Goal: Information Seeking & Learning: Learn about a topic

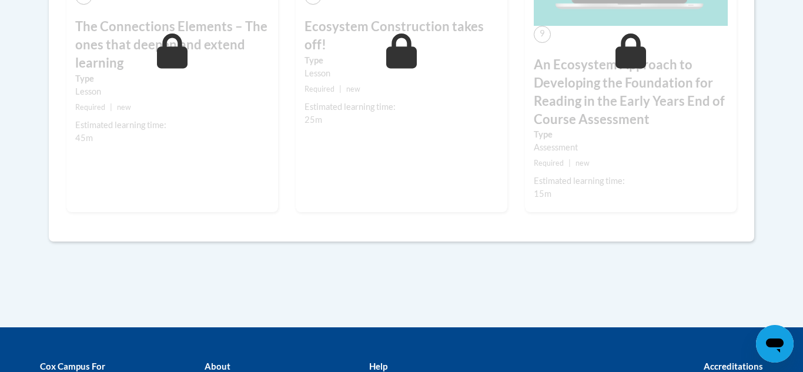
click at [700, 170] on div "9 An Ecosystem Approach to Developing the Foundation for Reading in the Early Y…" at bounding box center [631, 41] width 212 height 343
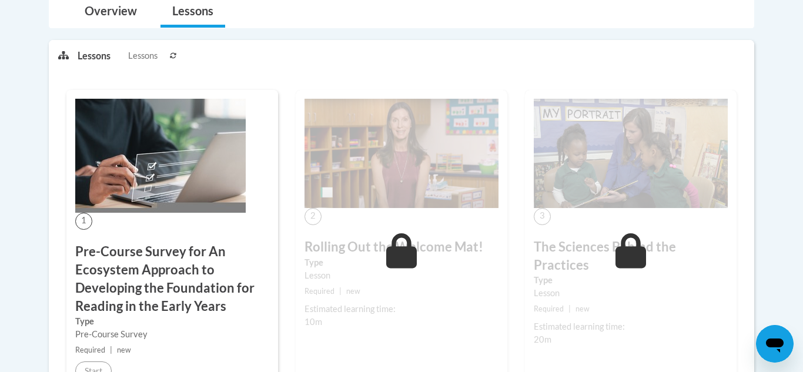
scroll to position [301, 0]
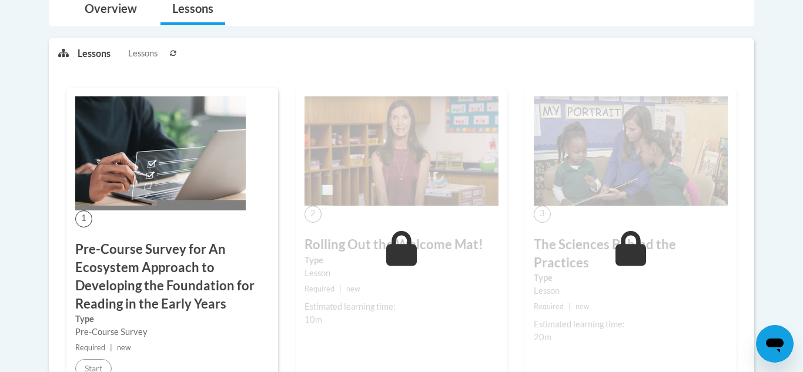
click at [404, 268] on div "Lesson" at bounding box center [401, 273] width 194 height 13
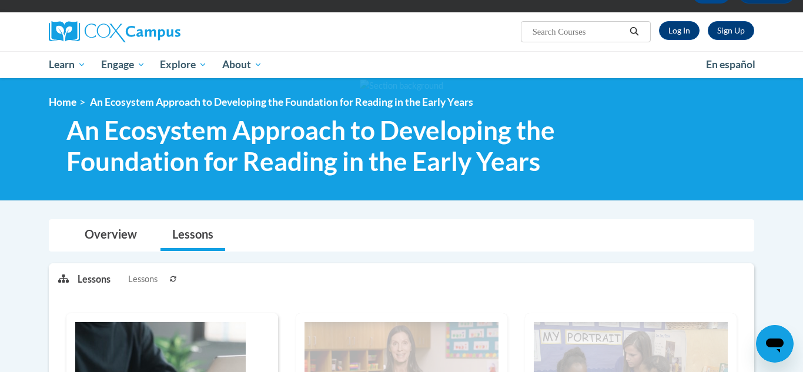
scroll to position [92, 0]
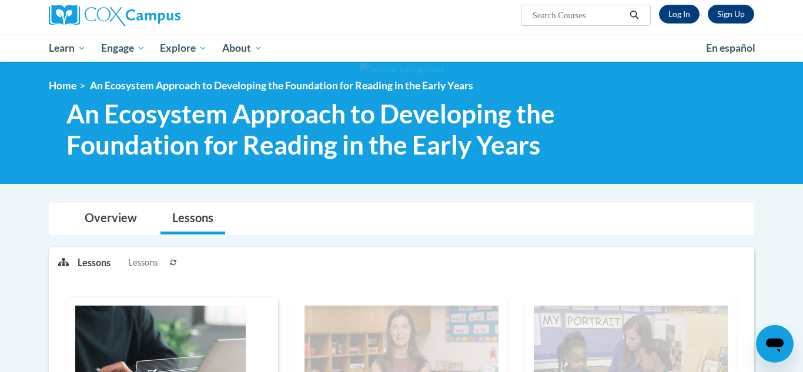
click at [143, 267] on span "Lessons" at bounding box center [142, 262] width 29 height 13
click at [176, 266] on button at bounding box center [173, 261] width 14 height 29
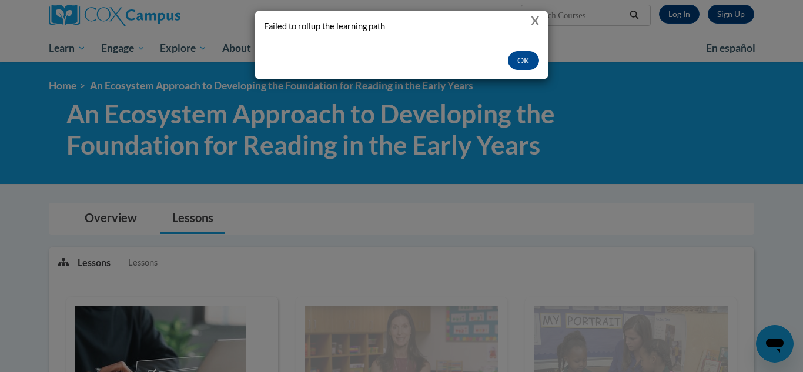
click at [532, 24] on button "X" at bounding box center [535, 20] width 8 height 12
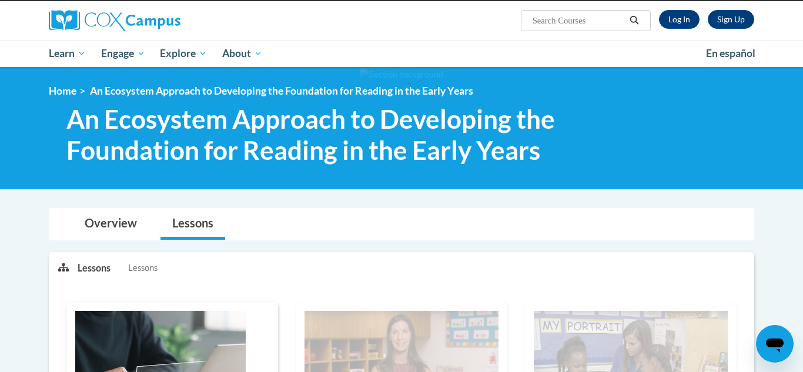
scroll to position [0, 0]
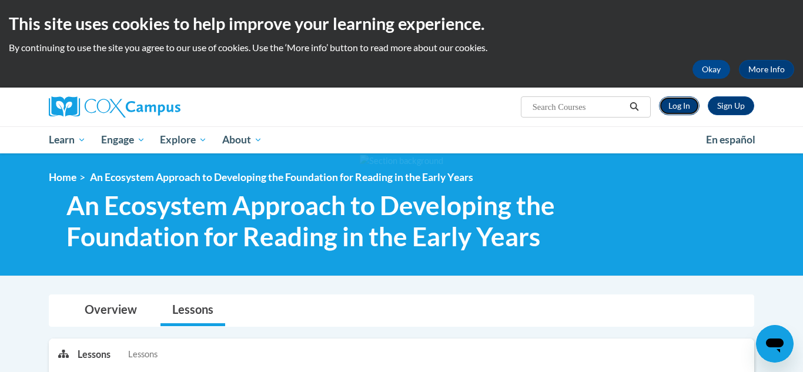
click at [679, 110] on link "Log In" at bounding box center [679, 105] width 41 height 19
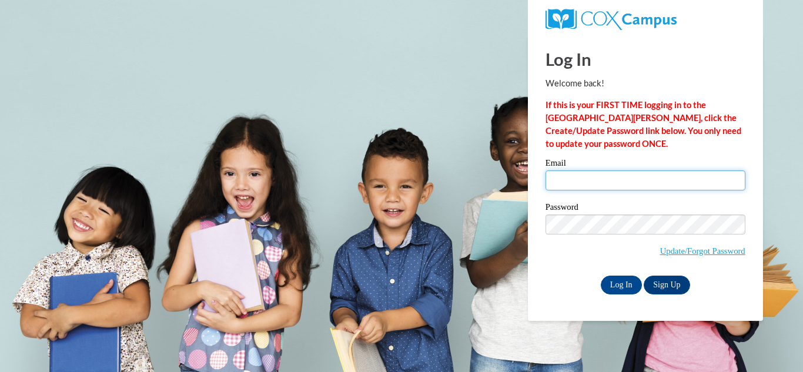
click at [625, 187] on input "Email" at bounding box center [645, 180] width 200 height 20
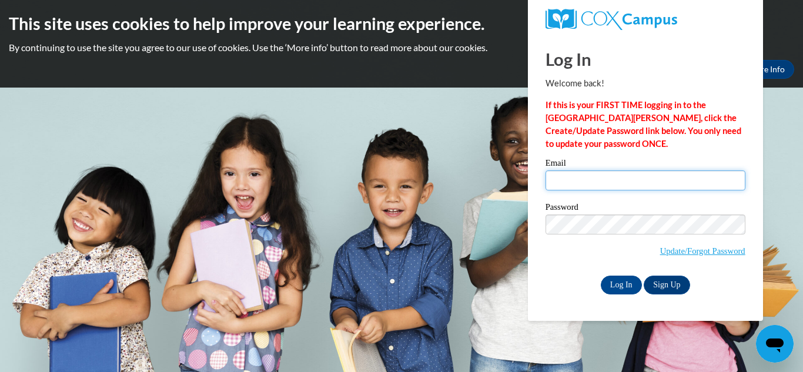
type input "AWarfield@greatriverhealth.org"
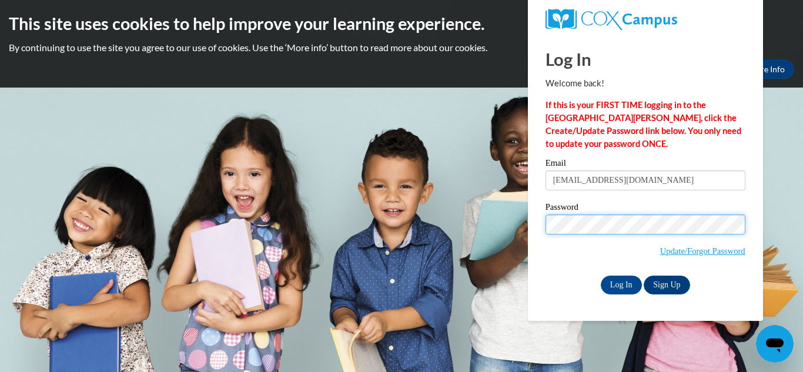
click at [601, 276] on input "Log In" at bounding box center [621, 285] width 41 height 19
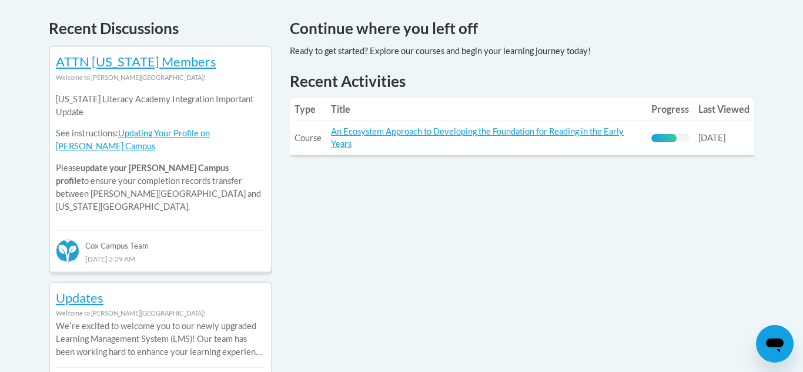
scroll to position [484, 0]
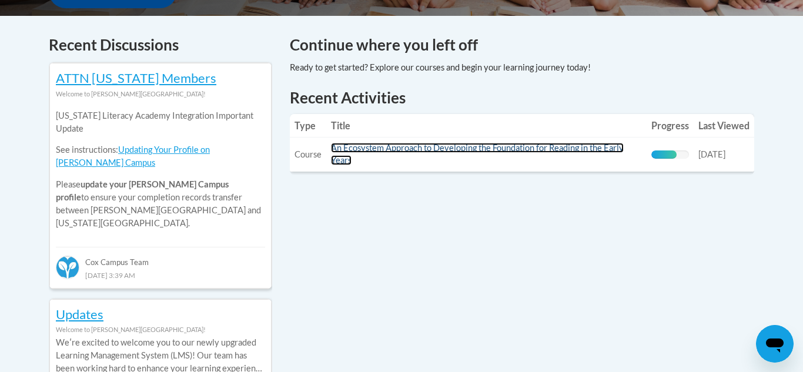
click at [499, 150] on link "An Ecosystem Approach to Developing the Foundation for Reading in the Early Yea…" at bounding box center [477, 154] width 293 height 22
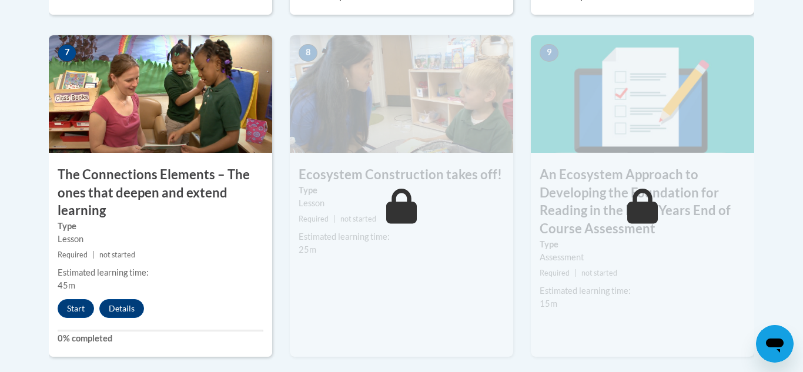
scroll to position [1062, 0]
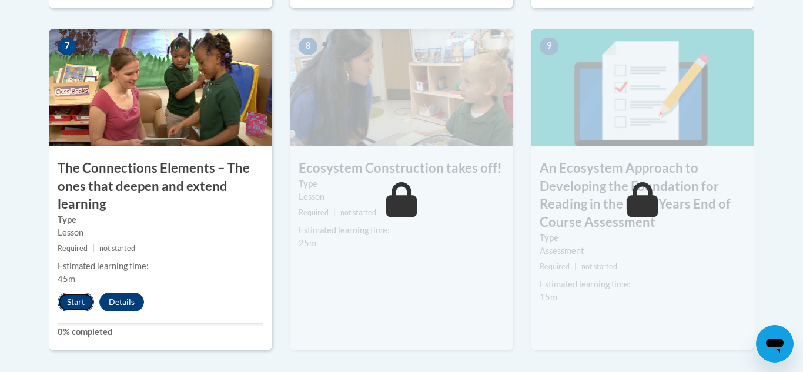
click at [72, 306] on button "Start" at bounding box center [76, 302] width 36 height 19
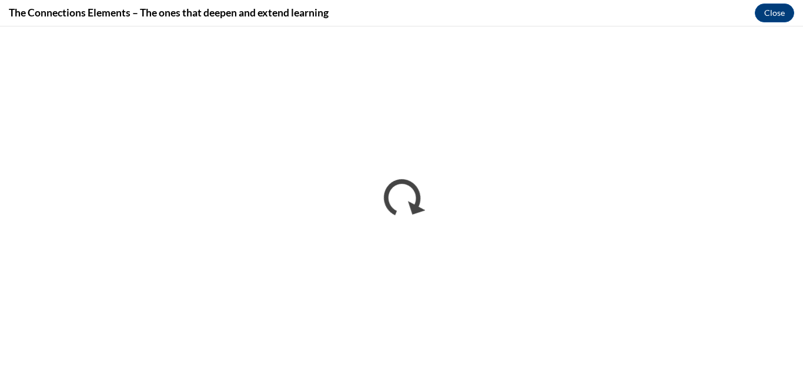
scroll to position [0, 0]
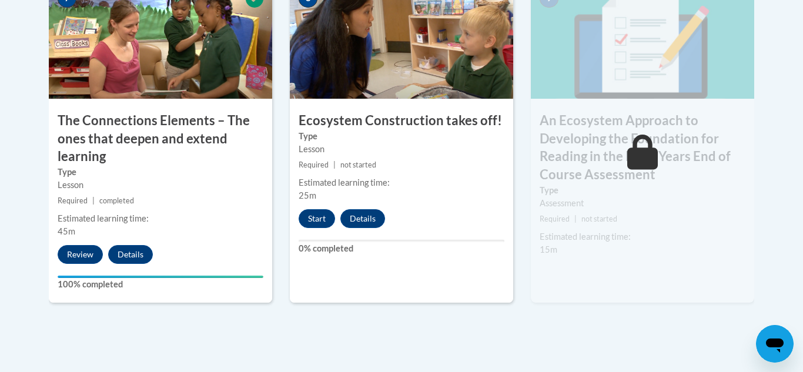
scroll to position [1108, 0]
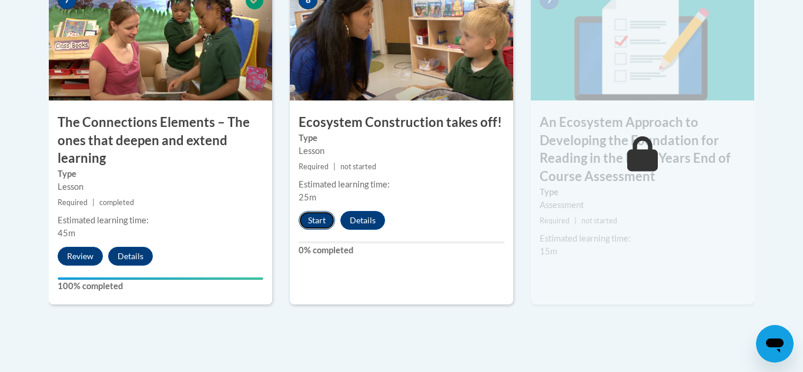
click at [317, 222] on button "Start" at bounding box center [317, 220] width 36 height 19
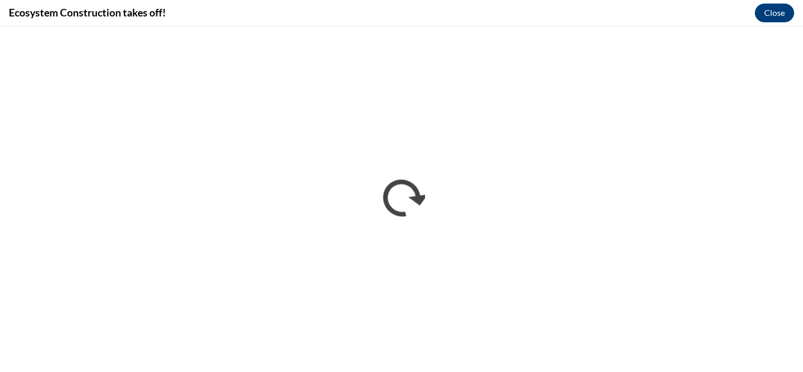
scroll to position [0, 0]
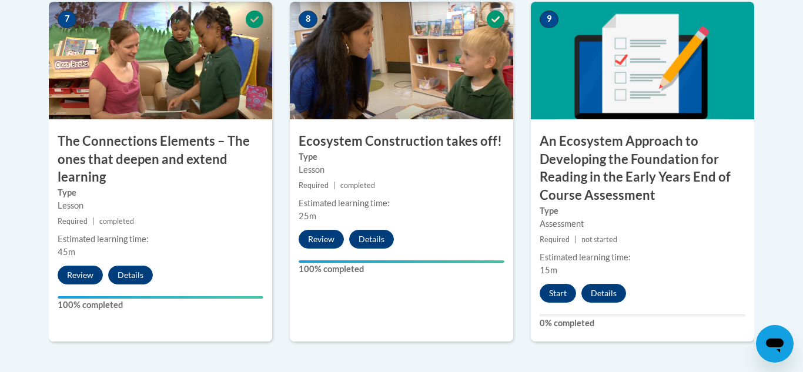
scroll to position [1090, 0]
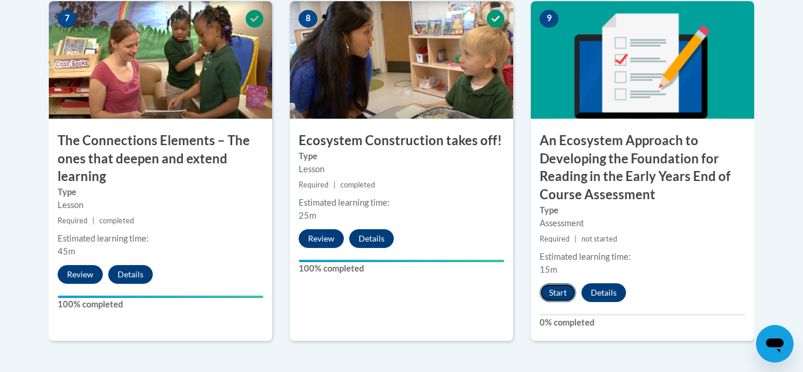
click at [556, 293] on button "Start" at bounding box center [557, 292] width 36 height 19
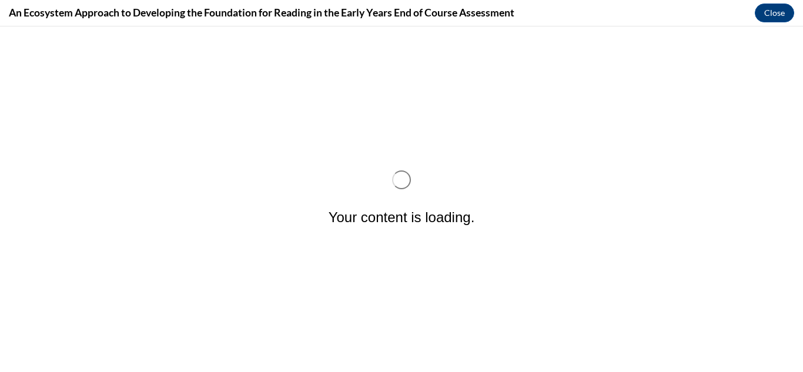
scroll to position [0, 0]
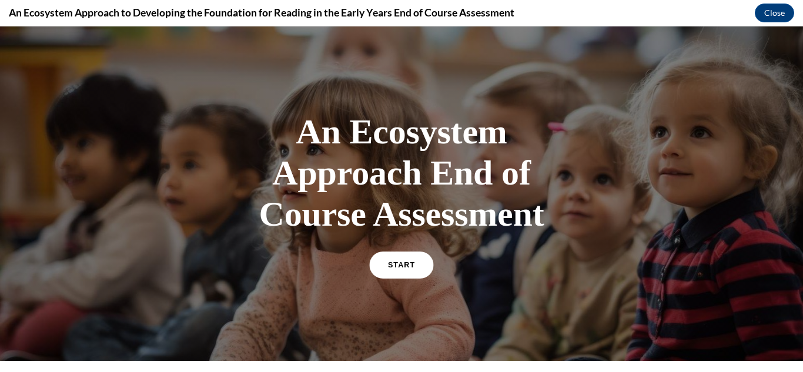
click at [425, 276] on link "START" at bounding box center [401, 264] width 64 height 27
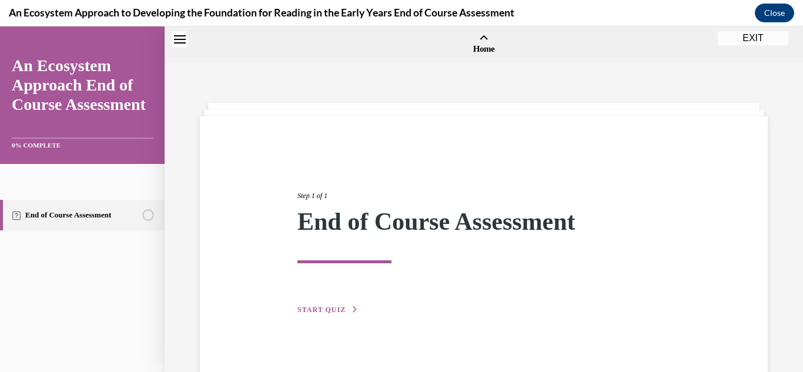
scroll to position [36, 0]
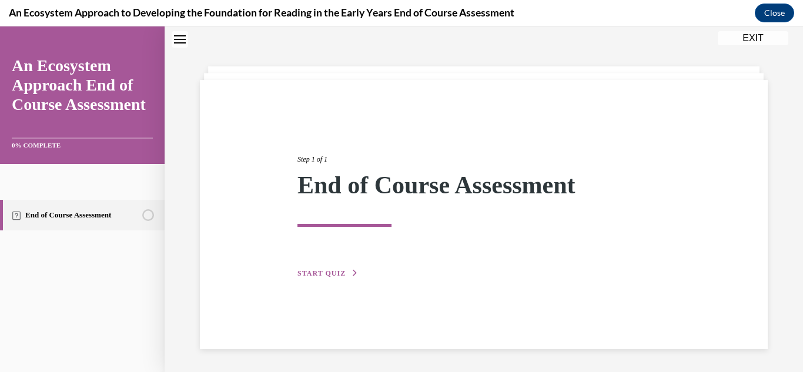
click at [407, 276] on div "Step 1 of 1 End of Course Assessment START QUIZ" at bounding box center [484, 203] width 390 height 153
click at [323, 274] on span "START QUIZ" at bounding box center [321, 273] width 48 height 8
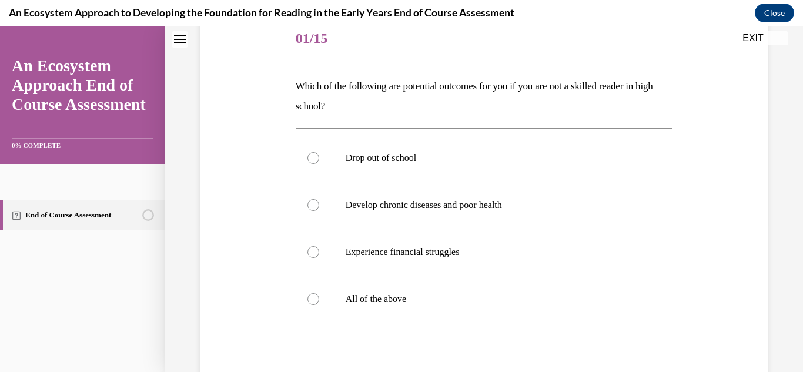
scroll to position [150, 0]
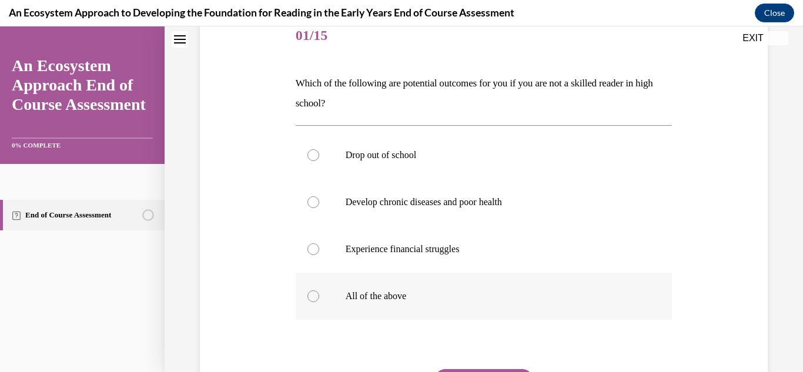
click at [308, 294] on div at bounding box center [313, 296] width 12 height 12
click at [308, 294] on input "All of the above" at bounding box center [313, 296] width 12 height 12
radio input "true"
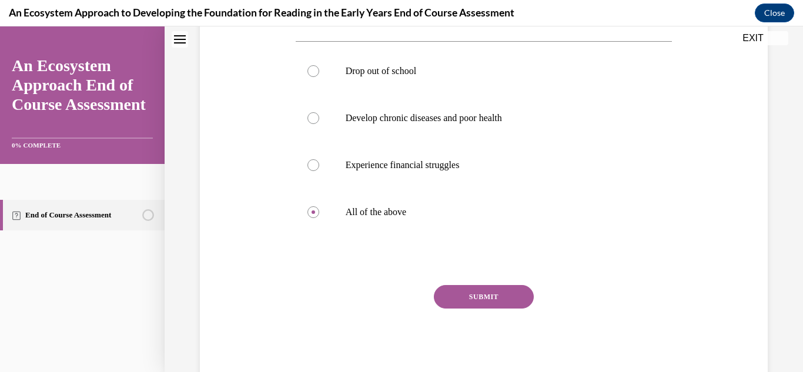
click at [474, 298] on button "SUBMIT" at bounding box center [484, 297] width 100 height 24
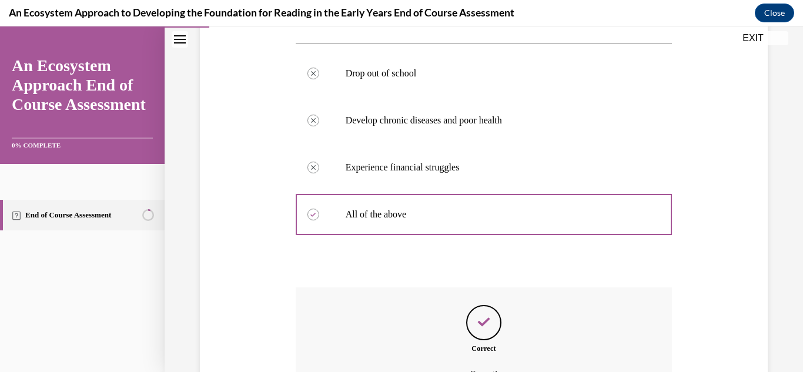
scroll to position [363, 0]
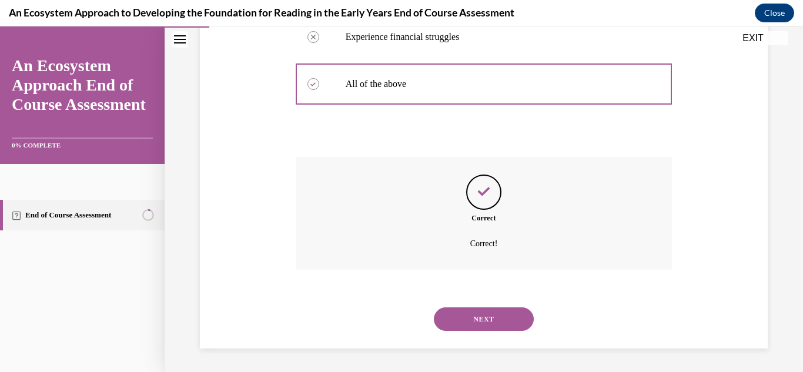
click at [475, 328] on button "NEXT" at bounding box center [484, 319] width 100 height 24
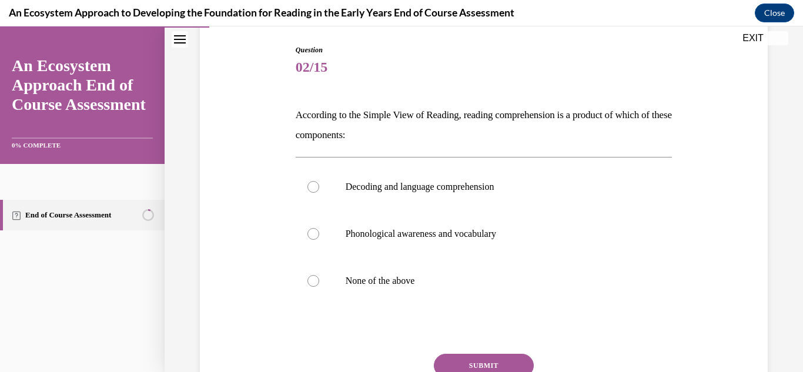
scroll to position [123, 0]
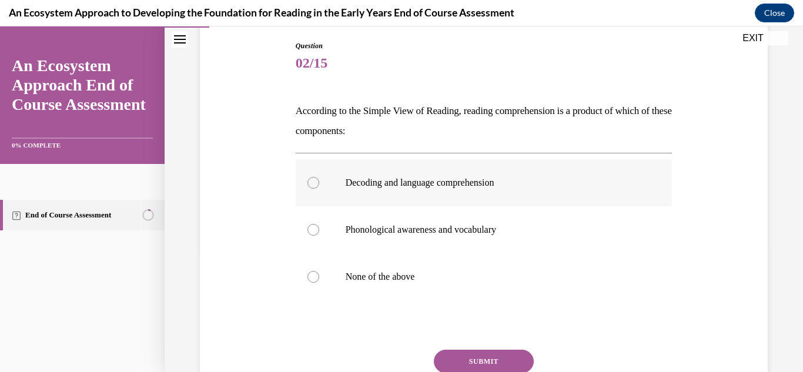
click at [310, 191] on label "Decoding and language comprehension" at bounding box center [484, 182] width 377 height 47
click at [310, 189] on input "Decoding and language comprehension" at bounding box center [313, 183] width 12 height 12
radio input "true"
click at [402, 281] on p "None of the above" at bounding box center [494, 277] width 297 height 12
click at [319, 281] on input "None of the above" at bounding box center [313, 277] width 12 height 12
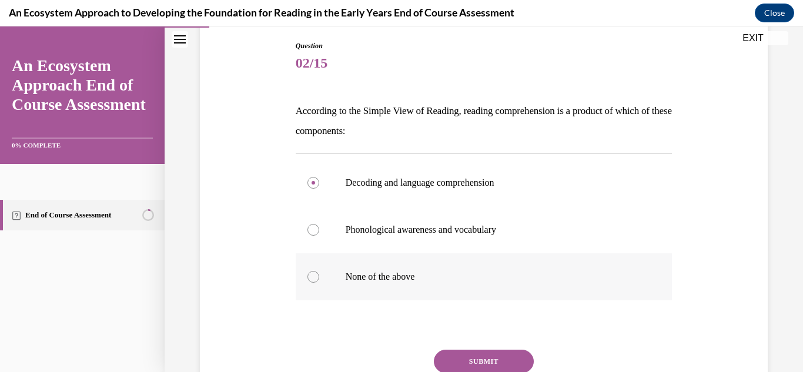
radio input "true"
click at [488, 365] on button "SUBMIT" at bounding box center [484, 362] width 100 height 24
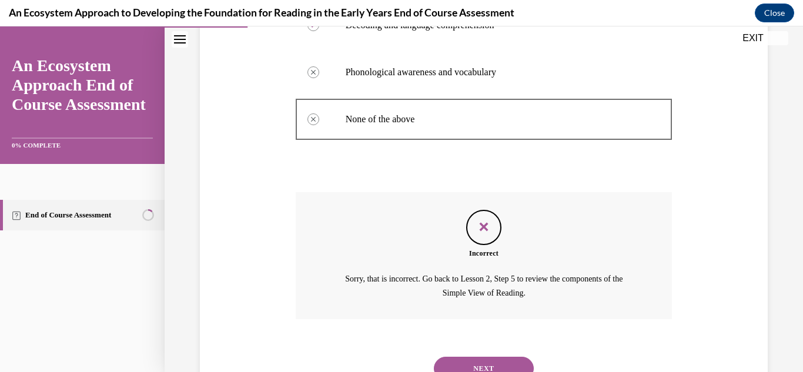
scroll to position [330, 0]
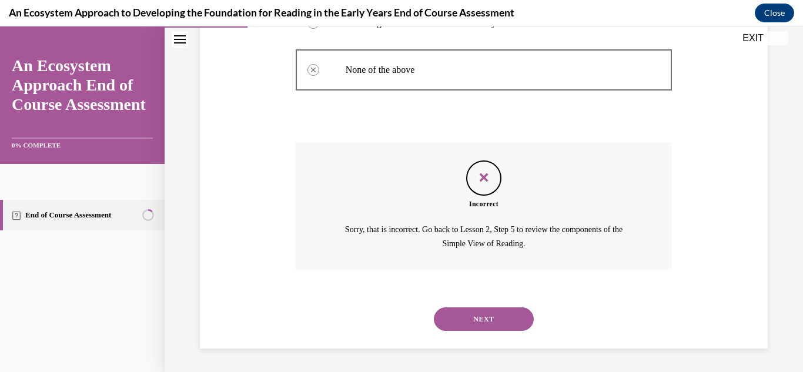
click at [493, 325] on button "NEXT" at bounding box center [484, 319] width 100 height 24
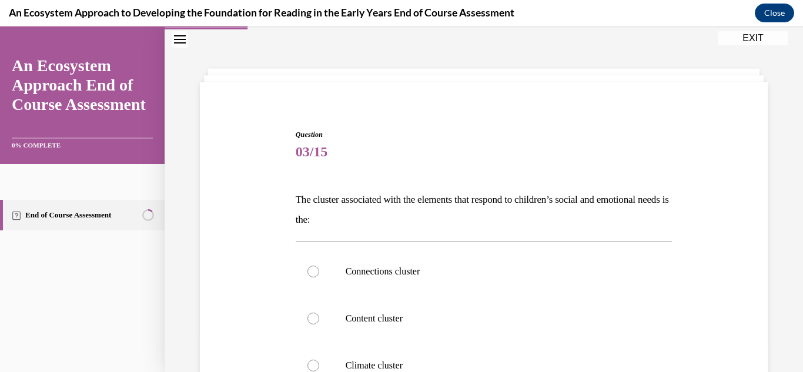
scroll to position [66, 0]
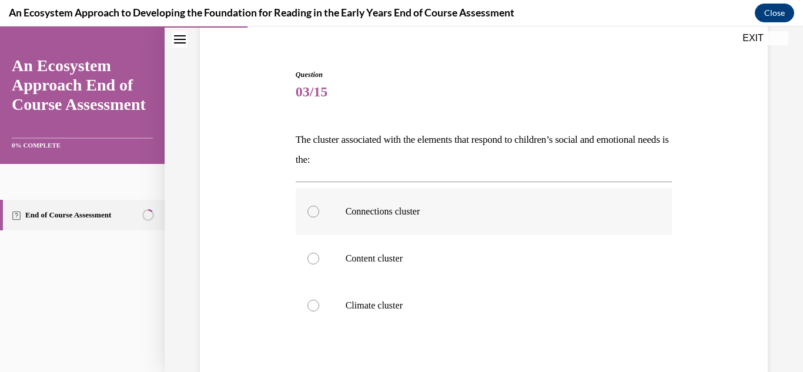
click at [410, 213] on p "Connections cluster" at bounding box center [494, 212] width 297 height 12
click at [319, 213] on input "Connections cluster" at bounding box center [313, 212] width 12 height 12
radio input "true"
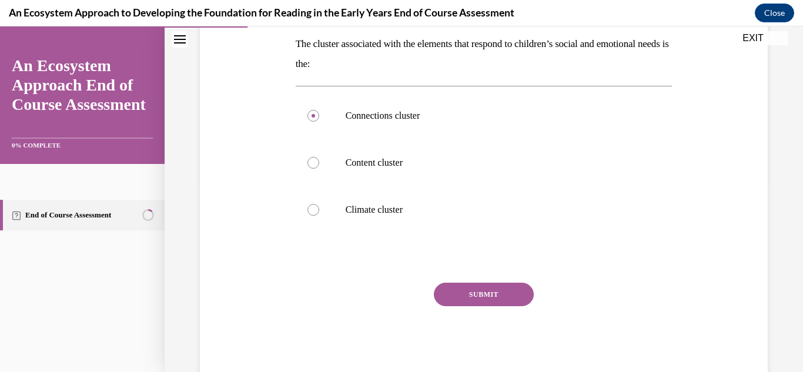
click at [475, 299] on button "SUBMIT" at bounding box center [484, 295] width 100 height 24
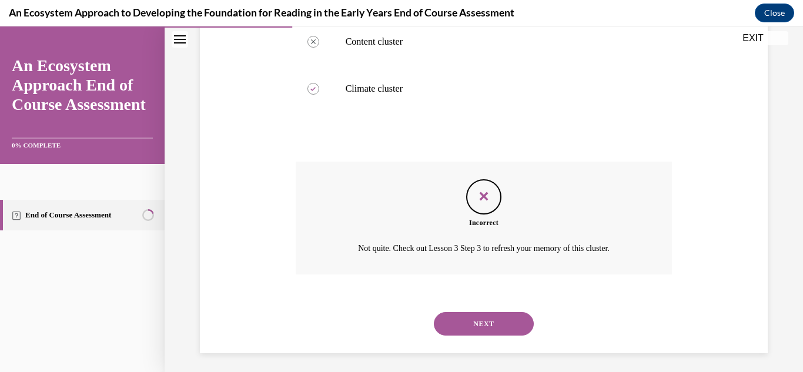
scroll to position [316, 0]
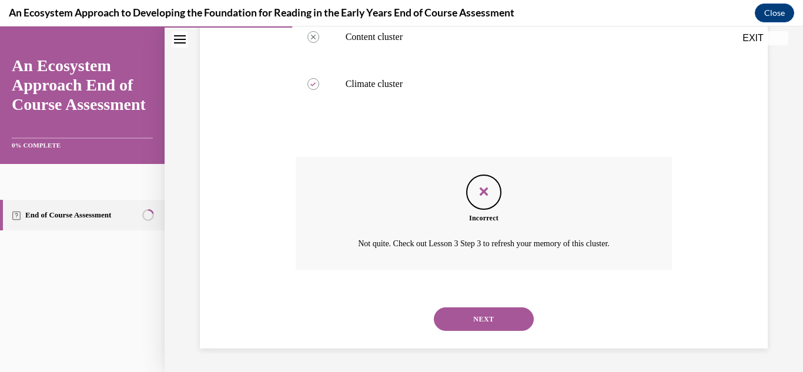
click at [494, 327] on button "NEXT" at bounding box center [484, 319] width 100 height 24
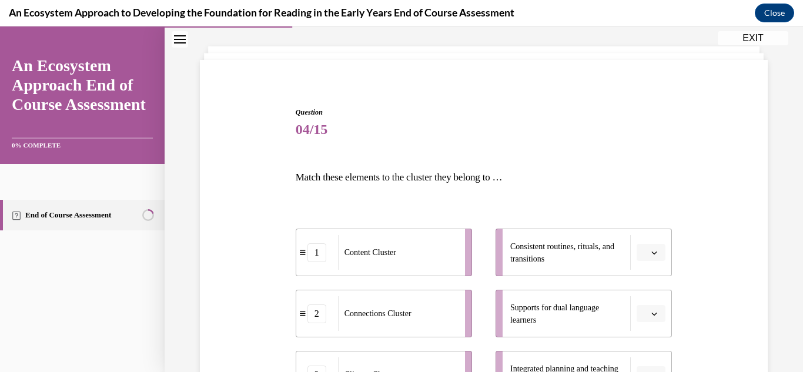
scroll to position [108, 0]
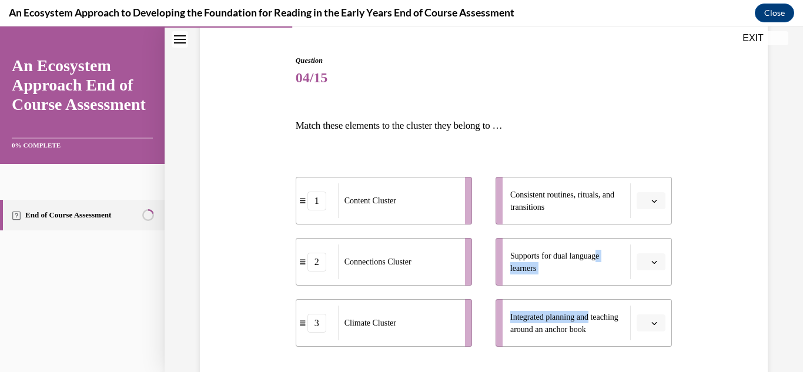
drag, startPoint x: 609, startPoint y: 307, endPoint x: 600, endPoint y: 221, distance: 86.9
click at [600, 221] on ul "Consistent routines, rituals, and transitions Supports for dual language learne…" at bounding box center [578, 262] width 188 height 170
click at [650, 326] on span "button" at bounding box center [654, 323] width 8 height 8
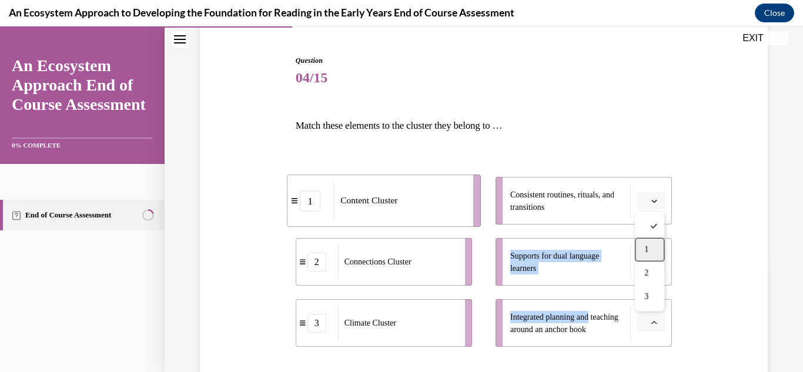
click at [645, 254] on div "1" at bounding box center [649, 250] width 29 height 24
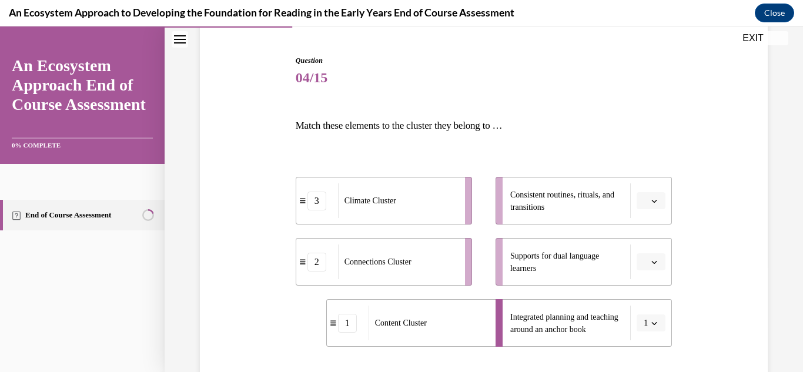
click at [651, 265] on span "button" at bounding box center [654, 262] width 8 height 8
click at [641, 213] on div "2" at bounding box center [649, 212] width 29 height 24
click at [650, 202] on span "button" at bounding box center [654, 201] width 8 height 8
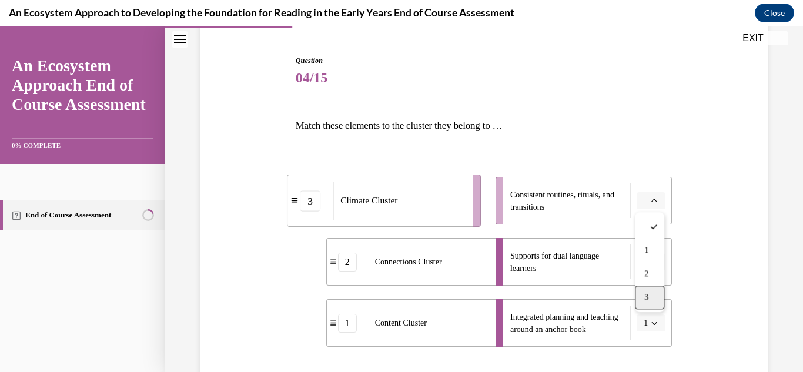
click at [645, 291] on div "3" at bounding box center [649, 298] width 29 height 24
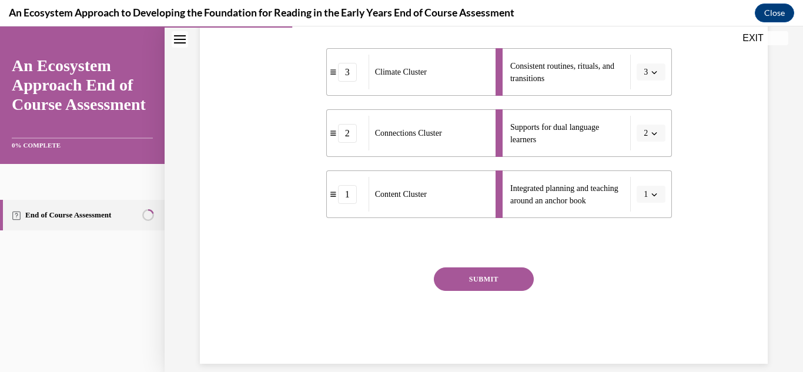
click at [506, 285] on button "SUBMIT" at bounding box center [484, 279] width 100 height 24
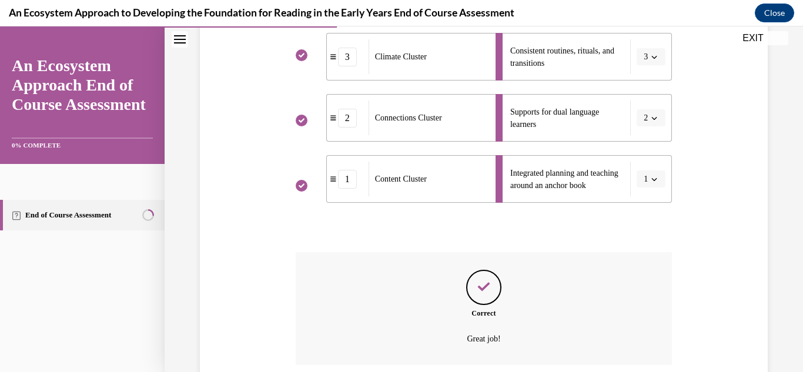
scroll to position [347, 0]
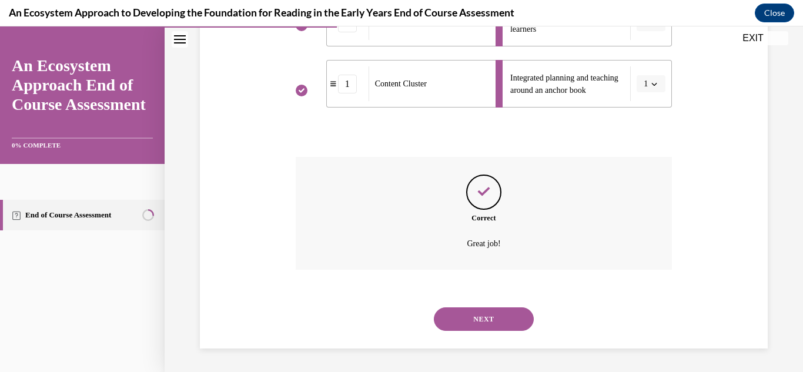
click at [481, 315] on button "NEXT" at bounding box center [484, 319] width 100 height 24
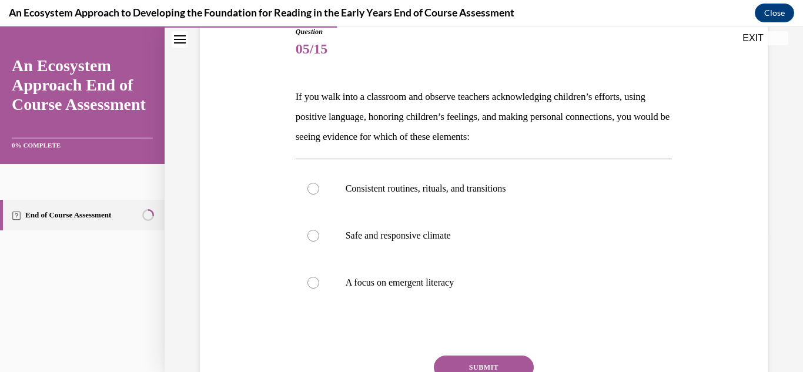
scroll to position [142, 0]
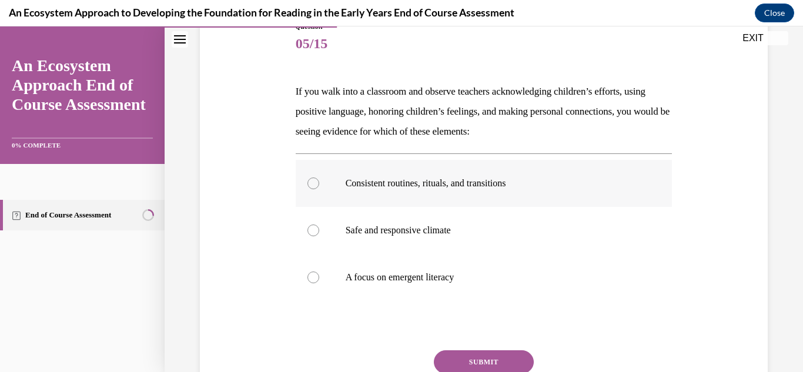
click at [306, 185] on label "Consistent routines, rituals, and transitions" at bounding box center [484, 183] width 377 height 47
click at [307, 185] on input "Consistent routines, rituals, and transitions" at bounding box center [313, 183] width 12 height 12
radio input "true"
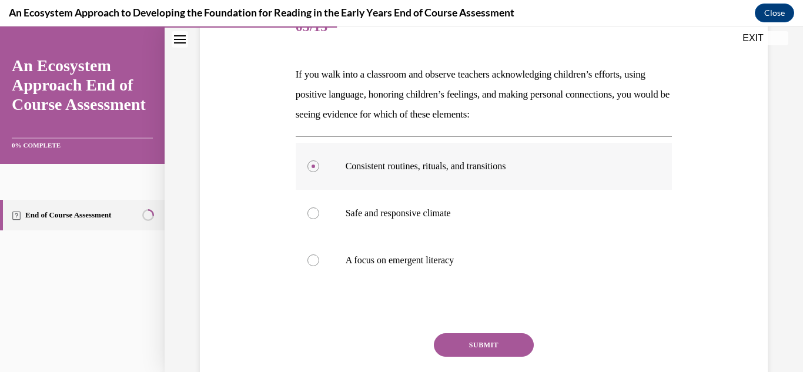
scroll to position [159, 0]
click at [307, 212] on div at bounding box center [313, 214] width 12 height 12
click at [307, 212] on input "Safe and responsive climate" at bounding box center [313, 214] width 12 height 12
radio input "true"
click at [462, 351] on button "SUBMIT" at bounding box center [484, 346] width 100 height 24
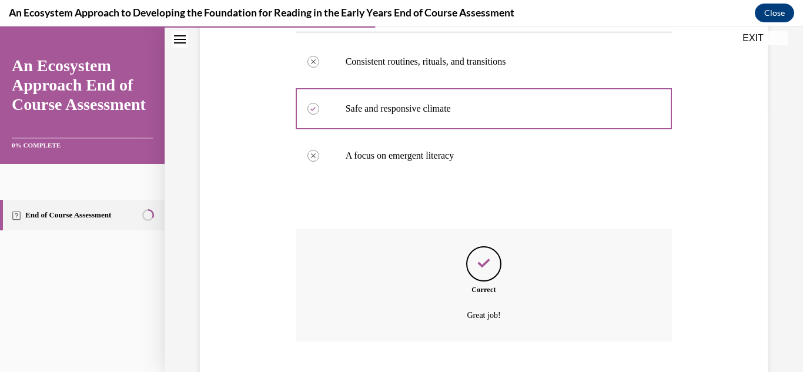
scroll to position [336, 0]
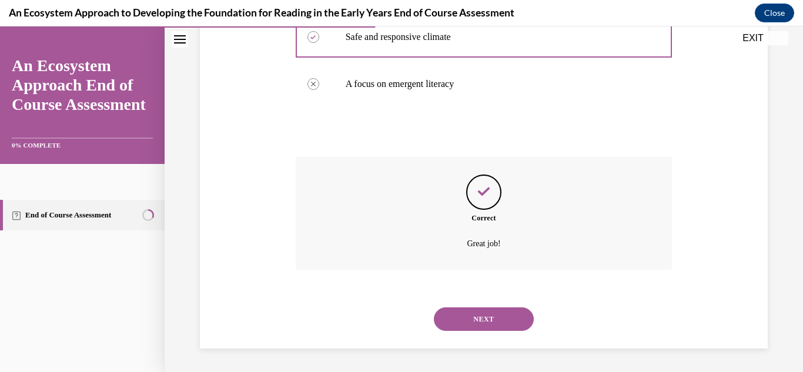
click at [460, 315] on button "NEXT" at bounding box center [484, 319] width 100 height 24
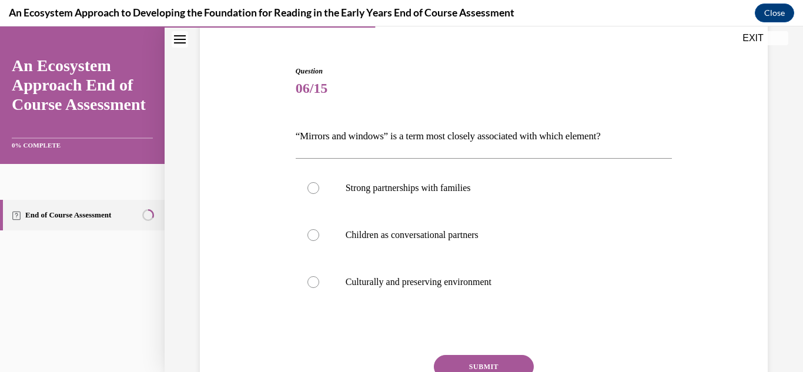
scroll to position [100, 0]
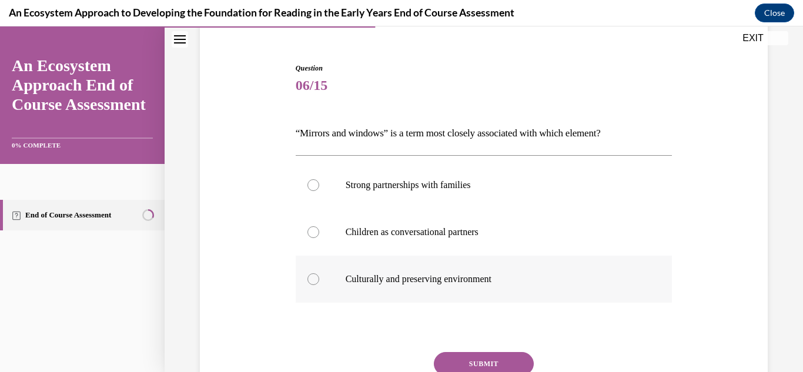
click at [321, 279] on label "Culturally and preserving environment" at bounding box center [484, 279] width 377 height 47
click at [319, 279] on input "Culturally and preserving environment" at bounding box center [313, 279] width 12 height 12
radio input "true"
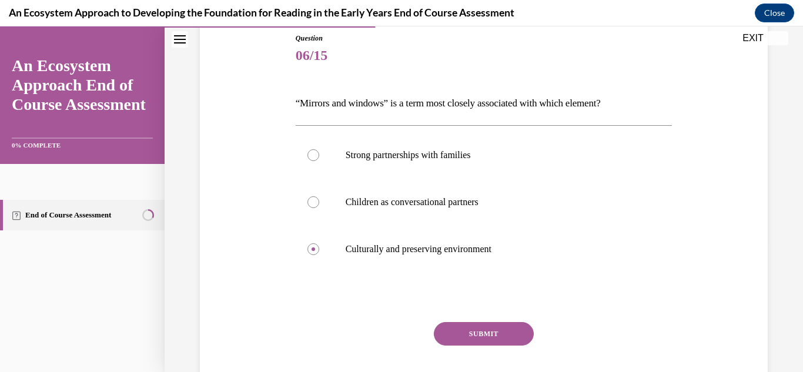
click at [471, 334] on button "SUBMIT" at bounding box center [484, 334] width 100 height 24
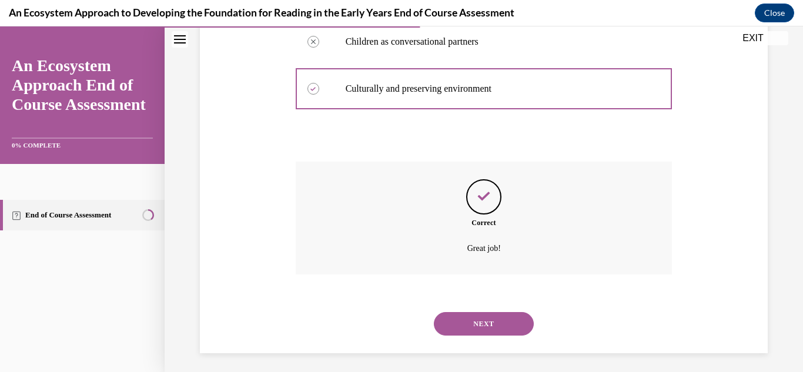
scroll to position [296, 0]
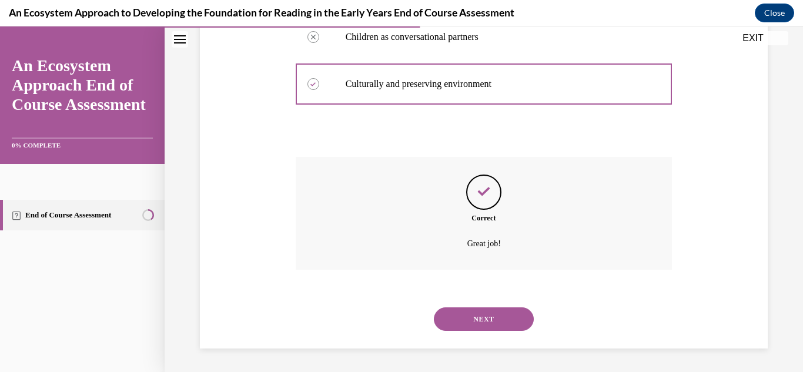
click at [458, 324] on button "NEXT" at bounding box center [484, 319] width 100 height 24
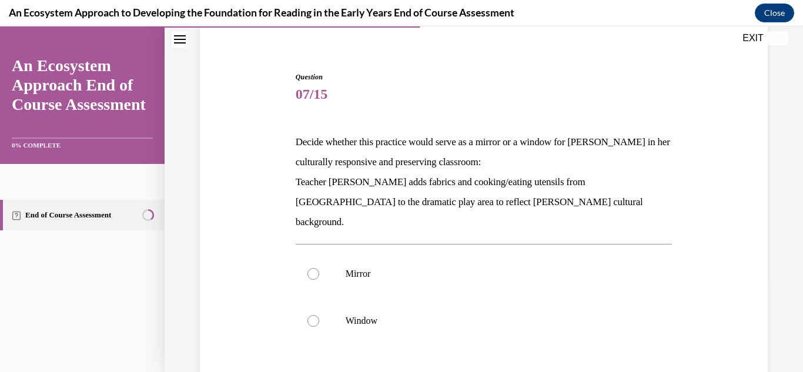
scroll to position [110, 0]
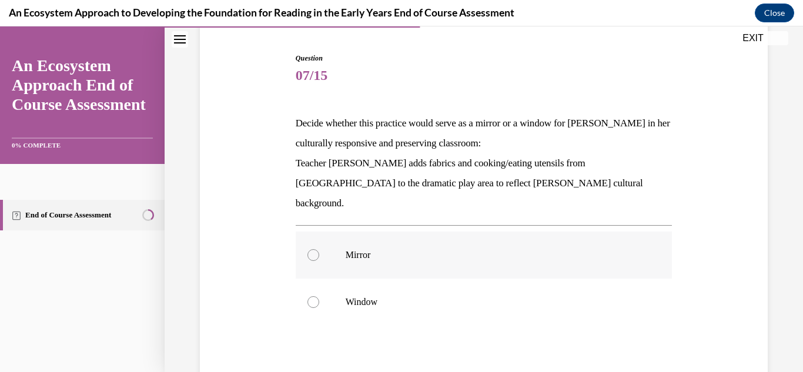
click at [308, 249] on div at bounding box center [313, 255] width 12 height 12
click at [308, 249] on input "Mirror" at bounding box center [313, 255] width 12 height 12
radio input "true"
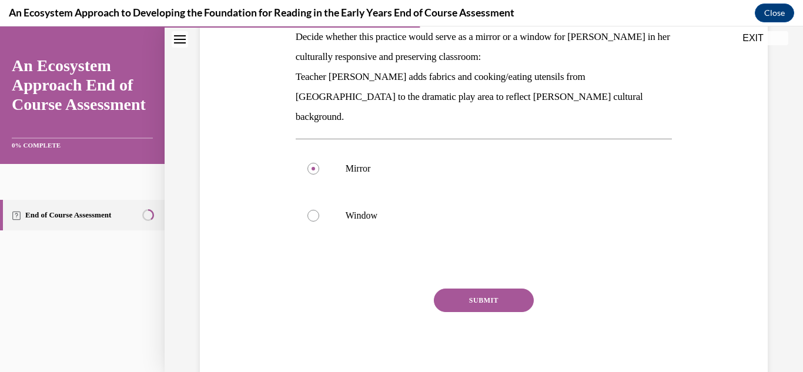
click at [470, 289] on button "SUBMIT" at bounding box center [484, 301] width 100 height 24
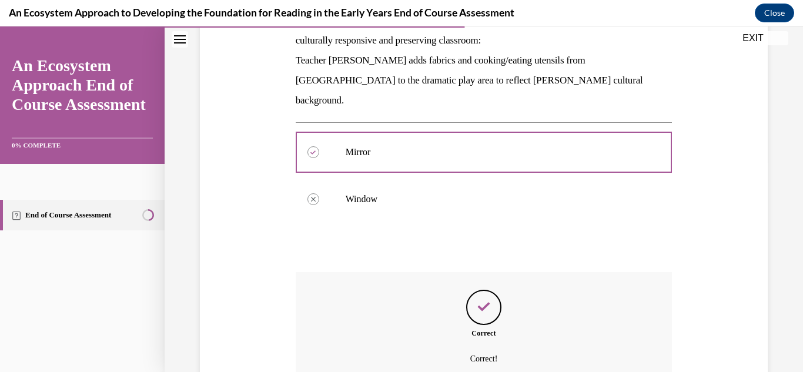
scroll to position [308, 0]
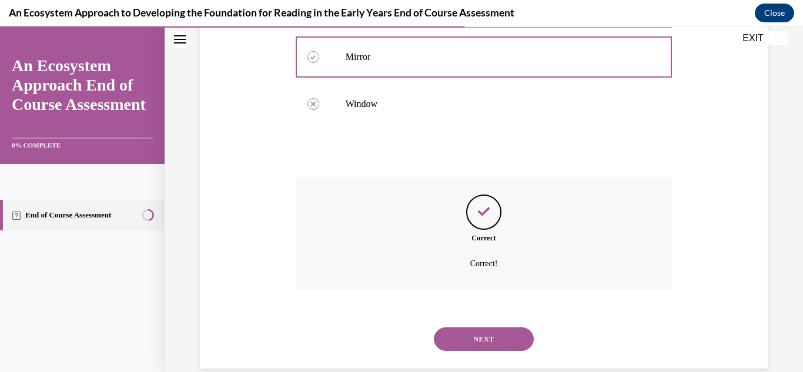
click at [469, 329] on button "NEXT" at bounding box center [484, 339] width 100 height 24
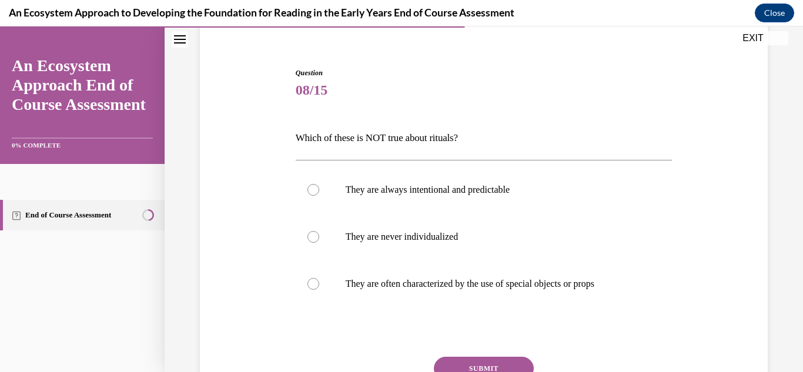
scroll to position [96, 0]
click at [320, 225] on label "They are never individualized" at bounding box center [484, 236] width 377 height 47
click at [319, 230] on input "They are never individualized" at bounding box center [313, 236] width 12 height 12
radio input "true"
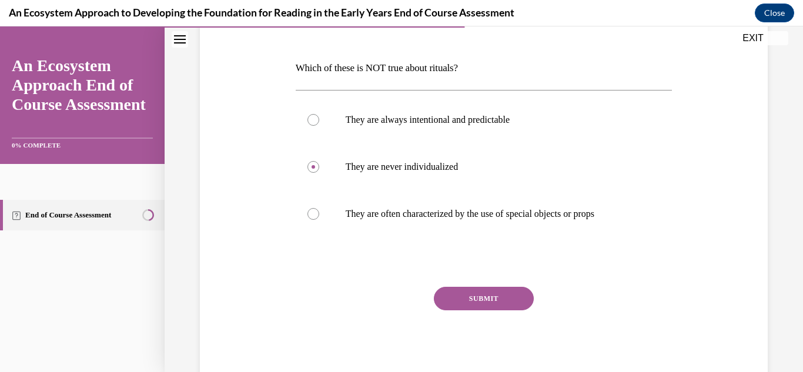
click at [473, 295] on button "SUBMIT" at bounding box center [484, 299] width 100 height 24
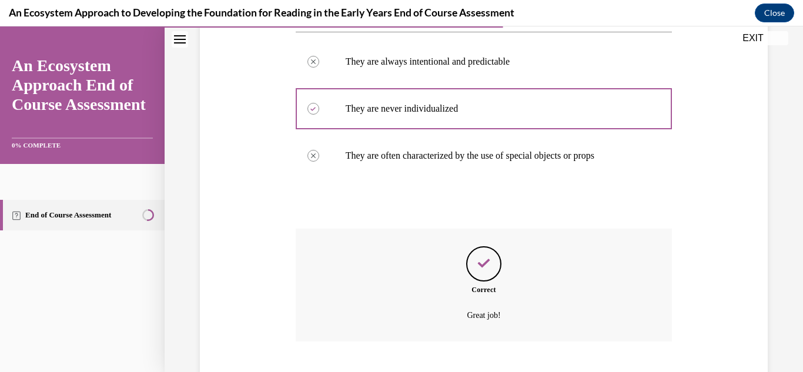
scroll to position [296, 0]
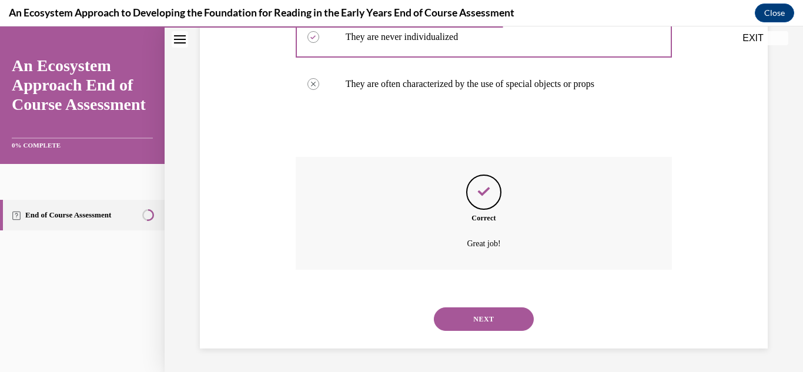
click at [451, 319] on button "NEXT" at bounding box center [484, 319] width 100 height 24
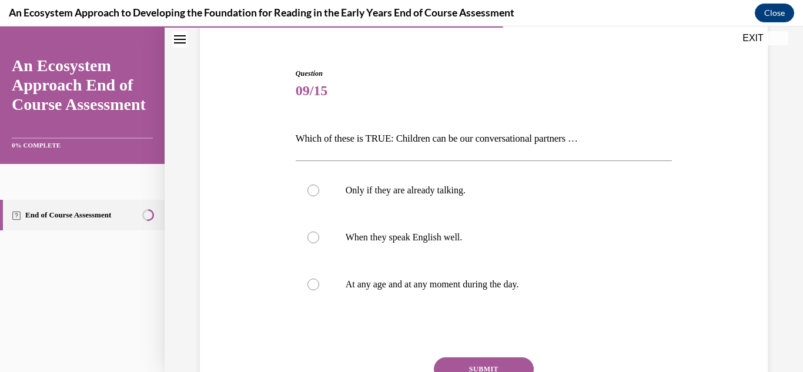
scroll to position [96, 0]
click at [318, 276] on label "At any age and at any moment during the day." at bounding box center [484, 283] width 377 height 47
click at [318, 278] on input "At any age and at any moment during the day." at bounding box center [313, 284] width 12 height 12
radio input "true"
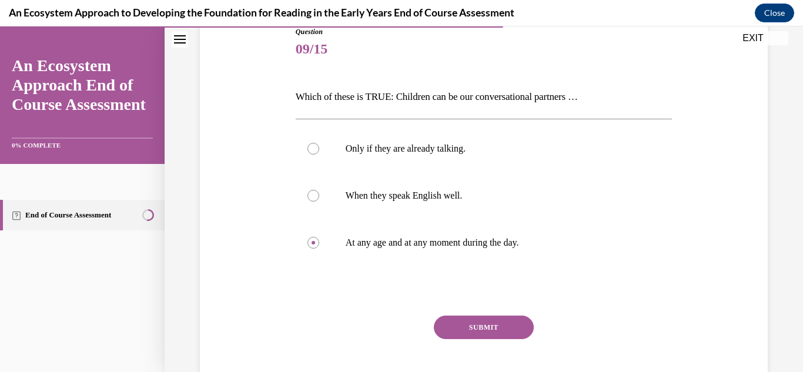
click at [452, 327] on button "SUBMIT" at bounding box center [484, 328] width 100 height 24
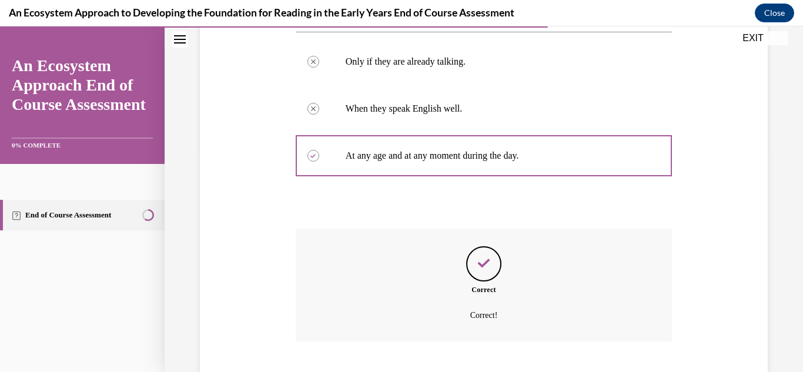
scroll to position [296, 0]
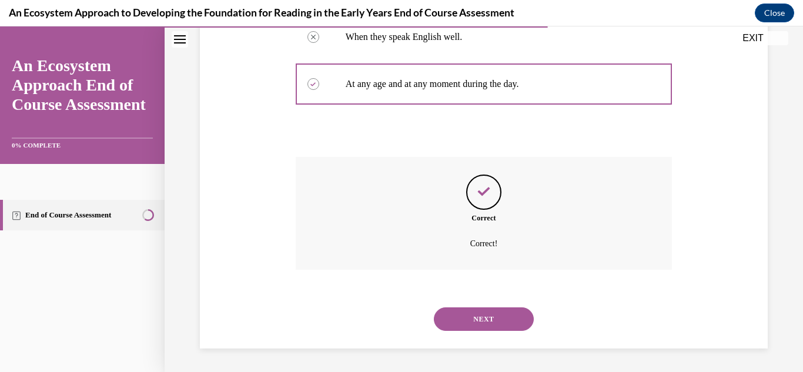
click at [456, 326] on button "NEXT" at bounding box center [484, 319] width 100 height 24
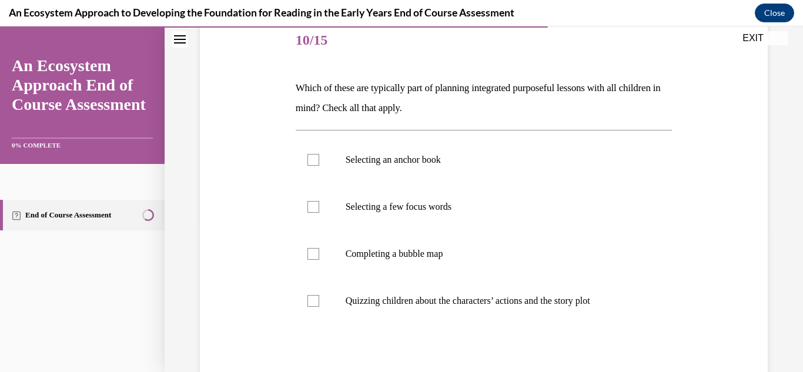
scroll to position [139, 0]
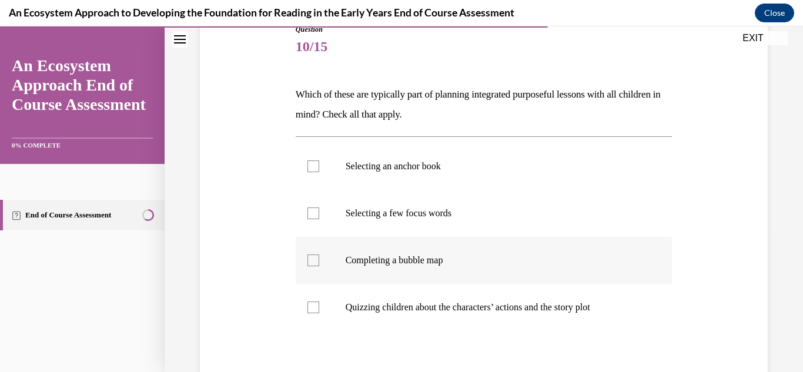
click at [317, 260] on div at bounding box center [313, 260] width 12 height 12
click at [317, 260] on input "Completing a bubble map" at bounding box center [313, 260] width 12 height 12
checkbox input "true"
click at [311, 160] on div at bounding box center [313, 166] width 12 height 12
click at [311, 160] on input "Selecting an anchor book" at bounding box center [313, 166] width 12 height 12
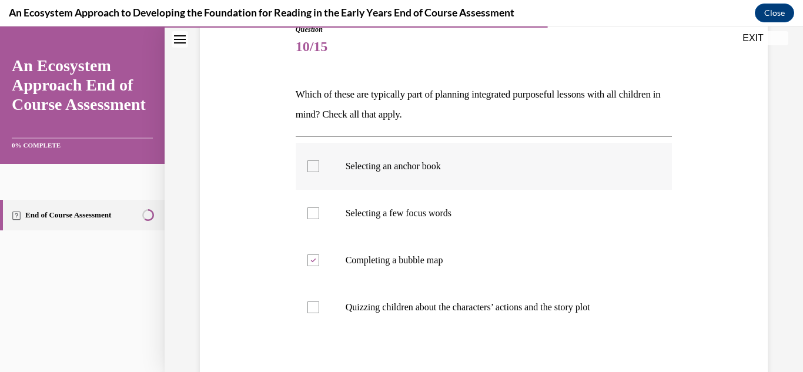
checkbox input "true"
click at [319, 214] on label "Selecting a few focus words" at bounding box center [484, 213] width 377 height 47
click at [319, 214] on input "Selecting a few focus words" at bounding box center [313, 213] width 12 height 12
checkbox input "true"
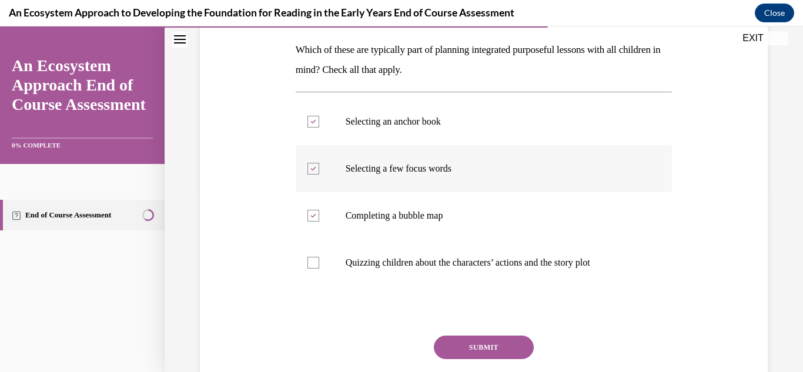
scroll to position [218, 0]
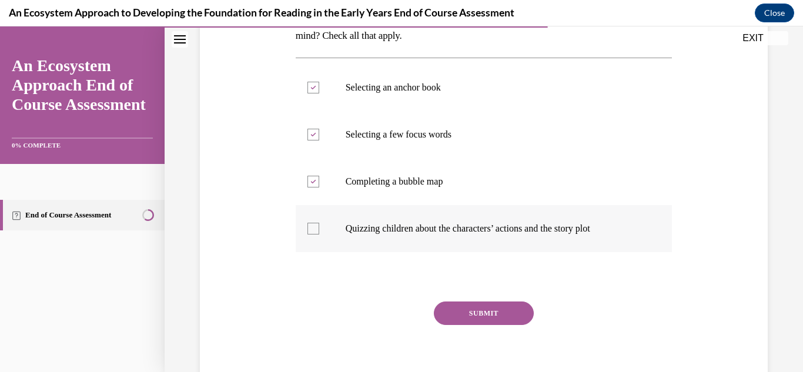
click at [304, 236] on label "Quizzing children about the characters’ actions and the story plot" at bounding box center [484, 228] width 377 height 47
click at [307, 234] on input "Quizzing children about the characters’ actions and the story plot" at bounding box center [313, 229] width 12 height 12
checkbox input "true"
click at [451, 323] on button "SUBMIT" at bounding box center [484, 313] width 100 height 24
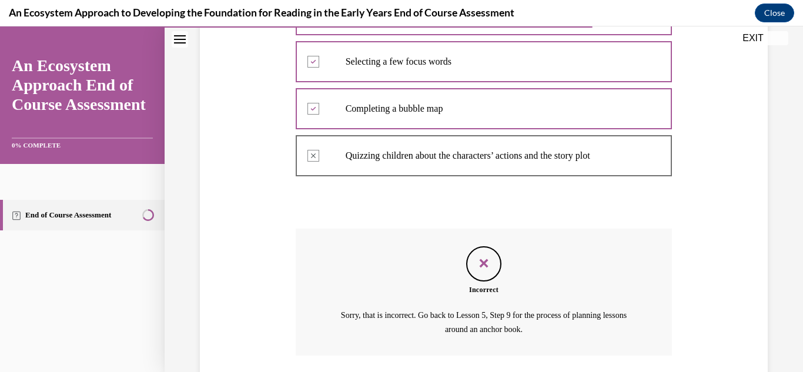
scroll to position [377, 0]
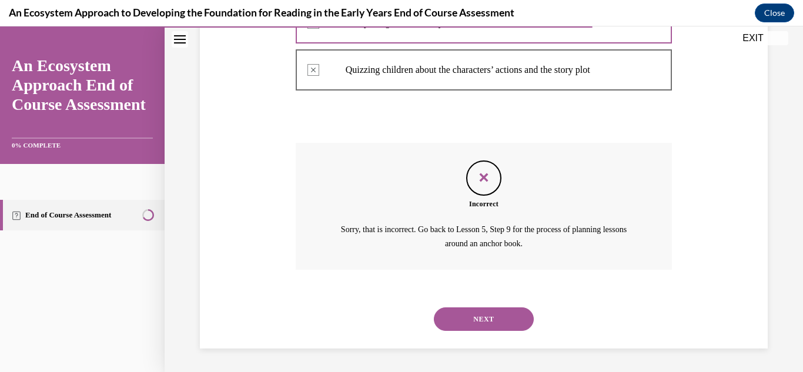
click at [460, 326] on button "NEXT" at bounding box center [484, 319] width 100 height 24
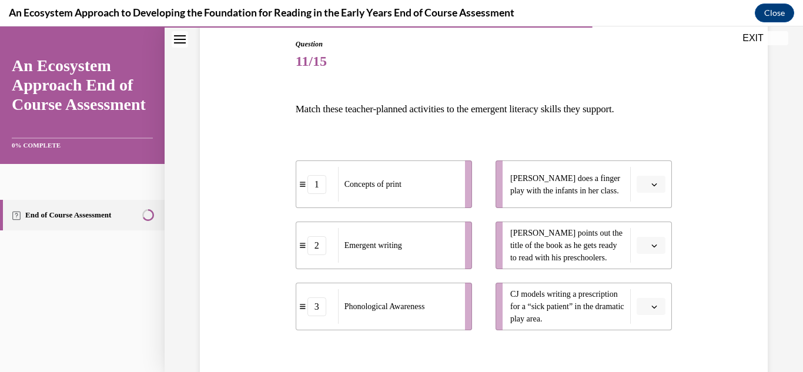
scroll to position [143, 0]
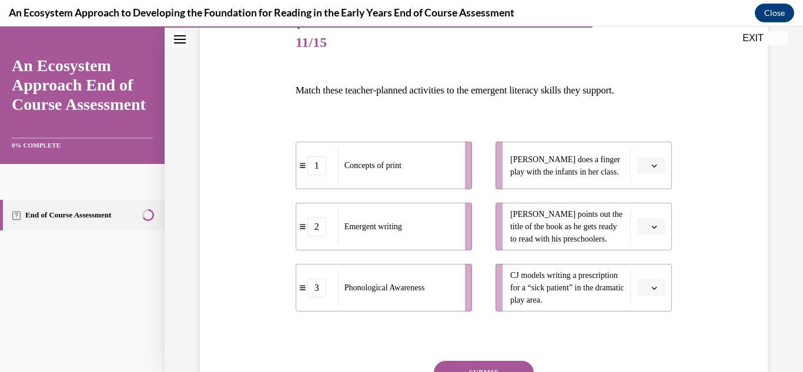
click at [655, 286] on icon "button" at bounding box center [654, 288] width 6 height 6
click at [652, 216] on div "1" at bounding box center [649, 215] width 29 height 24
click at [651, 223] on span "button" at bounding box center [654, 227] width 8 height 8
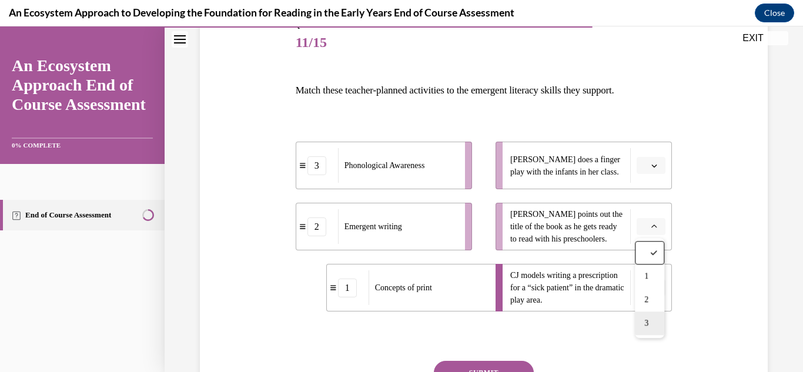
click at [643, 326] on div "3" at bounding box center [649, 323] width 29 height 24
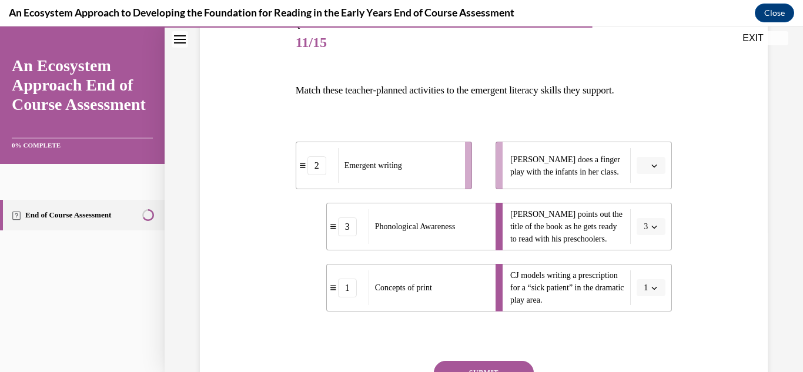
click at [644, 295] on button "1" at bounding box center [650, 288] width 29 height 18
click at [640, 239] on div "2" at bounding box center [646, 238] width 29 height 24
click at [642, 164] on button "button" at bounding box center [650, 166] width 29 height 18
click at [652, 220] on div "1" at bounding box center [649, 215] width 29 height 24
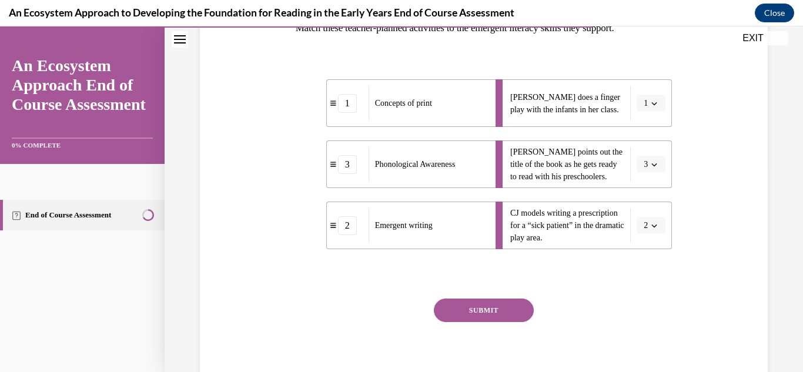
click at [464, 315] on button "SUBMIT" at bounding box center [484, 311] width 100 height 24
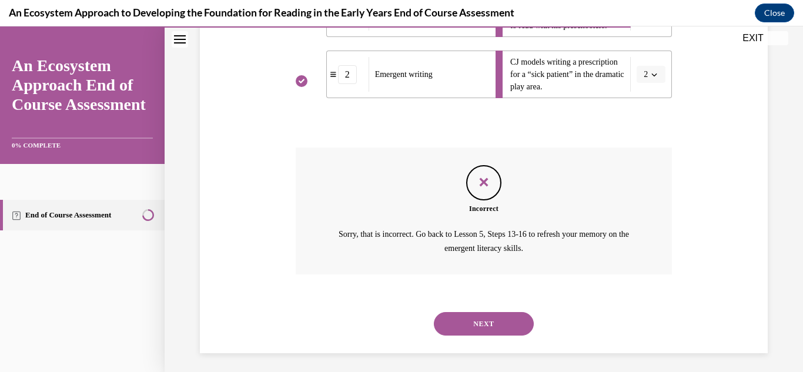
scroll to position [361, 0]
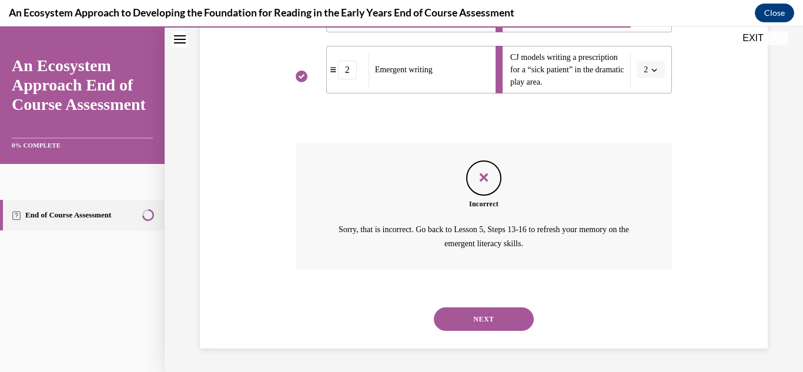
click at [462, 328] on button "NEXT" at bounding box center [484, 319] width 100 height 24
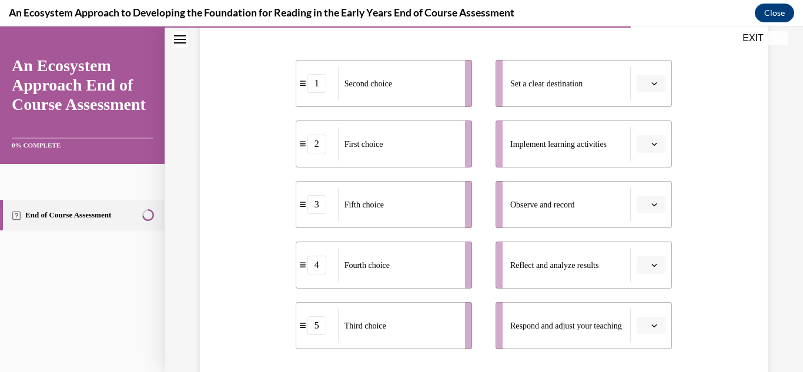
scroll to position [240, 0]
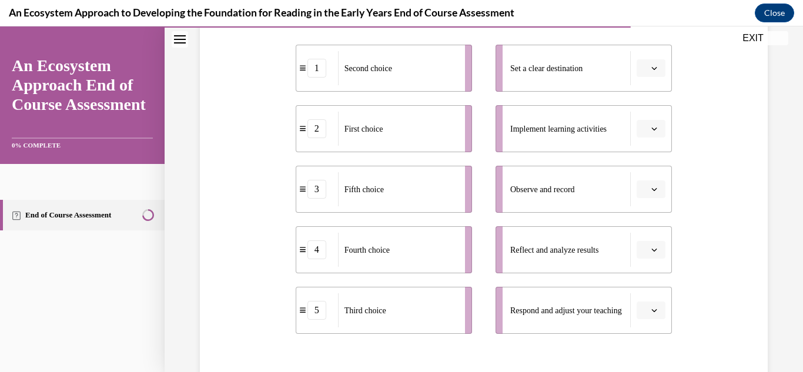
click at [652, 191] on icon "button" at bounding box center [654, 189] width 6 height 6
click at [649, 245] on div "1" at bounding box center [649, 239] width 29 height 24
click at [648, 195] on button "1" at bounding box center [650, 189] width 29 height 18
click at [642, 265] on span "2" at bounding box center [644, 262] width 4 height 9
click at [655, 196] on button "2" at bounding box center [650, 189] width 29 height 18
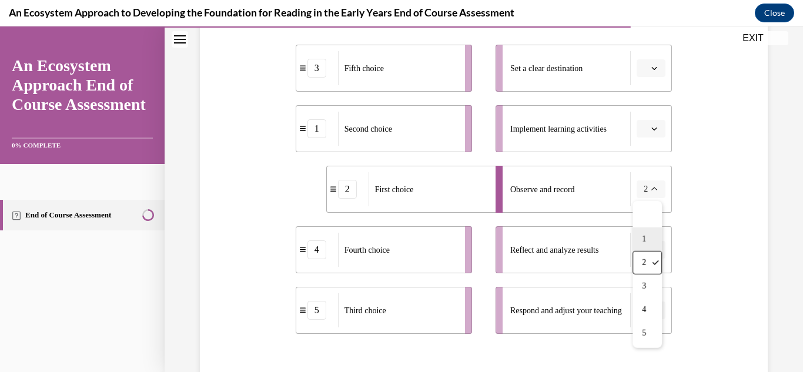
click at [649, 234] on div "1" at bounding box center [646, 239] width 29 height 24
click at [652, 194] on button "1" at bounding box center [650, 189] width 29 height 18
click at [645, 269] on div "2" at bounding box center [646, 263] width 29 height 24
click at [650, 197] on button "2" at bounding box center [650, 189] width 29 height 18
click at [648, 245] on div "1" at bounding box center [646, 239] width 29 height 24
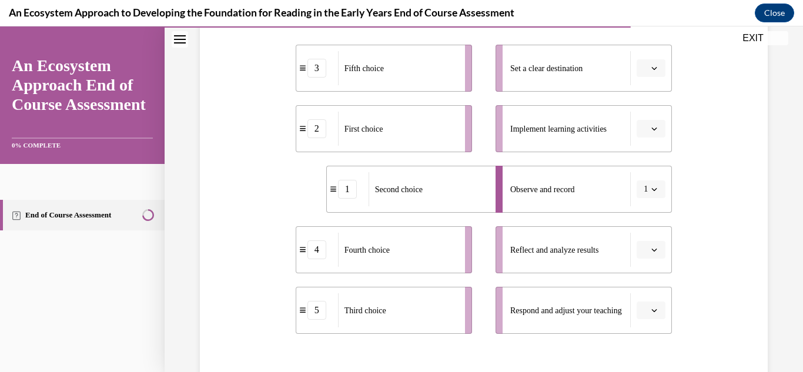
click at [649, 69] on button "button" at bounding box center [650, 68] width 29 height 18
click at [652, 116] on div "1" at bounding box center [649, 118] width 29 height 24
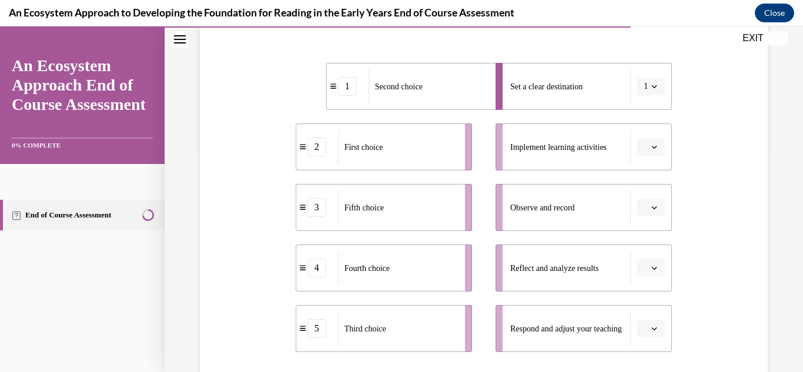
scroll to position [219, 0]
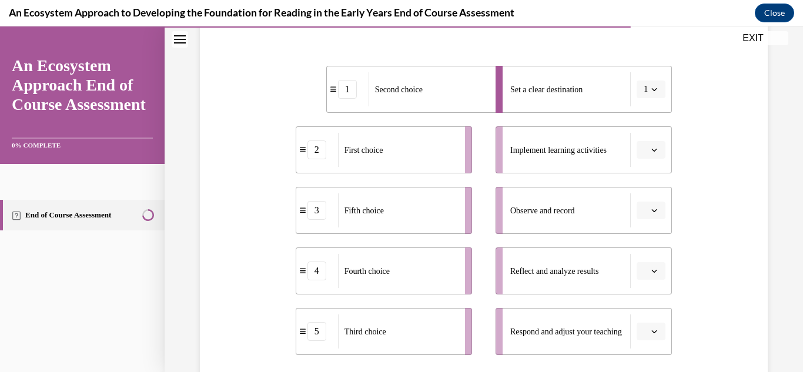
click at [649, 95] on button "1" at bounding box center [650, 90] width 29 height 18
click at [639, 161] on div "2" at bounding box center [646, 163] width 29 height 24
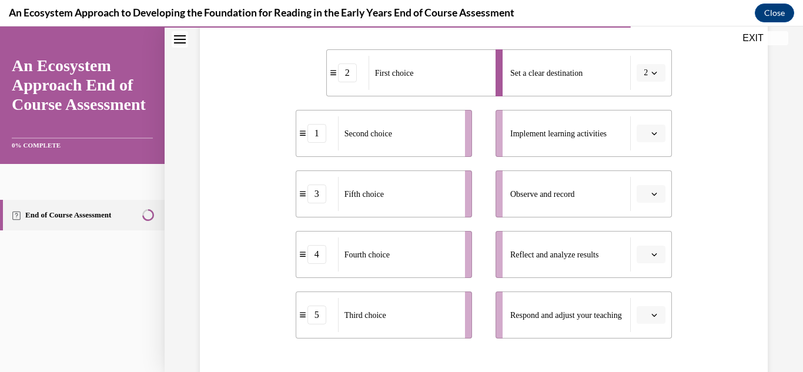
scroll to position [250, 0]
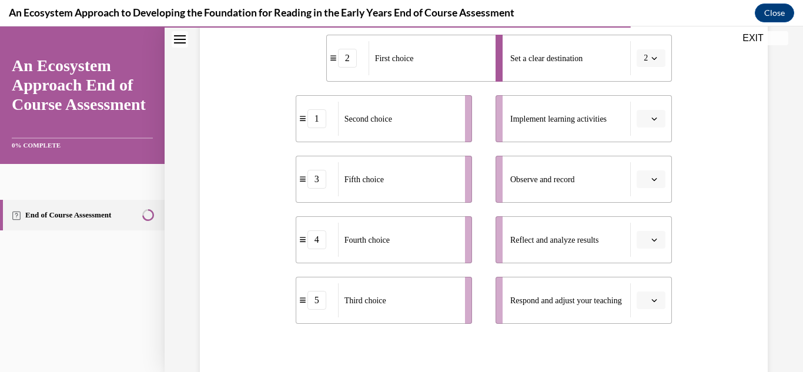
click at [648, 123] on span "Please select an option" at bounding box center [645, 119] width 4 height 12
click at [649, 244] on div "4" at bounding box center [649, 239] width 29 height 24
click at [653, 175] on button "button" at bounding box center [650, 179] width 29 height 18
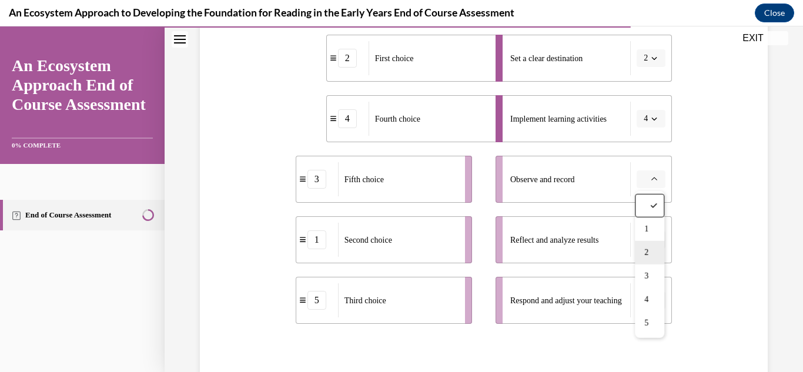
click at [653, 251] on div "2" at bounding box center [649, 253] width 29 height 24
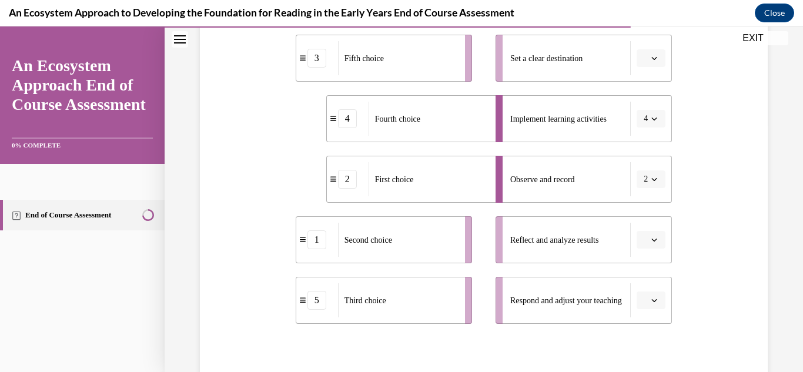
click at [649, 179] on button "2" at bounding box center [650, 179] width 29 height 18
click at [640, 234] on div "1" at bounding box center [646, 229] width 29 height 24
click at [653, 64] on button "button" at bounding box center [650, 58] width 29 height 18
click at [642, 129] on div "2" at bounding box center [649, 132] width 29 height 24
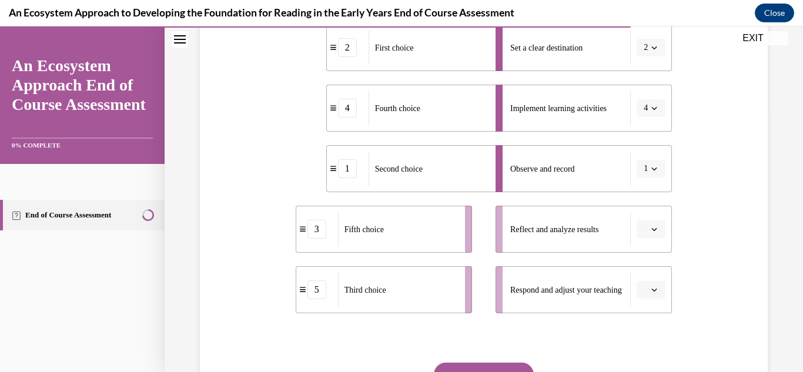
scroll to position [267, 0]
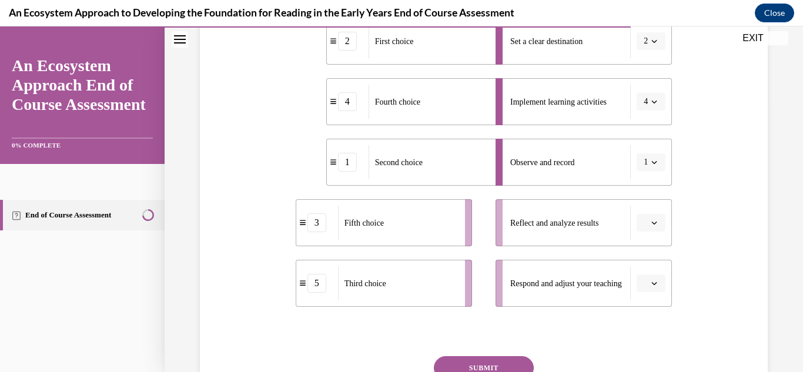
click at [658, 229] on button "button" at bounding box center [650, 223] width 29 height 18
click at [646, 202] on div "5" at bounding box center [649, 197] width 29 height 24
click at [653, 281] on icon "button" at bounding box center [654, 283] width 6 height 6
click at [645, 212] on span "3" at bounding box center [646, 209] width 4 height 9
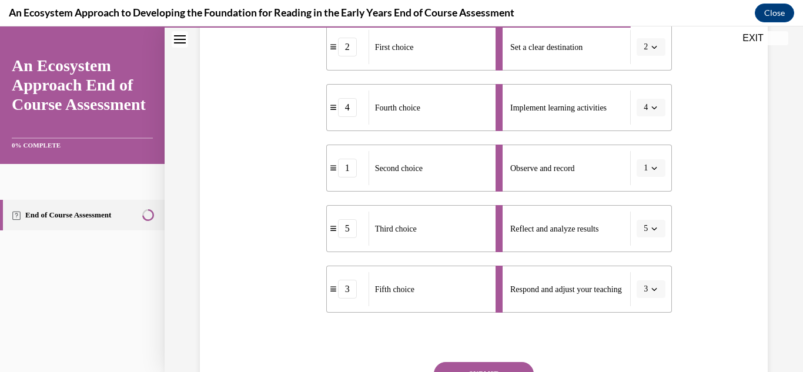
scroll to position [271, 0]
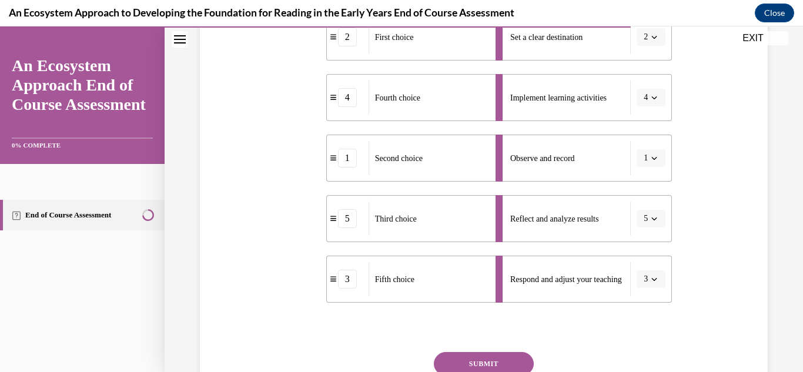
click at [467, 360] on button "SUBMIT" at bounding box center [484, 364] width 100 height 24
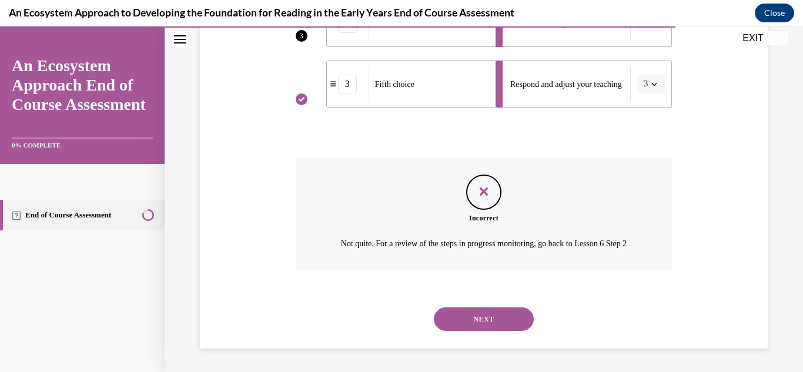
scroll to position [481, 0]
click at [481, 340] on div "NEXT" at bounding box center [484, 319] width 377 height 47
click at [458, 314] on button "NEXT" at bounding box center [484, 319] width 100 height 24
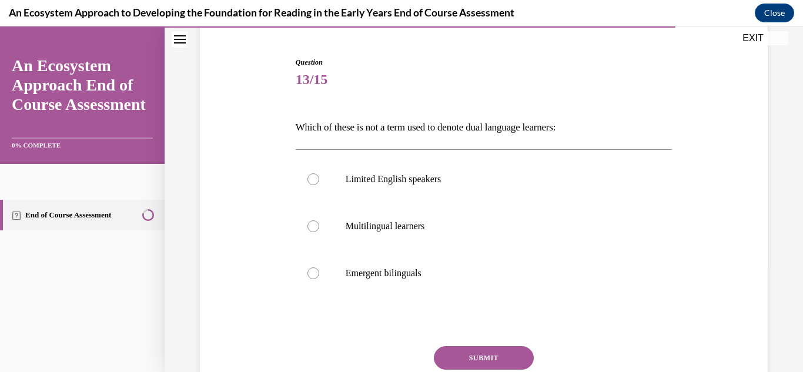
scroll to position [114, 0]
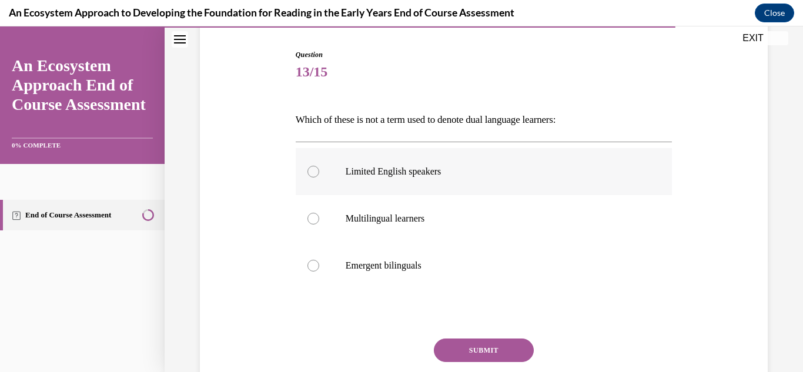
click at [312, 176] on div at bounding box center [313, 172] width 12 height 12
click at [312, 176] on input "Limited English speakers" at bounding box center [313, 172] width 12 height 12
radio input "true"
click at [451, 340] on button "SUBMIT" at bounding box center [484, 350] width 100 height 24
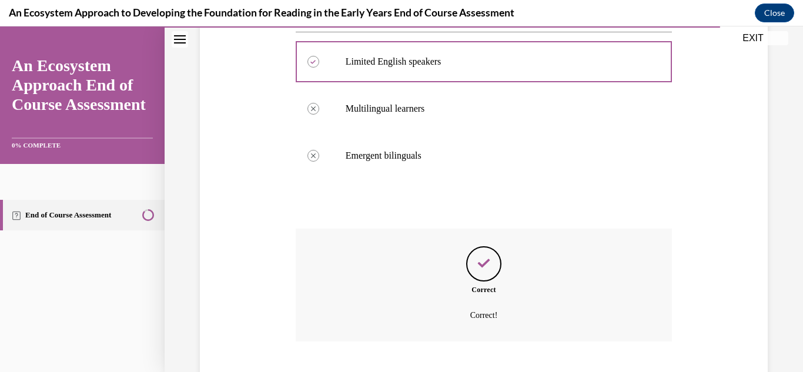
scroll to position [296, 0]
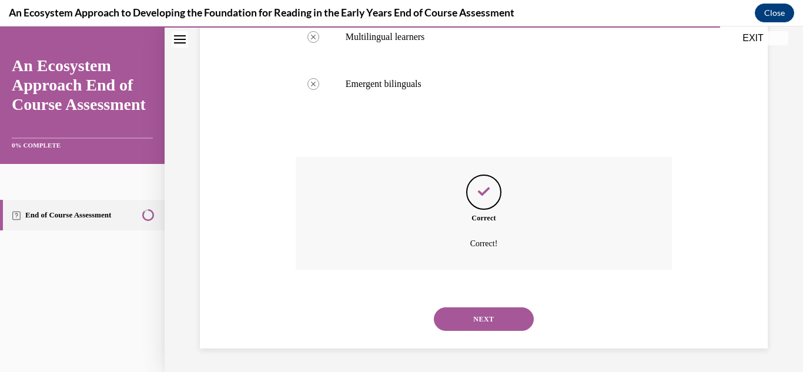
click at [452, 320] on button "NEXT" at bounding box center [484, 319] width 100 height 24
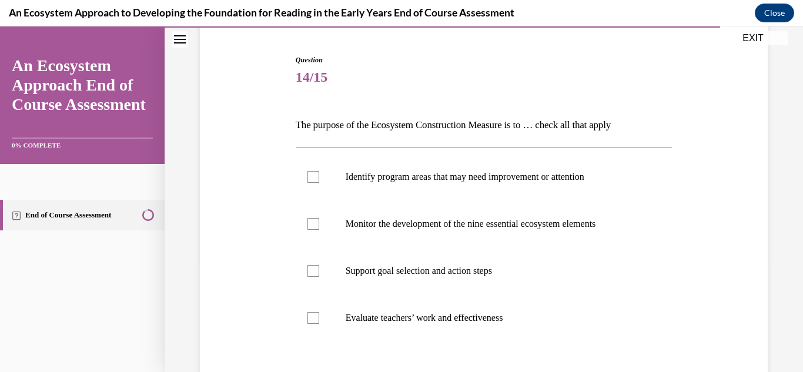
scroll to position [113, 0]
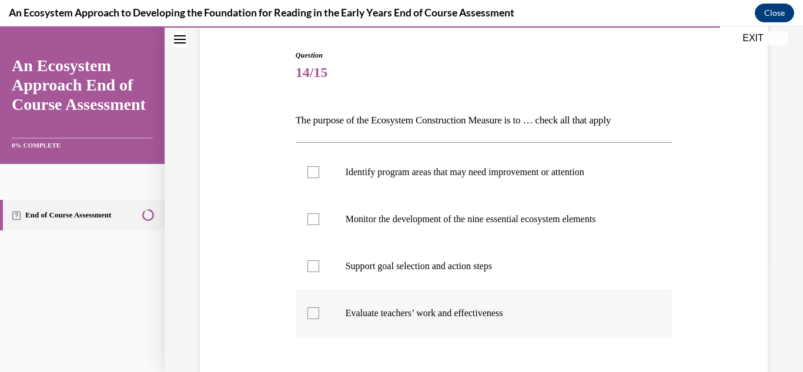
click at [316, 321] on label "Evaluate teachers’ work and effectiveness" at bounding box center [484, 313] width 377 height 47
click at [316, 319] on input "Evaluate teachers’ work and effectiveness" at bounding box center [313, 313] width 12 height 12
checkbox input "true"
click at [324, 275] on label "Support goal selection and action steps" at bounding box center [484, 266] width 377 height 47
click at [319, 272] on input "Support goal selection and action steps" at bounding box center [313, 266] width 12 height 12
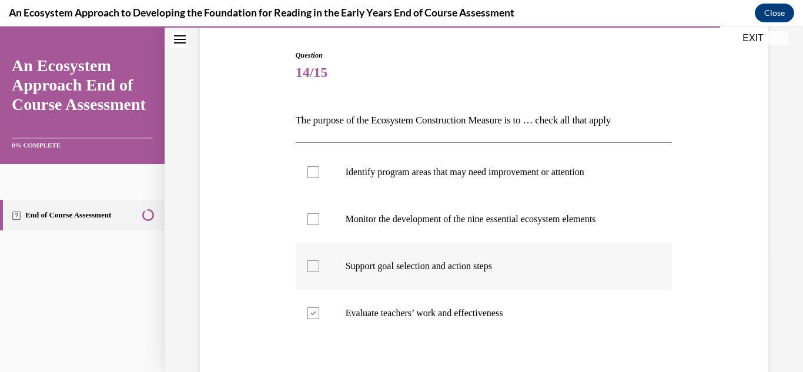
checkbox input "true"
click at [313, 219] on div at bounding box center [313, 219] width 12 height 12
click at [313, 219] on input "Monitor the development of the nine essential ecosystem elements" at bounding box center [313, 219] width 12 height 12
checkbox input "true"
click at [305, 174] on label "Identify program areas that may need improvement or attention" at bounding box center [484, 172] width 377 height 47
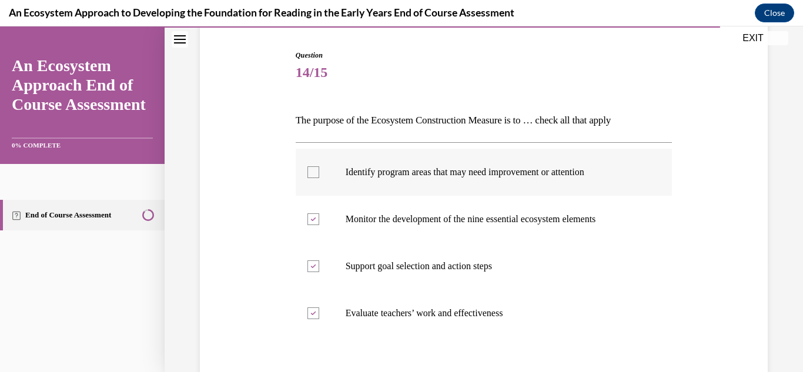
click at [307, 174] on input "Identify program areas that may need improvement or attention" at bounding box center [313, 172] width 12 height 12
checkbox input "true"
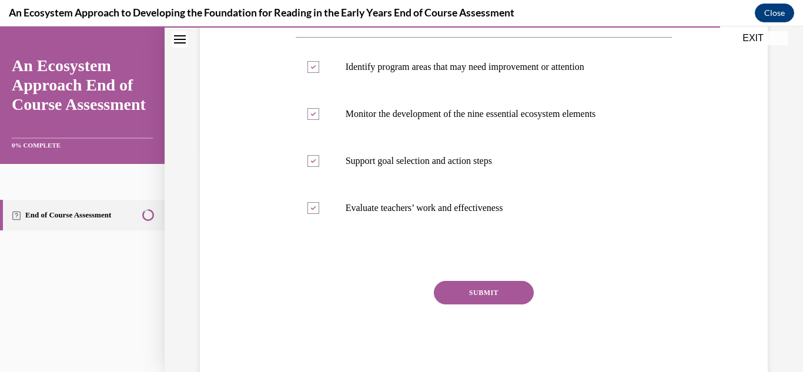
click at [471, 297] on button "SUBMIT" at bounding box center [484, 293] width 100 height 24
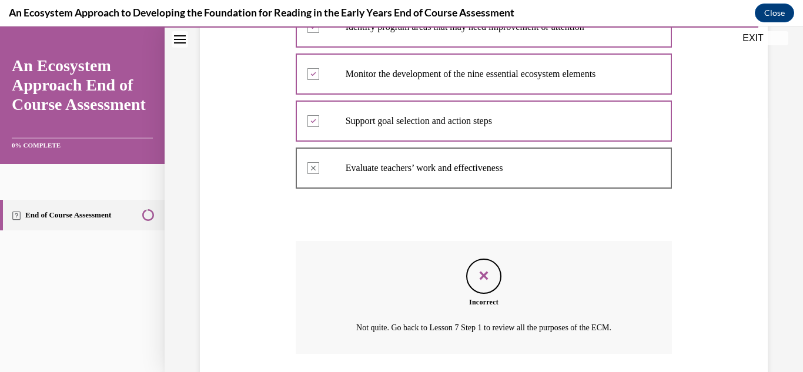
scroll to position [303, 0]
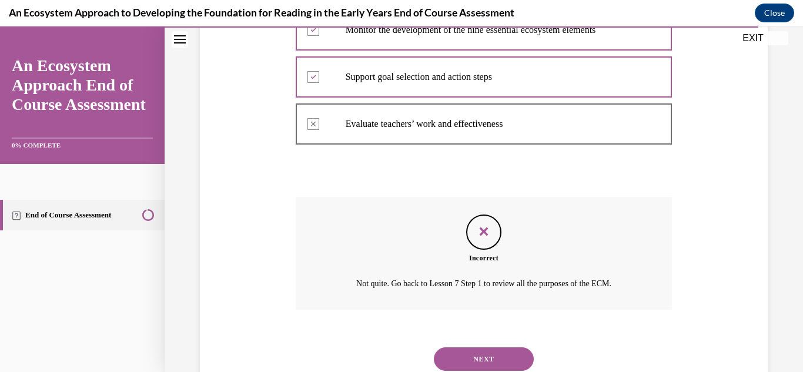
click at [468, 364] on button "NEXT" at bounding box center [484, 359] width 100 height 24
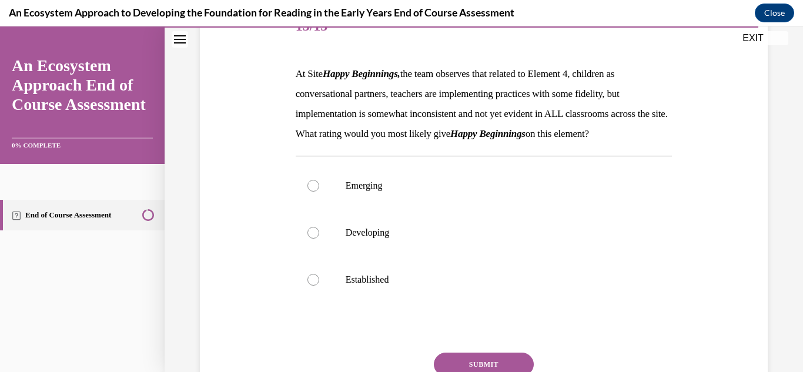
scroll to position [160, 0]
click at [314, 238] on div at bounding box center [313, 232] width 12 height 12
click at [314, 238] on input "Developing" at bounding box center [313, 232] width 12 height 12
radio input "true"
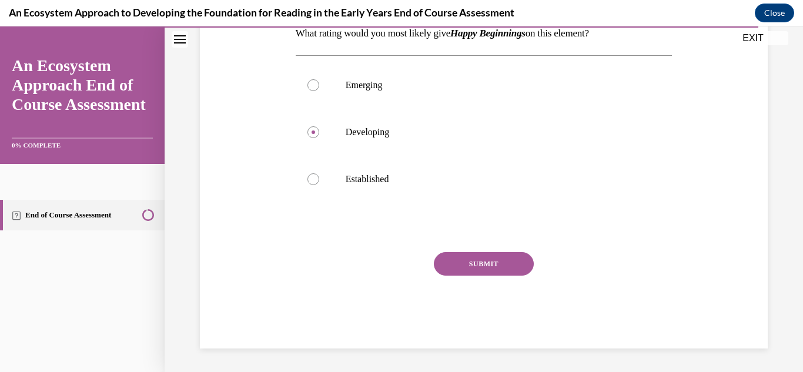
click at [474, 267] on button "SUBMIT" at bounding box center [484, 264] width 100 height 24
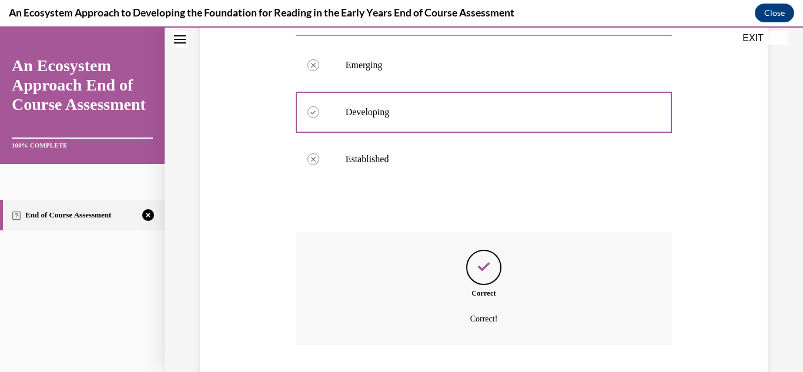
scroll to position [375, 0]
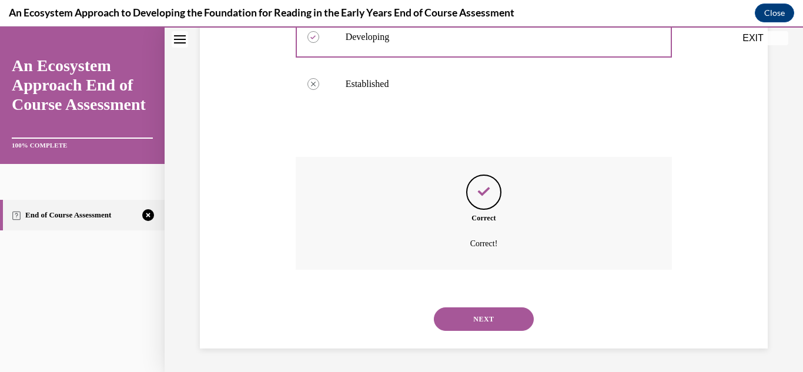
click at [462, 317] on button "NEXT" at bounding box center [484, 319] width 100 height 24
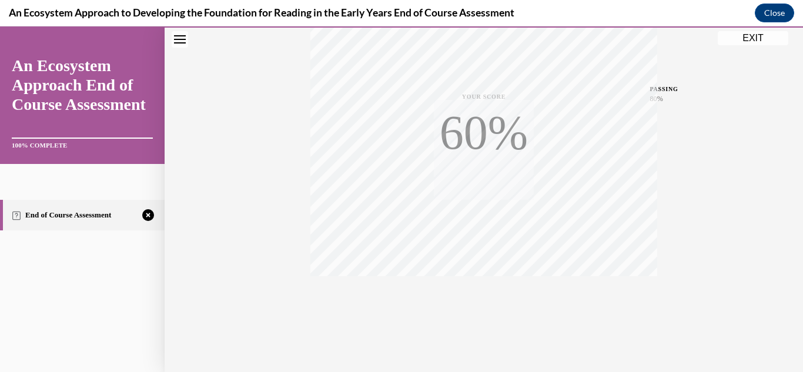
scroll to position [257, 0]
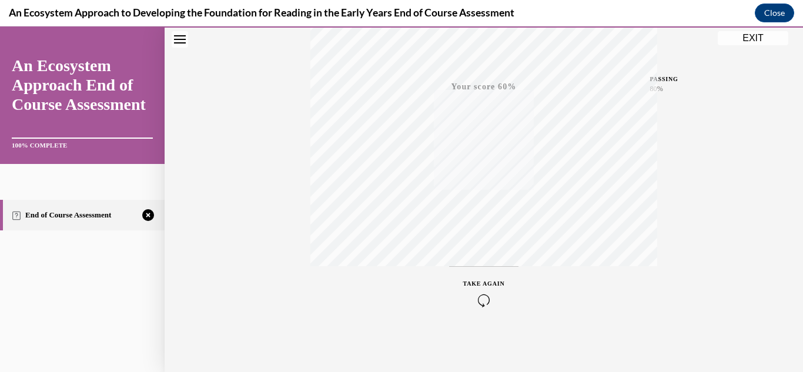
click at [485, 292] on div "TAKE AGAIN" at bounding box center [484, 293] width 42 height 28
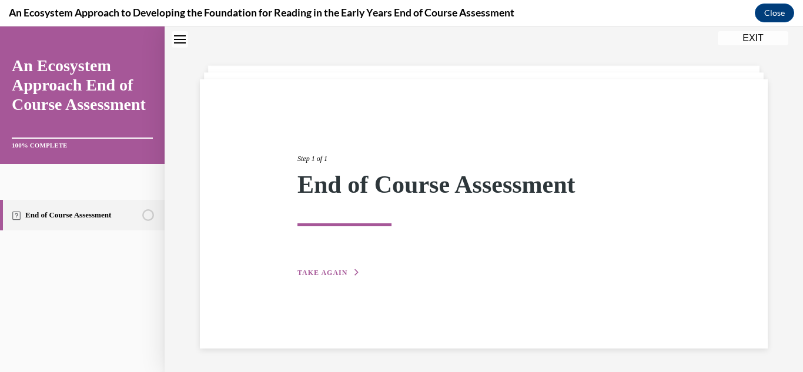
scroll to position [37, 0]
click at [319, 271] on span "TAKE AGAIN" at bounding box center [322, 273] width 50 height 8
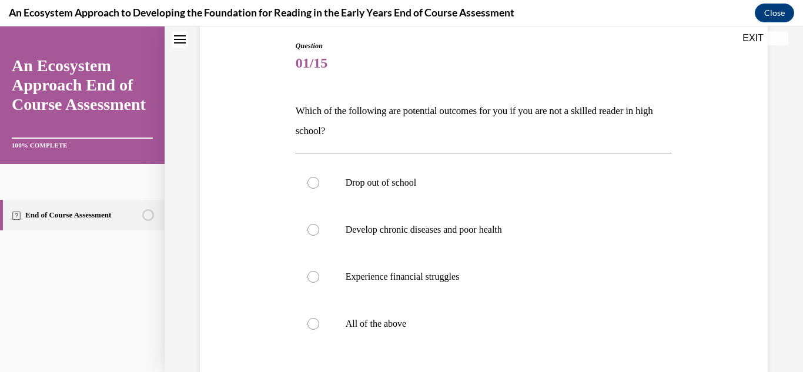
scroll to position [123, 0]
click at [311, 324] on div at bounding box center [313, 323] width 12 height 12
click at [311, 324] on input "All of the above" at bounding box center [313, 323] width 12 height 12
radio input "true"
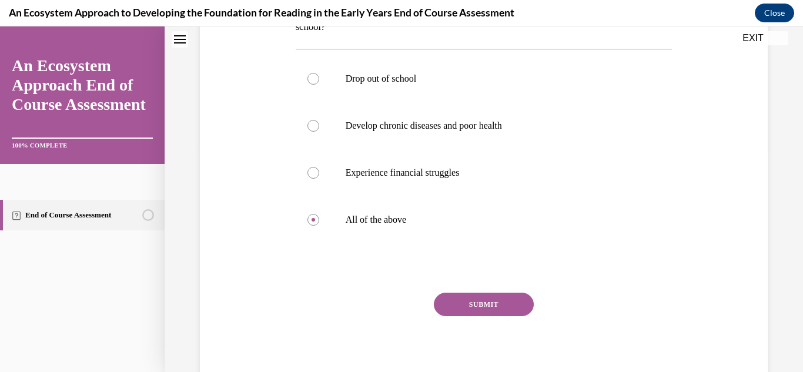
click at [471, 303] on button "SUBMIT" at bounding box center [484, 305] width 100 height 24
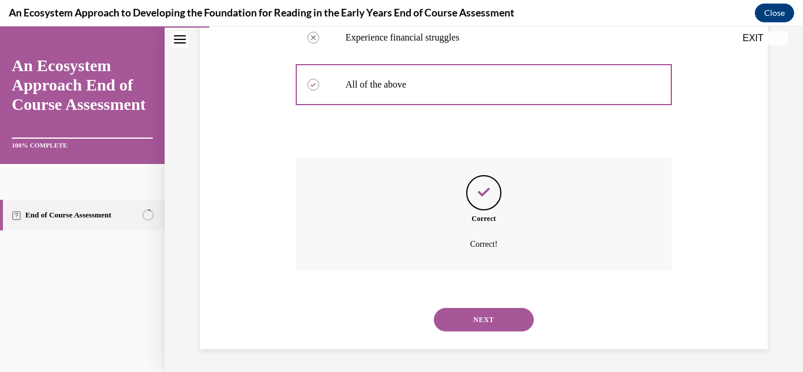
scroll to position [363, 0]
click at [477, 320] on button "NEXT" at bounding box center [484, 319] width 100 height 24
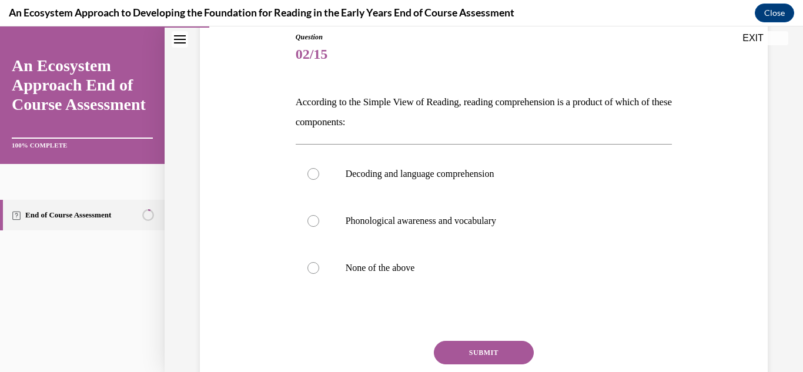
scroll to position [138, 0]
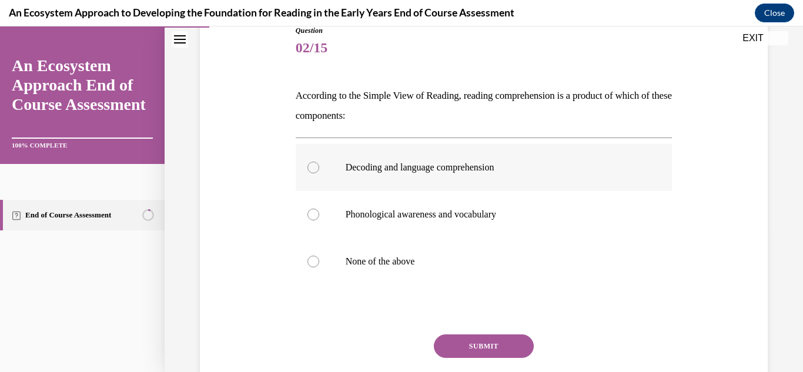
click at [318, 170] on label "Decoding and language comprehension" at bounding box center [484, 167] width 377 height 47
click at [318, 170] on input "Decoding and language comprehension" at bounding box center [313, 168] width 12 height 12
radio input "true"
click at [458, 357] on button "SUBMIT" at bounding box center [484, 346] width 100 height 24
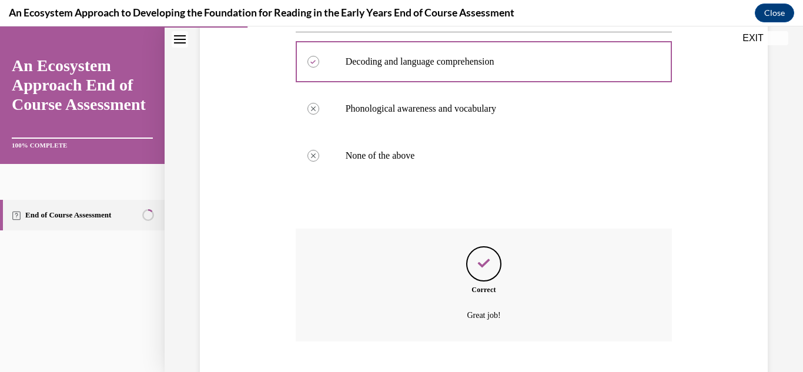
scroll to position [316, 0]
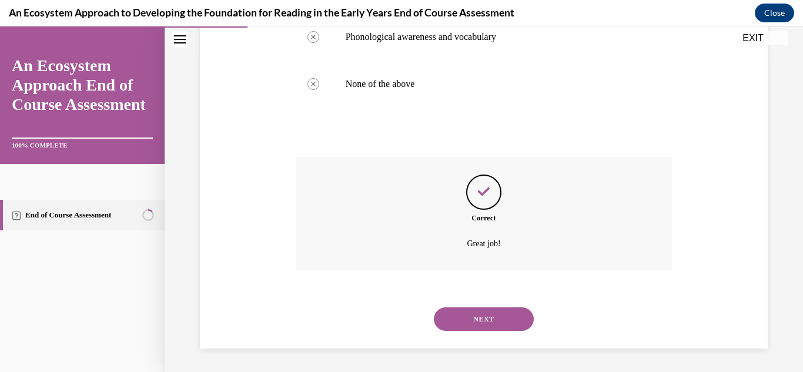
click at [464, 318] on button "NEXT" at bounding box center [484, 319] width 100 height 24
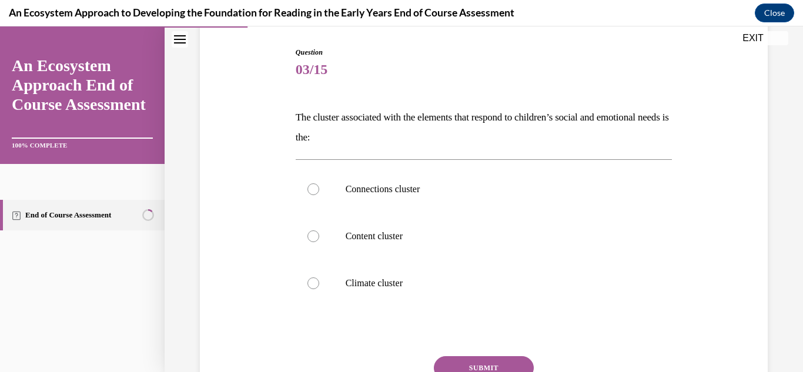
scroll to position [122, 0]
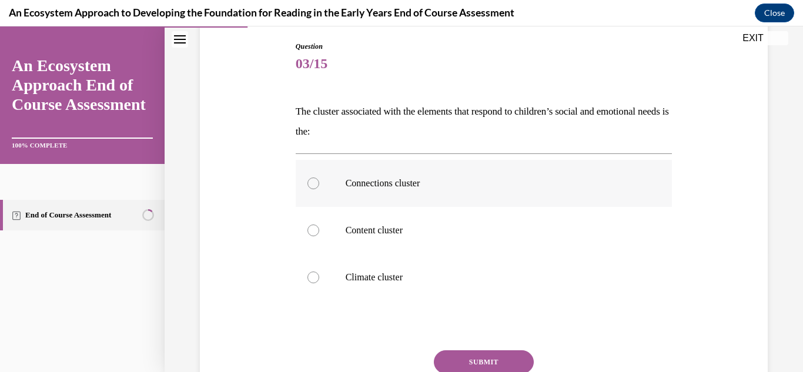
click at [322, 188] on label "Connections cluster" at bounding box center [484, 183] width 377 height 47
click at [319, 188] on input "Connections cluster" at bounding box center [313, 183] width 12 height 12
radio input "true"
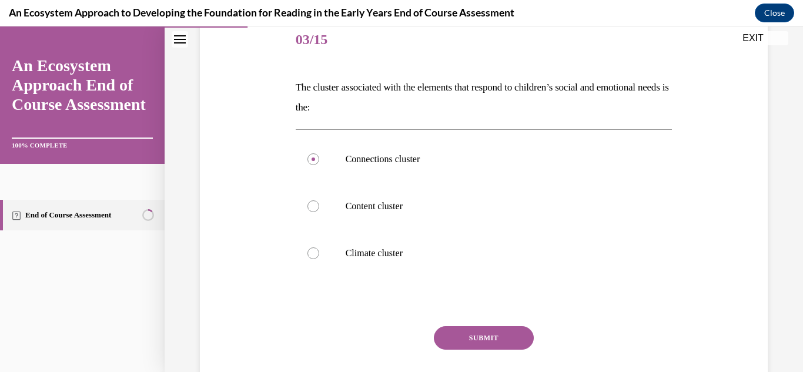
click at [444, 336] on button "SUBMIT" at bounding box center [484, 338] width 100 height 24
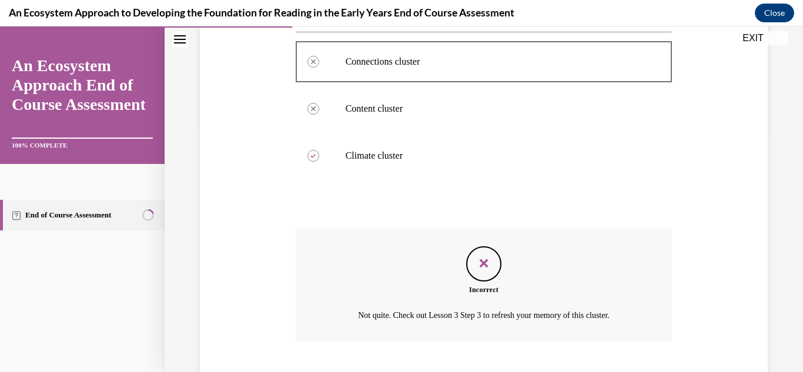
scroll to position [316, 0]
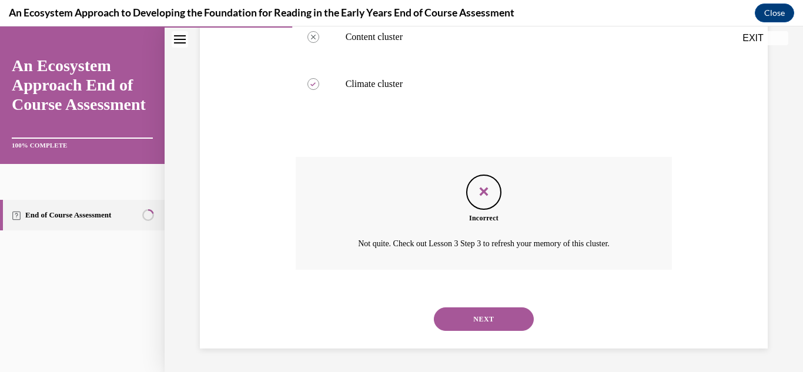
click at [454, 328] on button "NEXT" at bounding box center [484, 319] width 100 height 24
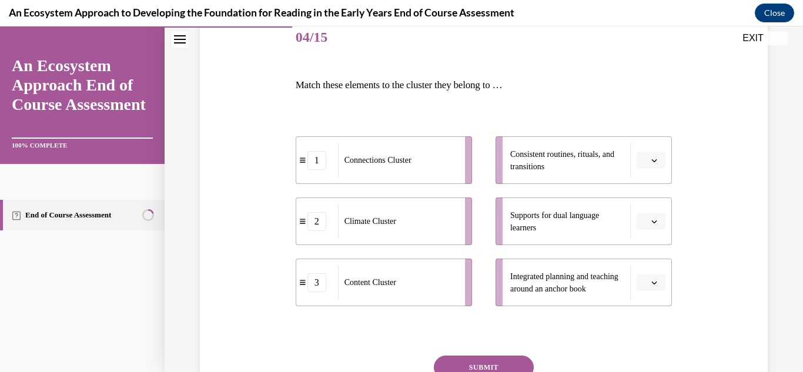
scroll to position [149, 0]
click at [641, 163] on button "button" at bounding box center [650, 161] width 29 height 18
click at [643, 224] on div "2" at bounding box center [649, 234] width 29 height 24
click at [645, 224] on span "Please select an option" at bounding box center [645, 222] width 4 height 12
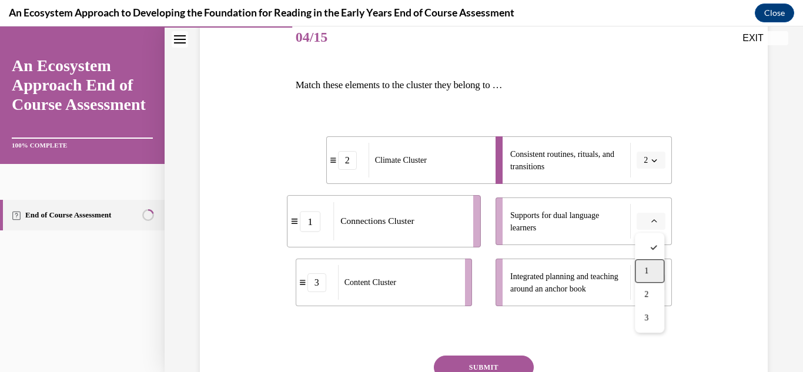
click at [651, 264] on div "1" at bounding box center [649, 271] width 29 height 24
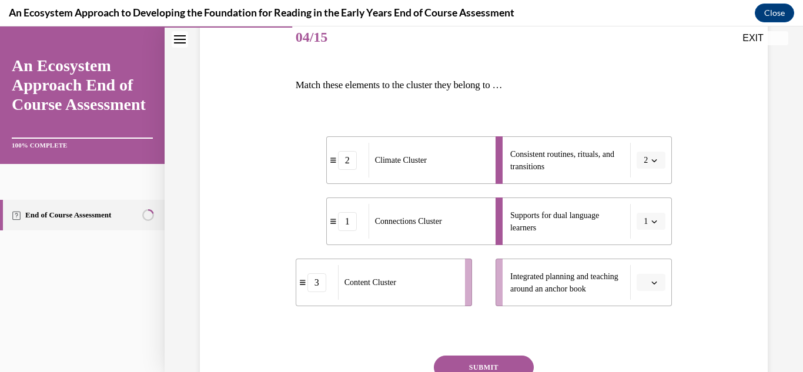
click at [652, 289] on button "button" at bounding box center [650, 283] width 29 height 18
click at [647, 257] on span "3" at bounding box center [646, 255] width 4 height 9
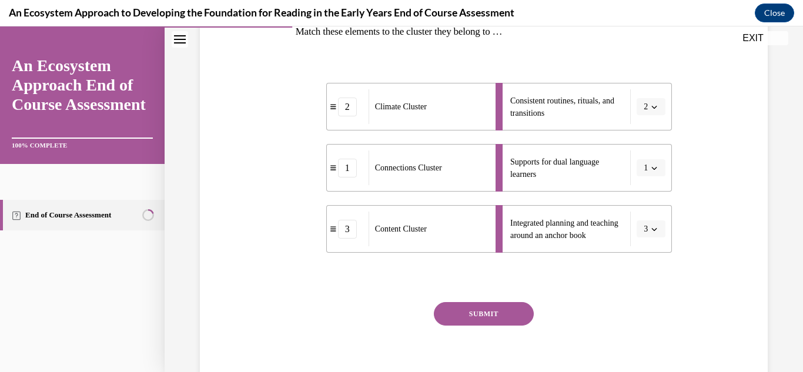
click at [459, 321] on button "SUBMIT" at bounding box center [484, 314] width 100 height 24
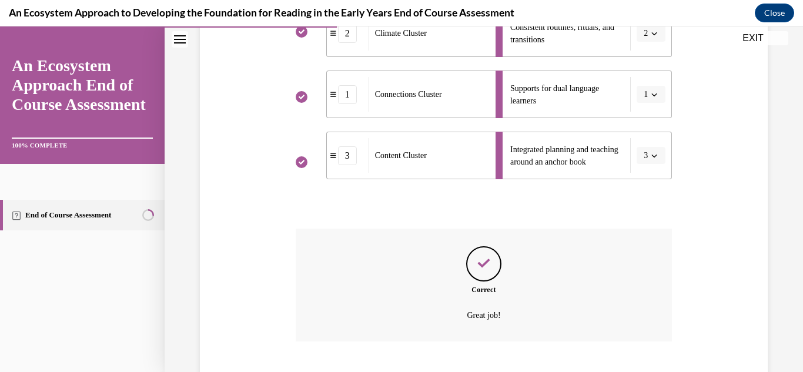
scroll to position [347, 0]
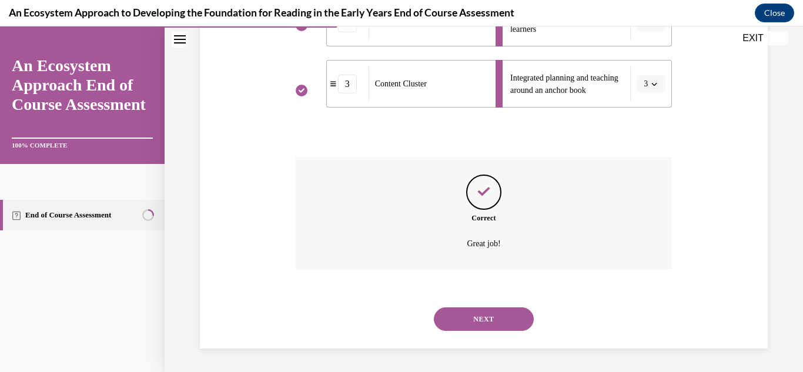
click at [474, 323] on button "NEXT" at bounding box center [484, 319] width 100 height 24
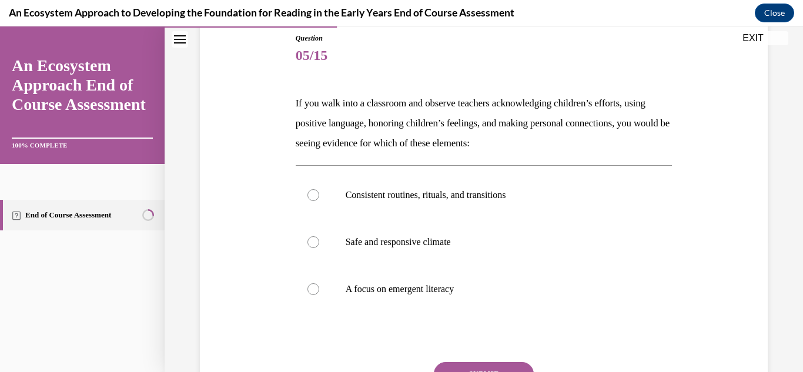
scroll to position [140, 0]
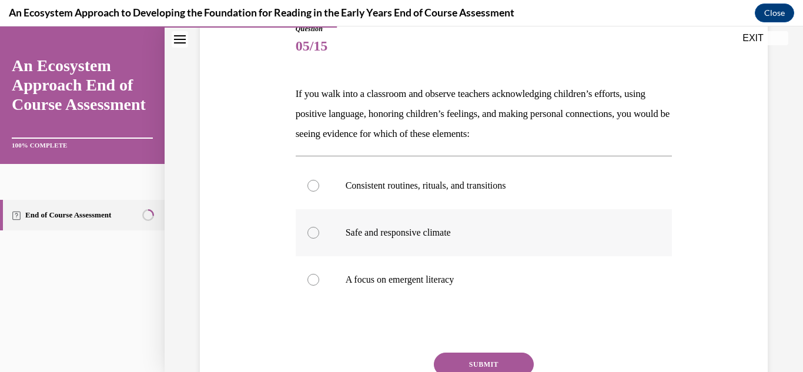
click at [315, 234] on div at bounding box center [313, 233] width 12 height 12
click at [315, 234] on input "Safe and responsive climate" at bounding box center [313, 233] width 12 height 12
radio input "true"
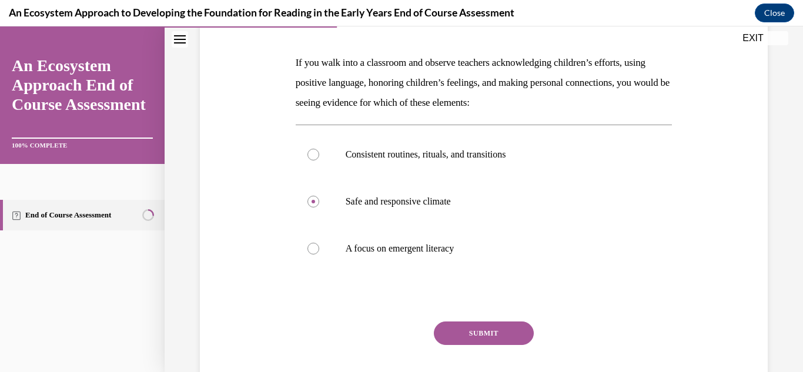
click at [472, 343] on button "SUBMIT" at bounding box center [484, 333] width 100 height 24
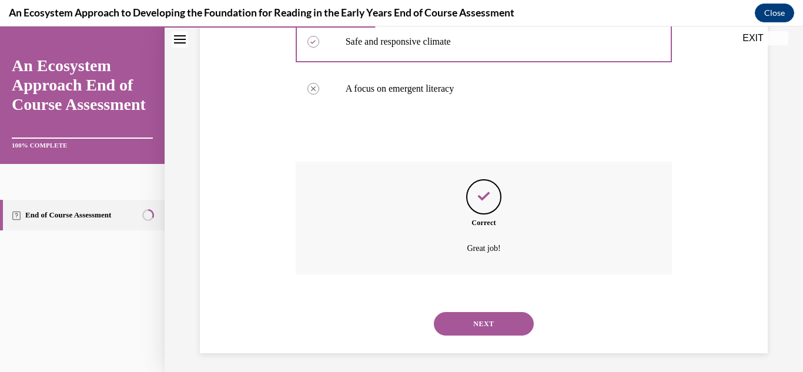
scroll to position [336, 0]
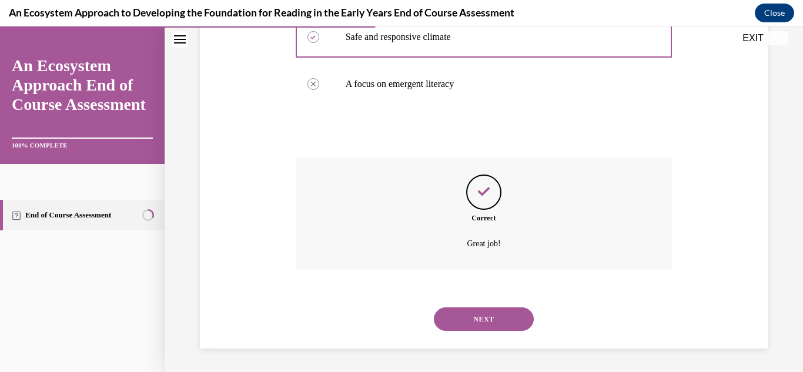
click at [476, 320] on button "NEXT" at bounding box center [484, 319] width 100 height 24
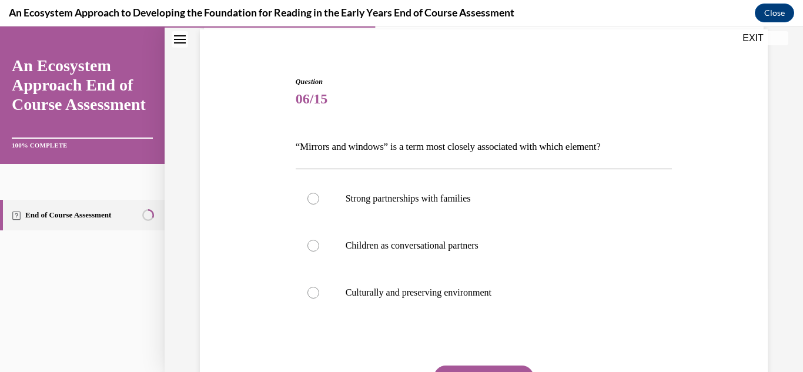
scroll to position [91, 0]
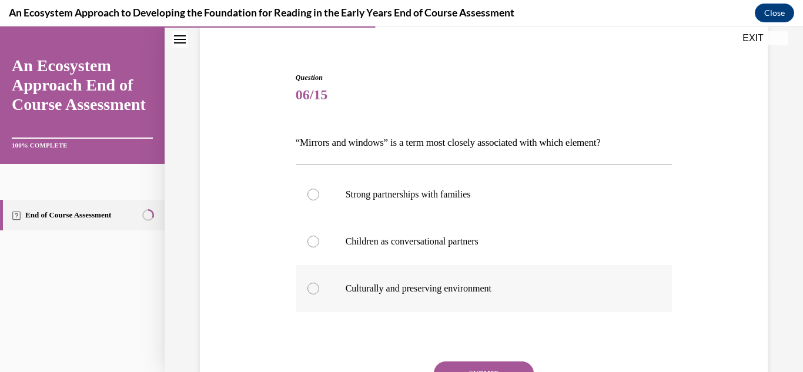
click at [314, 297] on label "Culturally and preserving environment" at bounding box center [484, 288] width 377 height 47
click at [314, 294] on input "Culturally and preserving environment" at bounding box center [313, 289] width 12 height 12
radio input "true"
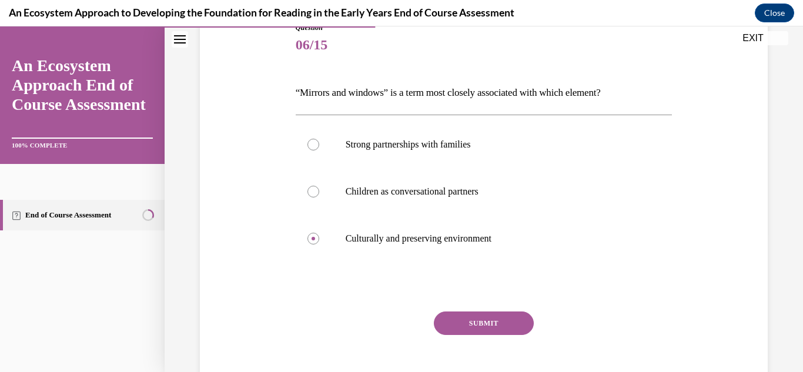
click at [453, 317] on button "SUBMIT" at bounding box center [484, 323] width 100 height 24
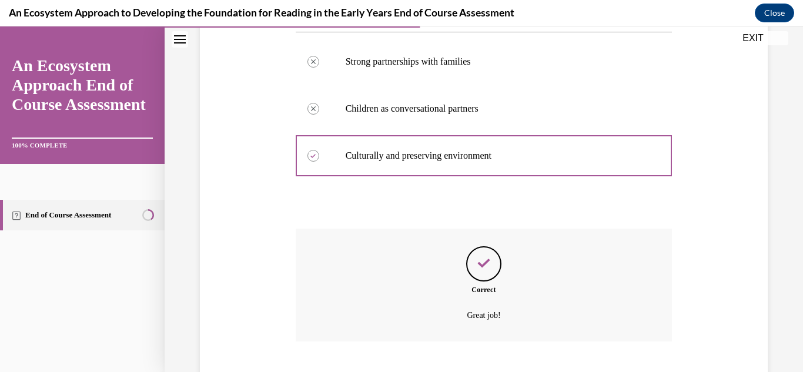
scroll to position [296, 0]
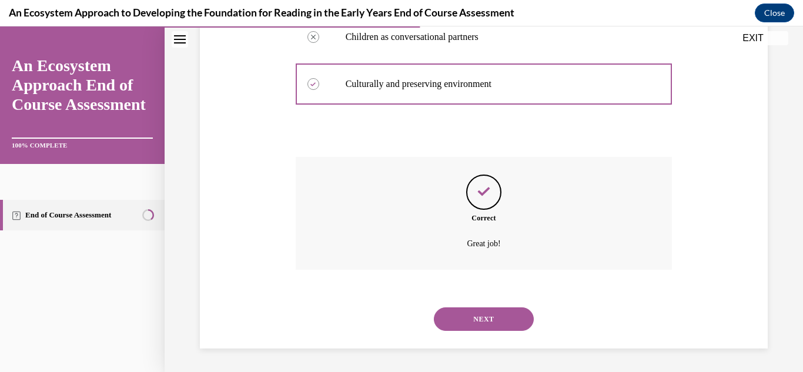
click at [468, 327] on button "NEXT" at bounding box center [484, 319] width 100 height 24
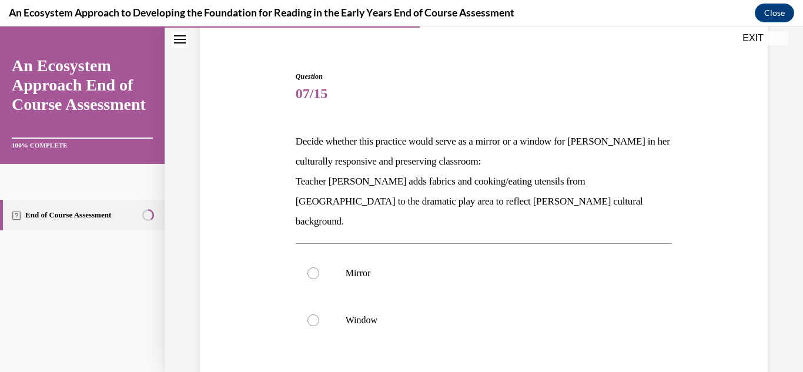
scroll to position [95, 0]
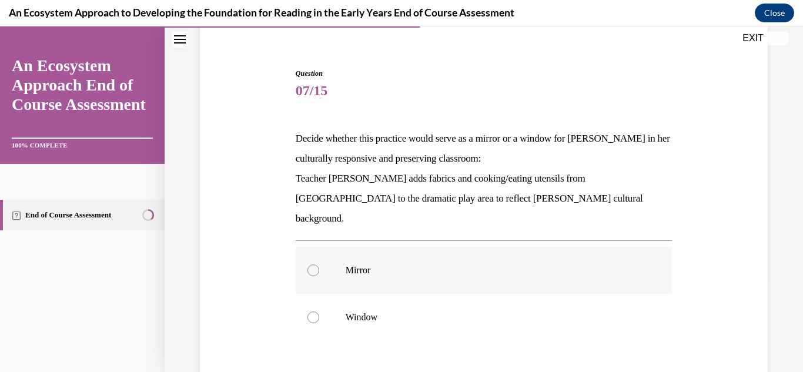
click at [310, 264] on div at bounding box center [313, 270] width 12 height 12
click at [310, 264] on input "Mirror" at bounding box center [313, 270] width 12 height 12
radio input "true"
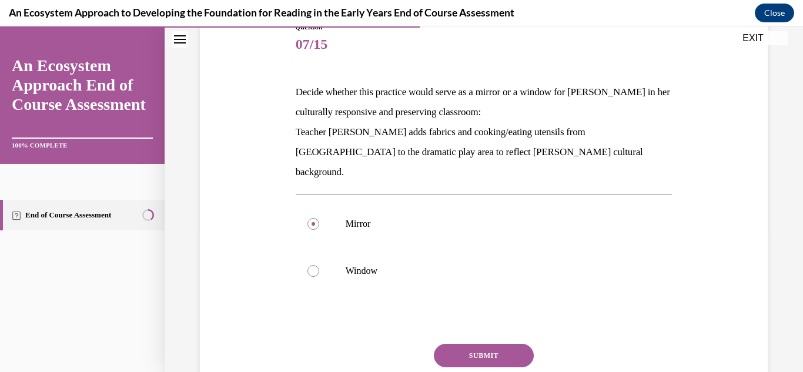
click at [467, 344] on button "SUBMIT" at bounding box center [484, 356] width 100 height 24
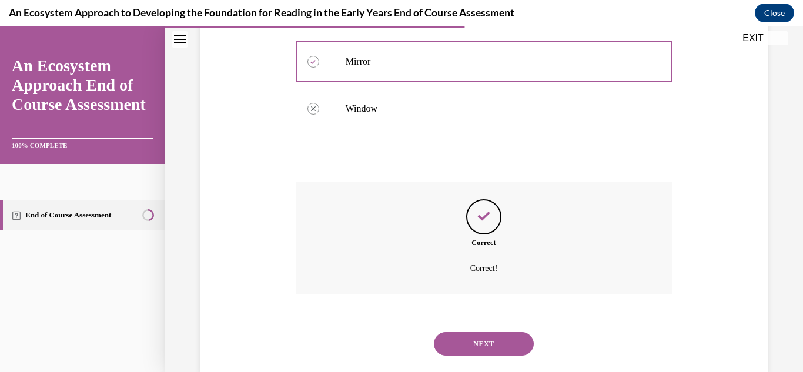
scroll to position [308, 0]
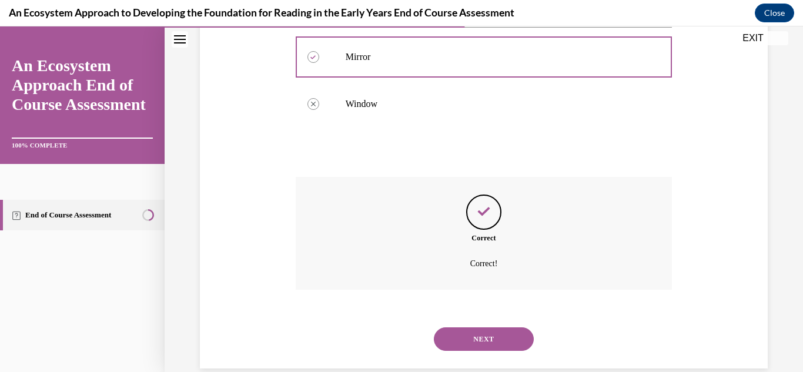
click at [464, 331] on button "NEXT" at bounding box center [484, 339] width 100 height 24
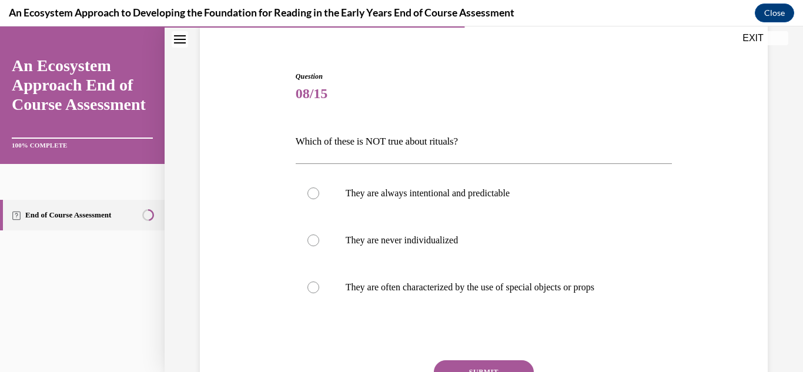
scroll to position [93, 0]
click at [319, 287] on label "They are often characterized by the use of special objects or props" at bounding box center [484, 286] width 377 height 47
click at [319, 287] on input "They are often characterized by the use of special objects or props" at bounding box center [313, 287] width 12 height 12
radio input "true"
click at [312, 240] on div at bounding box center [313, 240] width 12 height 12
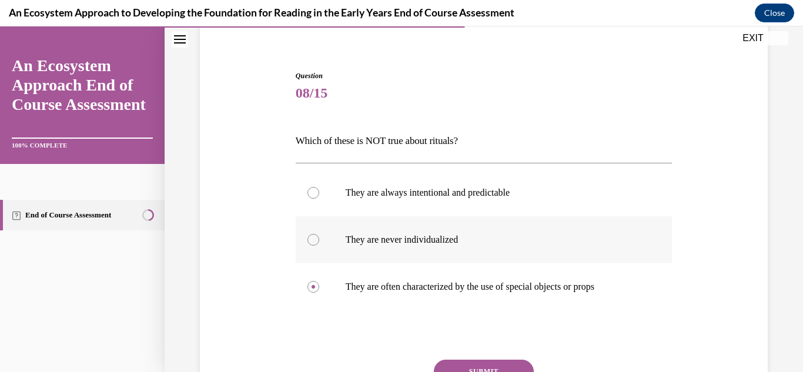
click at [312, 240] on input "They are never individualized" at bounding box center [313, 240] width 12 height 12
radio input "true"
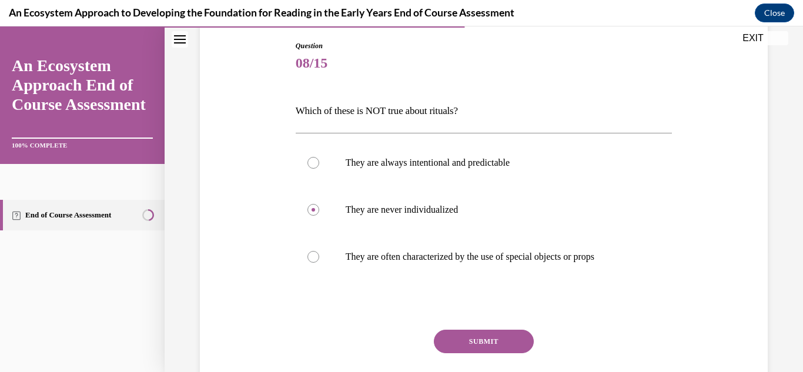
click at [452, 342] on button "SUBMIT" at bounding box center [484, 342] width 100 height 24
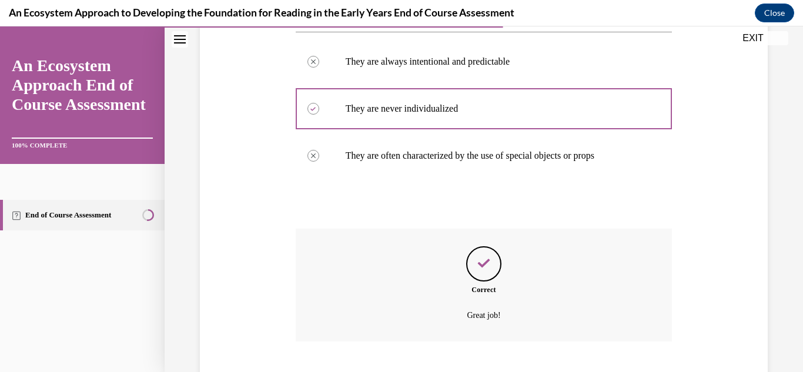
scroll to position [296, 0]
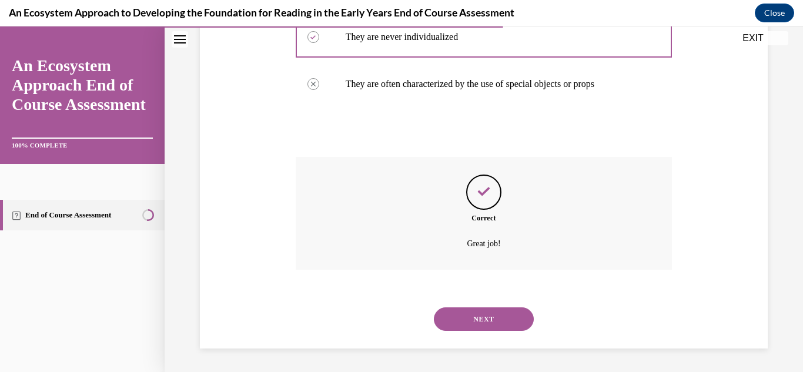
click at [458, 326] on button "NEXT" at bounding box center [484, 319] width 100 height 24
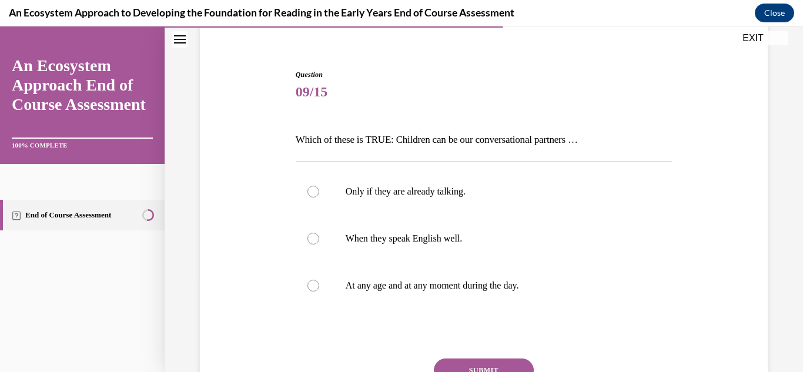
scroll to position [100, 0]
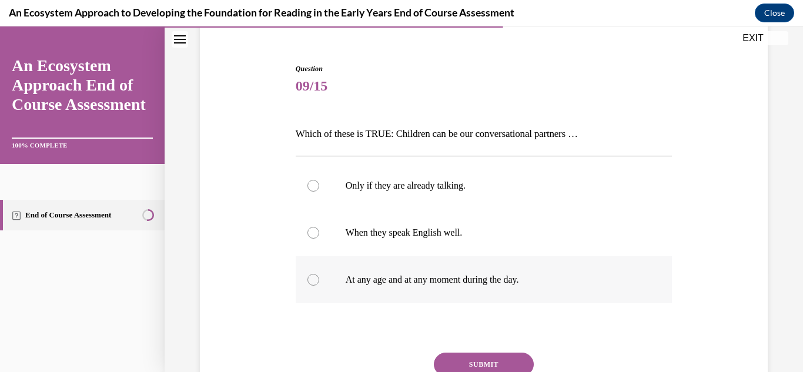
click at [313, 280] on div at bounding box center [313, 280] width 12 height 12
click at [313, 280] on input "At any age and at any moment during the day." at bounding box center [313, 280] width 12 height 12
radio input "true"
click at [458, 362] on button "SUBMIT" at bounding box center [484, 365] width 100 height 24
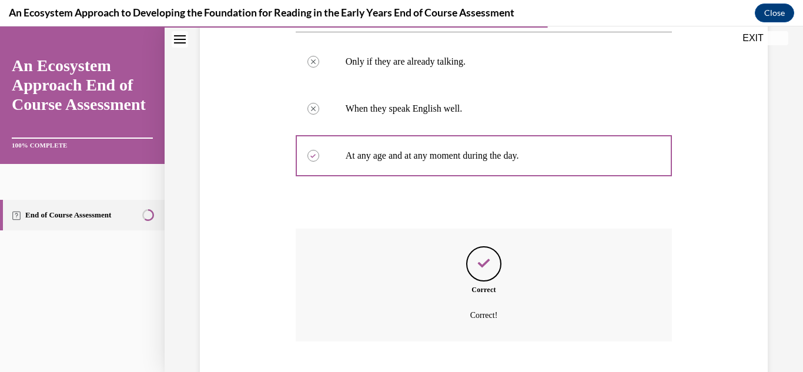
scroll to position [296, 0]
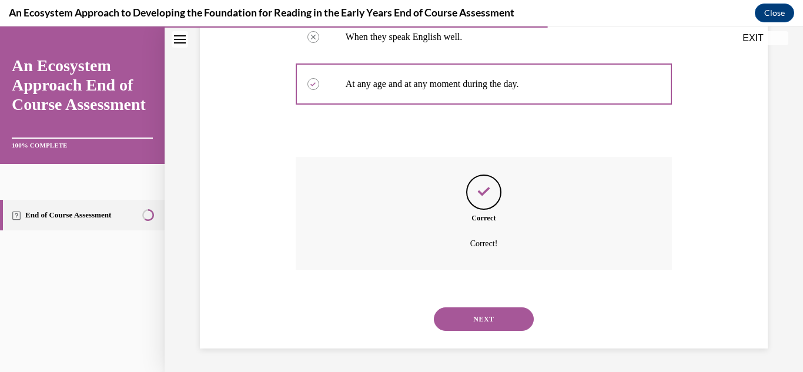
click at [454, 321] on button "NEXT" at bounding box center [484, 319] width 100 height 24
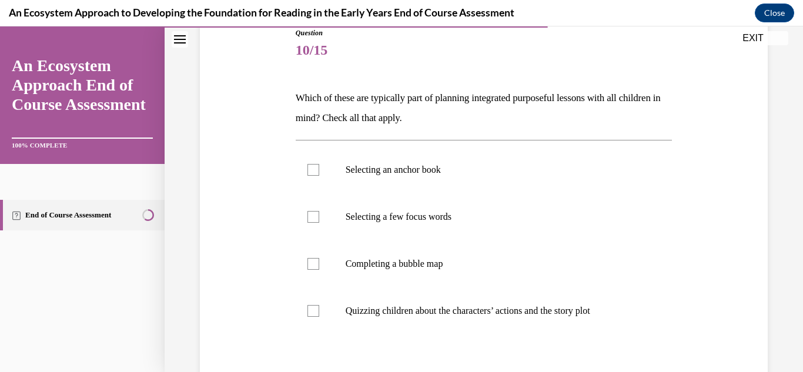
scroll to position [157, 0]
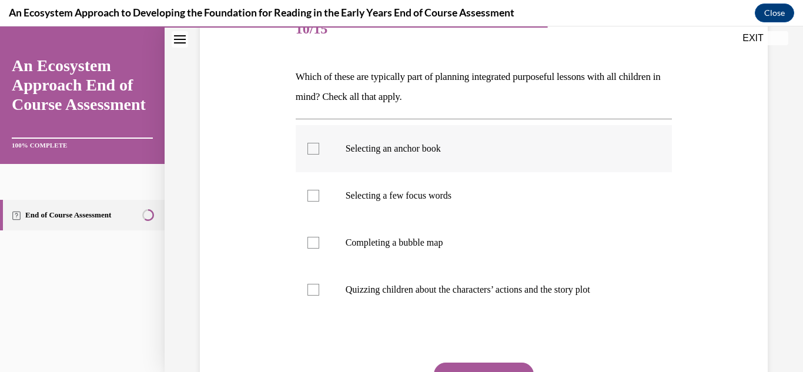
click at [310, 153] on div at bounding box center [313, 149] width 12 height 12
click at [310, 153] on input "Selecting an anchor book" at bounding box center [313, 149] width 12 height 12
checkbox input "true"
click at [319, 243] on label "Completing a bubble map" at bounding box center [484, 242] width 377 height 47
click at [319, 243] on input "Completing a bubble map" at bounding box center [313, 243] width 12 height 12
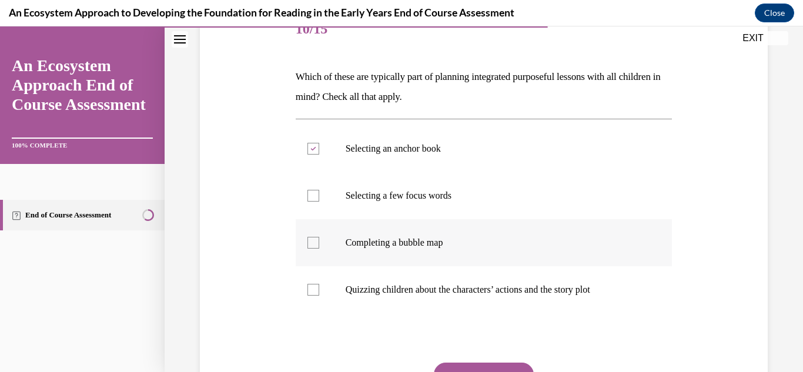
checkbox input "true"
click at [316, 299] on label "Quizzing children about the characters’ actions and the story plot" at bounding box center [484, 289] width 377 height 47
click at [316, 296] on input "Quizzing children about the characters’ actions and the story plot" at bounding box center [313, 290] width 12 height 12
click at [313, 298] on label "Quizzing children about the characters’ actions and the story plot" at bounding box center [484, 289] width 377 height 47
click at [313, 296] on input "Quizzing children about the characters’ actions and the story plot" at bounding box center [313, 290] width 12 height 12
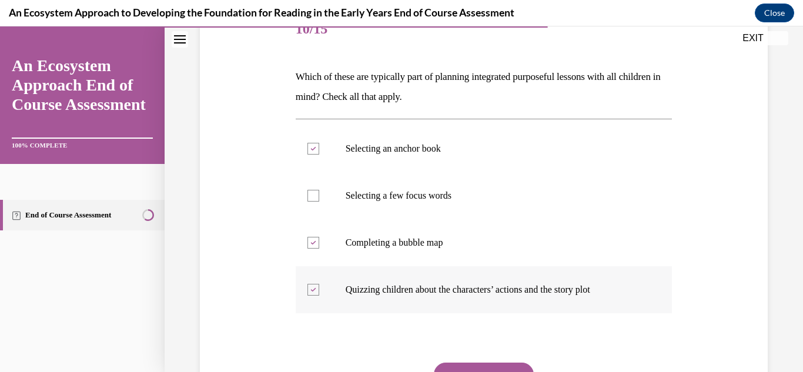
checkbox input "false"
click at [320, 198] on label "Selecting a few focus words" at bounding box center [484, 195] width 377 height 47
click at [319, 198] on input "Selecting a few focus words" at bounding box center [313, 196] width 12 height 12
checkbox input "true"
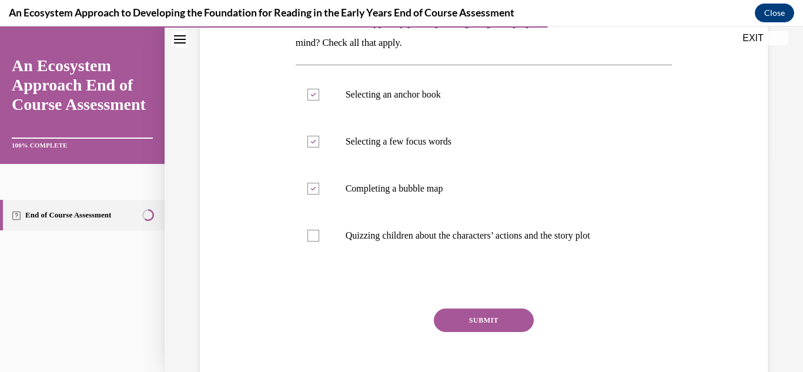
click at [447, 318] on button "SUBMIT" at bounding box center [484, 320] width 100 height 24
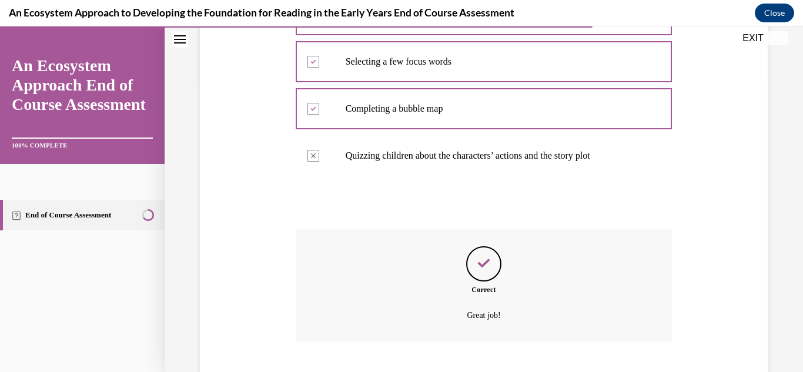
scroll to position [363, 0]
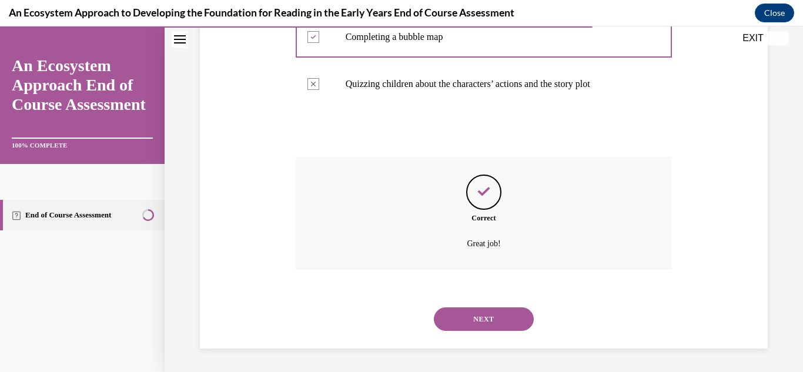
click at [455, 323] on button "NEXT" at bounding box center [484, 319] width 100 height 24
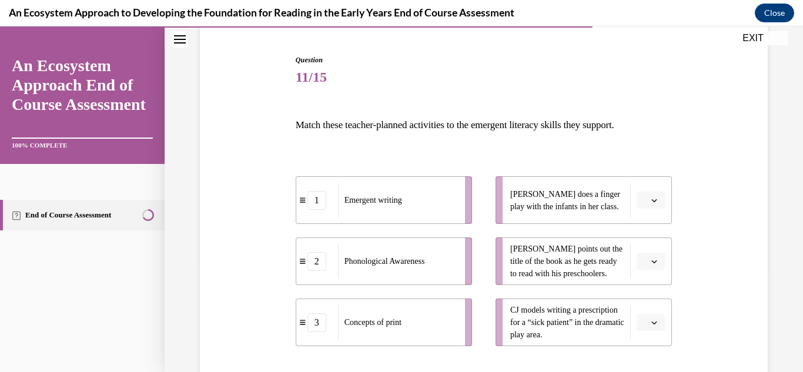
scroll to position [112, 0]
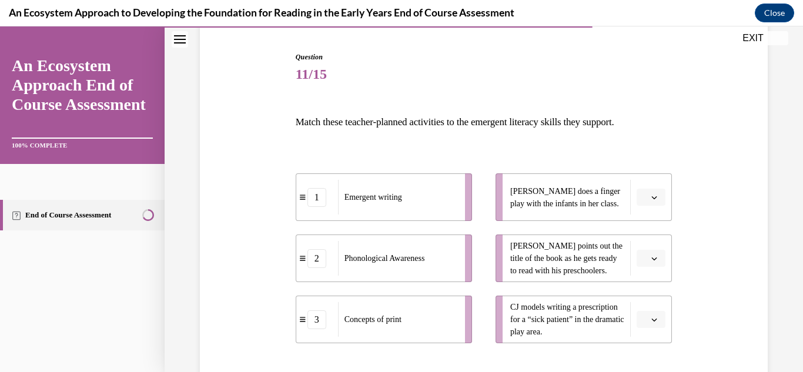
click at [647, 316] on span "Please select an option" at bounding box center [645, 320] width 4 height 12
click at [645, 253] on div "1" at bounding box center [649, 246] width 29 height 24
click at [646, 263] on span "Please select an option" at bounding box center [645, 259] width 4 height 12
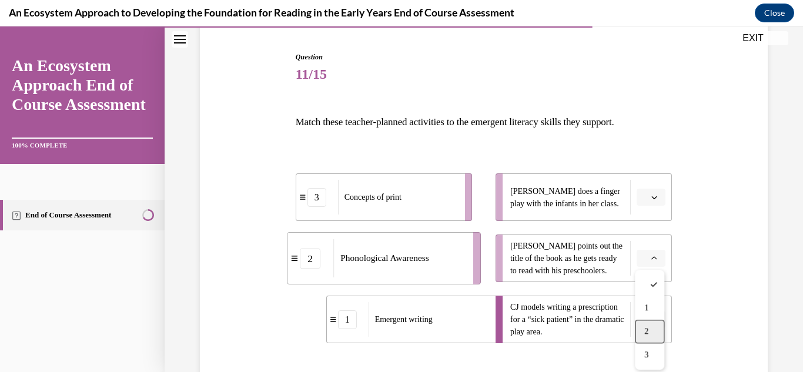
click at [640, 328] on div "2" at bounding box center [649, 332] width 29 height 24
click at [658, 203] on button "button" at bounding box center [650, 198] width 29 height 18
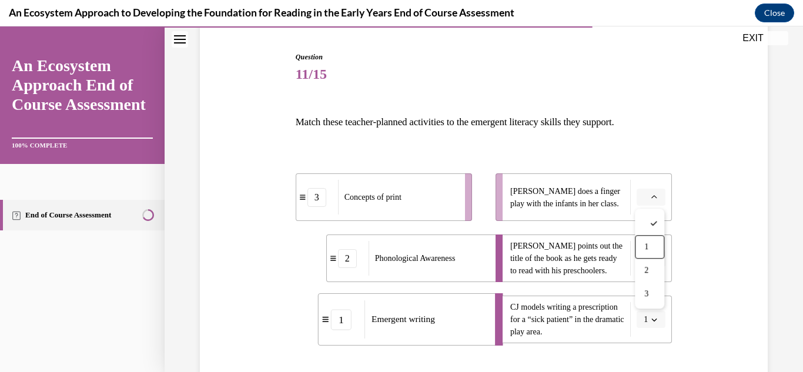
click at [709, 229] on div "Question 11/15 Match these teacher-planned activities to the emergent literacy …" at bounding box center [484, 252] width 574 height 472
click at [650, 204] on button "button" at bounding box center [650, 198] width 29 height 18
click at [649, 293] on div "3" at bounding box center [649, 294] width 29 height 24
click at [651, 259] on icon "button" at bounding box center [654, 259] width 6 height 6
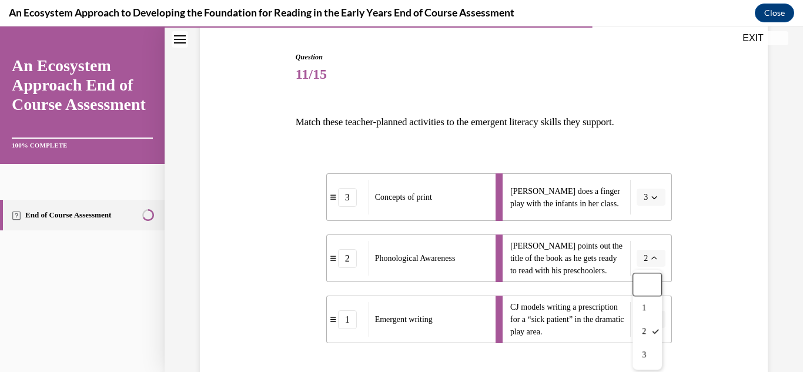
click at [704, 260] on div "Question 11/15 Match these teacher-planned activities to the emergent literacy …" at bounding box center [484, 252] width 574 height 472
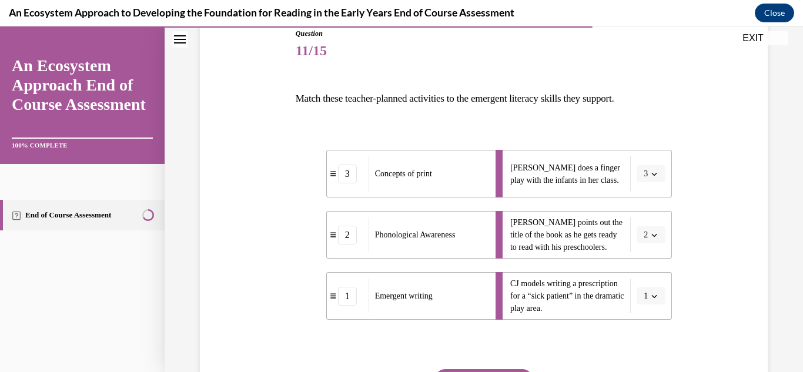
click at [648, 226] on button "2" at bounding box center [650, 235] width 29 height 18
click at [642, 333] on span "3" at bounding box center [644, 331] width 4 height 9
click at [647, 176] on span "Please select an option" at bounding box center [645, 174] width 4 height 12
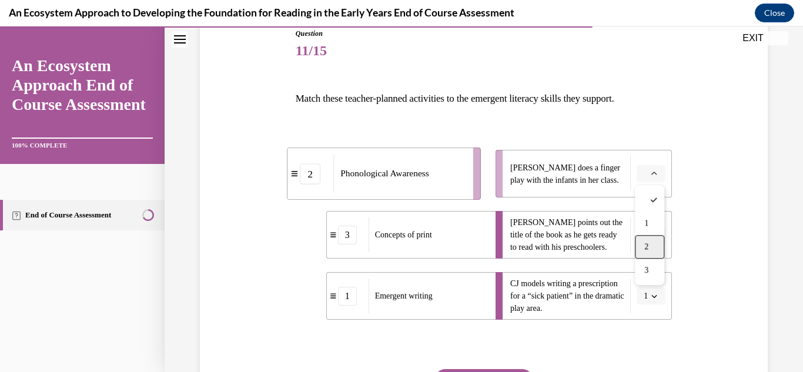
click at [646, 241] on div "2" at bounding box center [649, 247] width 29 height 24
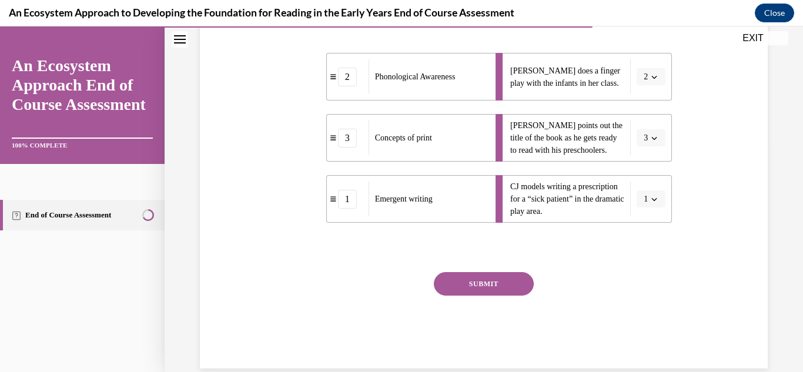
click at [498, 285] on button "SUBMIT" at bounding box center [484, 284] width 100 height 24
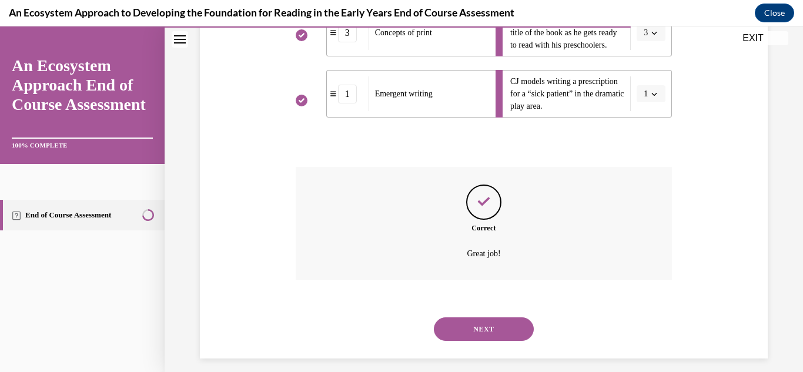
scroll to position [347, 0]
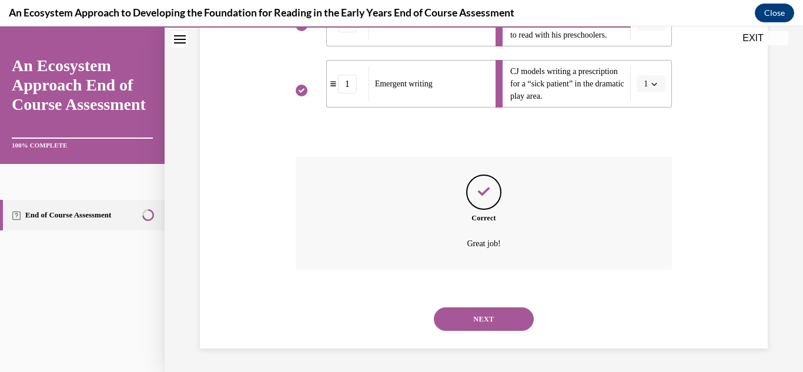
click at [509, 326] on button "NEXT" at bounding box center [484, 319] width 100 height 24
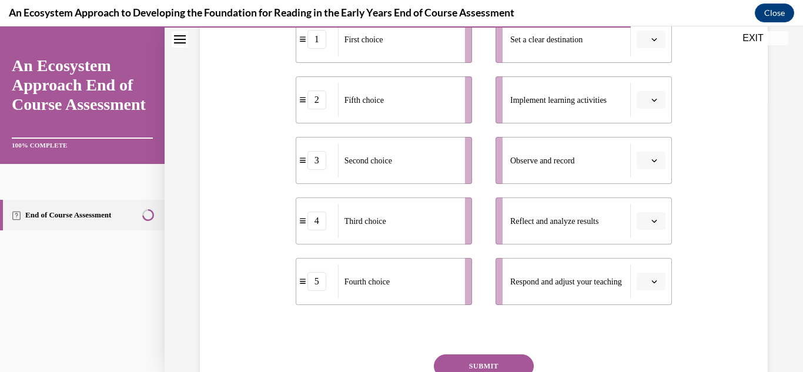
scroll to position [271, 0]
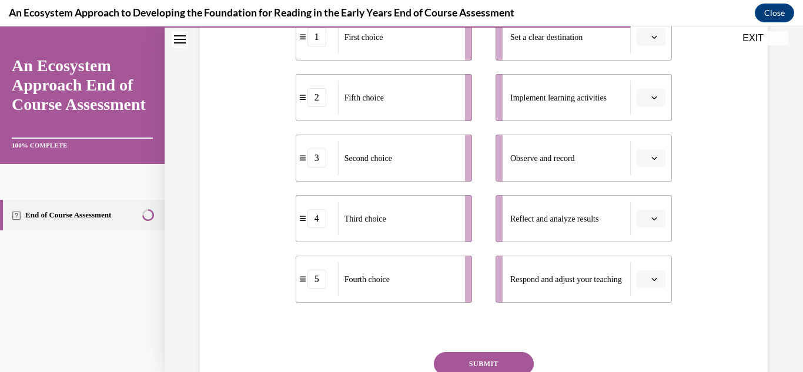
click at [643, 275] on span "Please select an option" at bounding box center [645, 279] width 4 height 12
click at [652, 254] on div "5" at bounding box center [649, 253] width 29 height 24
click at [650, 270] on button "5" at bounding box center [650, 279] width 29 height 18
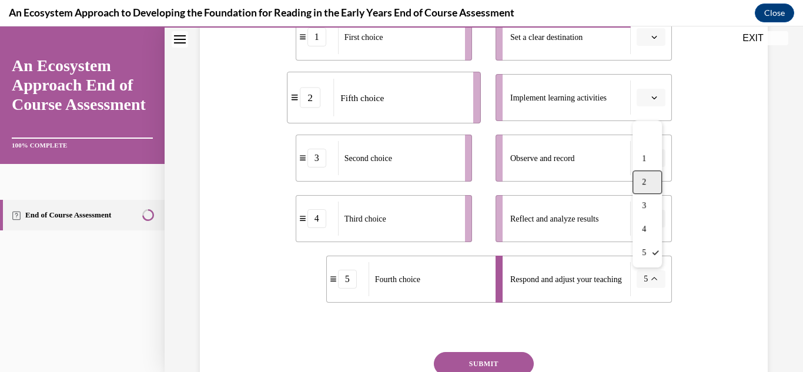
click at [640, 183] on div "2" at bounding box center [646, 182] width 29 height 24
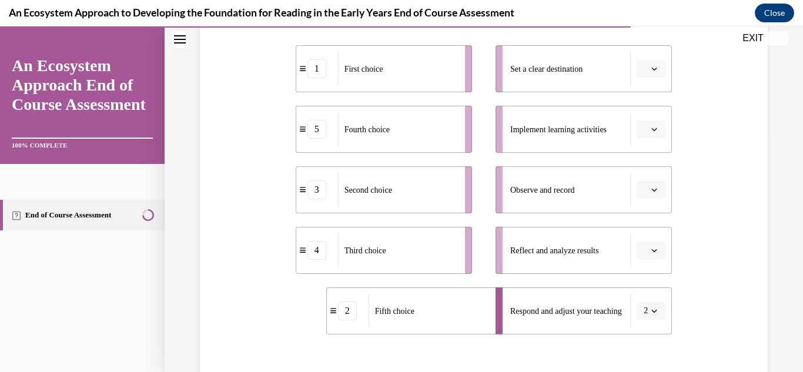
scroll to position [210, 0]
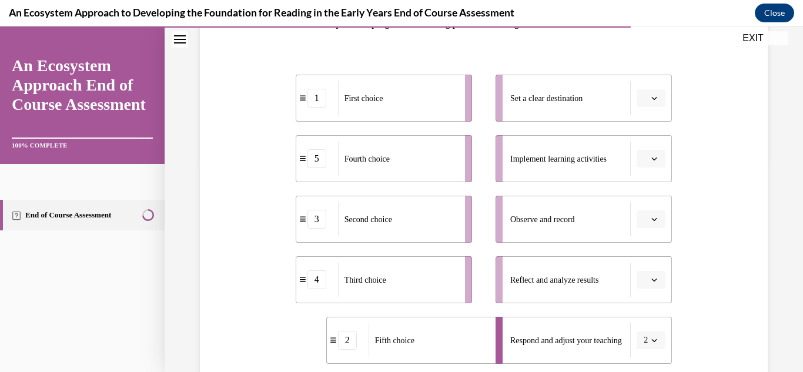
click at [639, 102] on button "button" at bounding box center [650, 98] width 29 height 18
click at [642, 142] on div "1" at bounding box center [649, 148] width 29 height 24
click at [656, 216] on icon "button" at bounding box center [654, 219] width 6 height 6
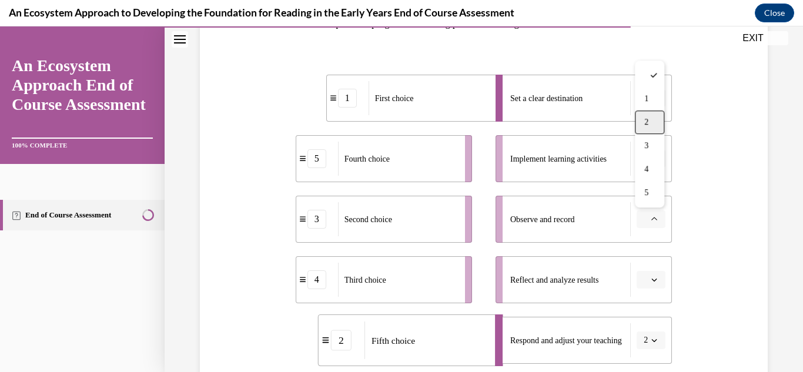
click at [647, 126] on span "2" at bounding box center [646, 122] width 4 height 9
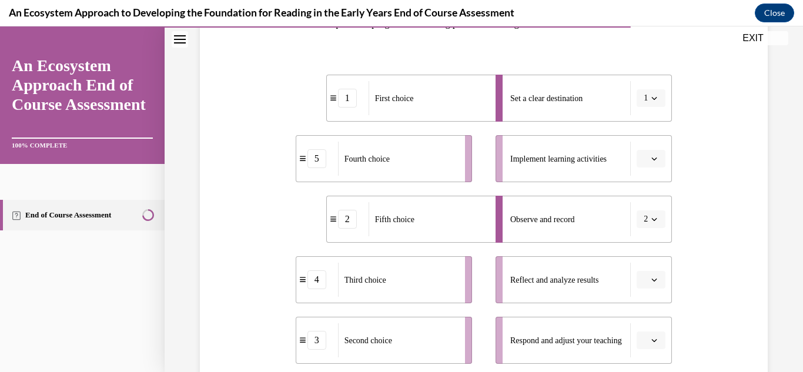
click at [650, 273] on button "button" at bounding box center [650, 280] width 29 height 18
click at [648, 225] on span "4" at bounding box center [646, 229] width 4 height 9
click at [646, 162] on span "Please select an option" at bounding box center [645, 159] width 4 height 12
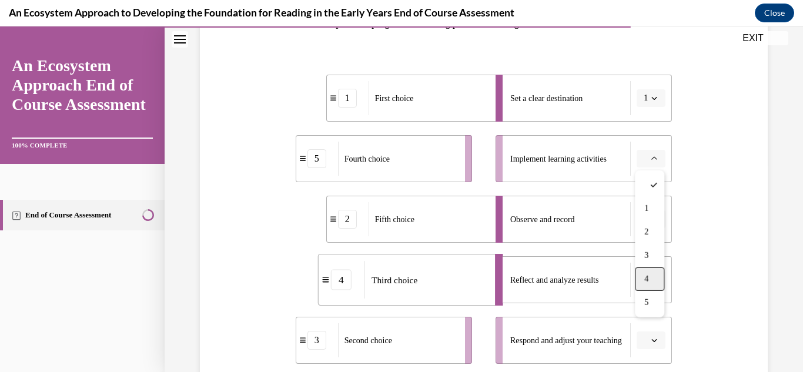
click at [650, 276] on div "4" at bounding box center [649, 279] width 29 height 24
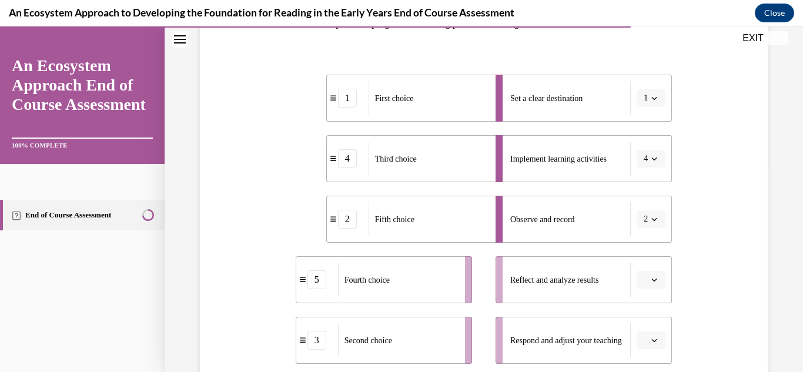
click at [651, 346] on button "button" at bounding box center [650, 340] width 29 height 18
click at [641, 241] on div "2" at bounding box center [649, 244] width 29 height 24
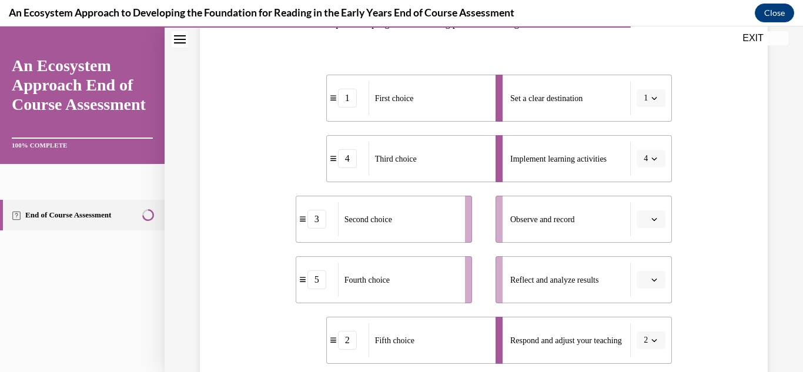
click at [651, 281] on icon "button" at bounding box center [654, 280] width 6 height 6
click at [644, 202] on span "3" at bounding box center [646, 206] width 4 height 9
click at [647, 222] on span "Please select an option" at bounding box center [645, 219] width 4 height 12
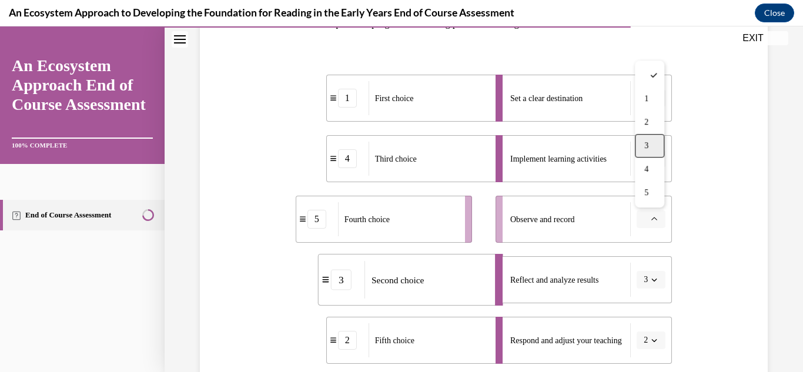
click at [639, 138] on div "3" at bounding box center [649, 146] width 29 height 24
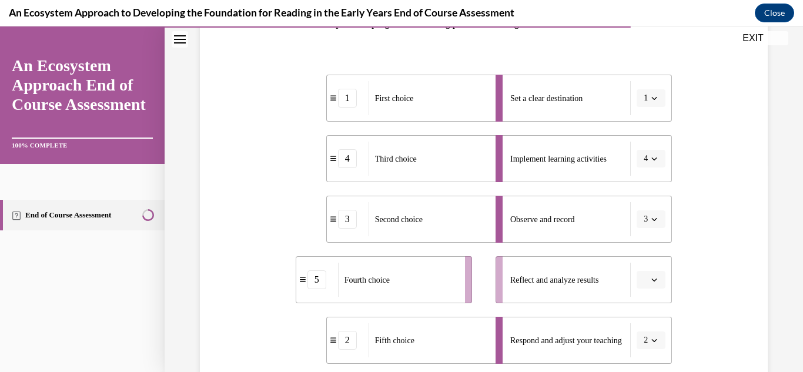
click at [654, 282] on icon "button" at bounding box center [654, 280] width 6 height 6
click at [649, 222] on div "4" at bounding box center [649, 230] width 29 height 24
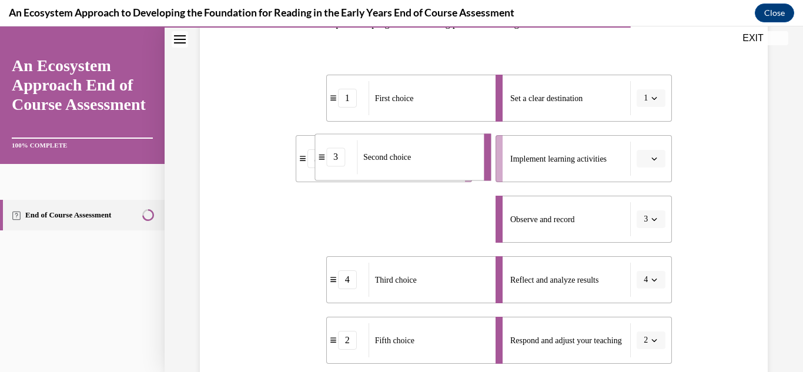
drag, startPoint x: 416, startPoint y: 220, endPoint x: 402, endPoint y: 153, distance: 68.5
click at [402, 153] on span "Second choice" at bounding box center [387, 157] width 48 height 9
drag, startPoint x: 410, startPoint y: 212, endPoint x: 446, endPoint y: 150, distance: 70.8
click at [446, 150] on div "Second choice" at bounding box center [432, 153] width 119 height 34
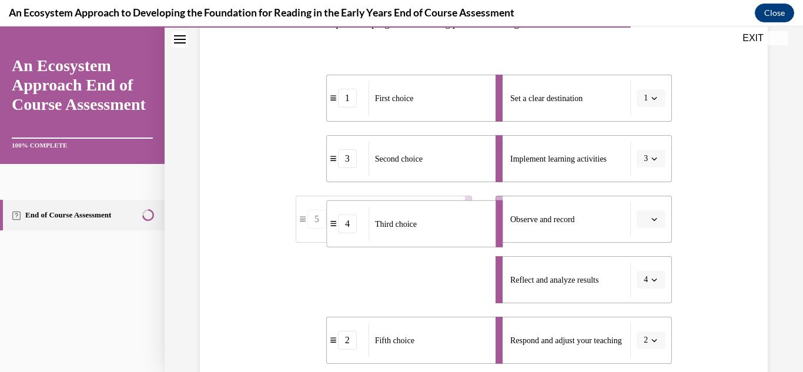
drag, startPoint x: 448, startPoint y: 278, endPoint x: 448, endPoint y: 222, distance: 56.4
click at [448, 222] on div "Third choice" at bounding box center [427, 224] width 119 height 34
drag, startPoint x: 435, startPoint y: 292, endPoint x: 465, endPoint y: 292, distance: 29.4
click at [465, 292] on div "Fourth choice" at bounding box center [426, 280] width 119 height 34
click at [555, 225] on div "Observe and record" at bounding box center [570, 219] width 120 height 34
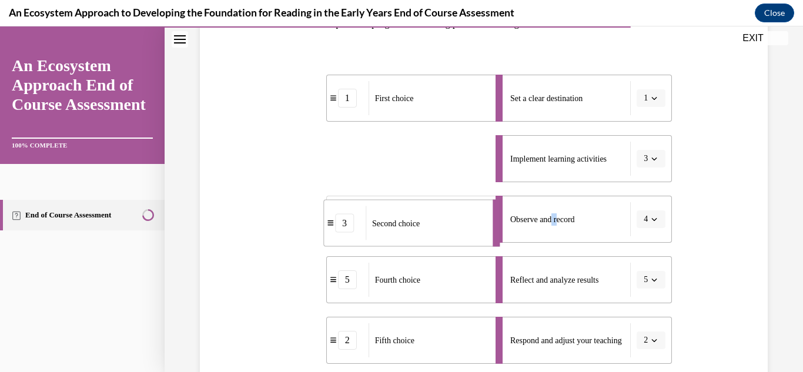
drag, startPoint x: 440, startPoint y: 167, endPoint x: 437, endPoint y: 230, distance: 62.9
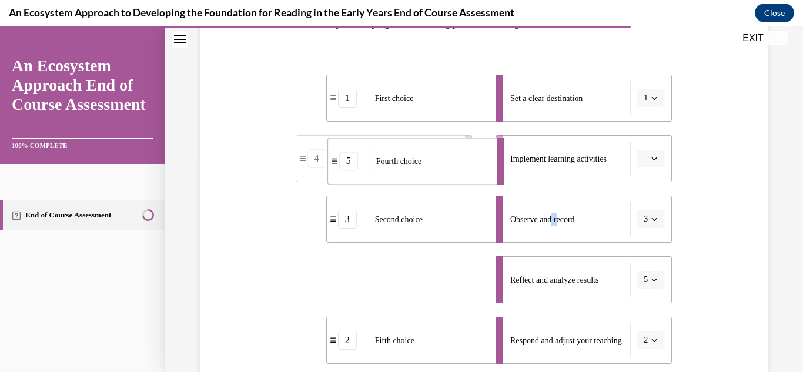
drag, startPoint x: 453, startPoint y: 278, endPoint x: 454, endPoint y: 154, distance: 124.0
click at [454, 154] on div "Fourth choice" at bounding box center [429, 161] width 119 height 34
drag, startPoint x: 435, startPoint y: 280, endPoint x: 465, endPoint y: 280, distance: 30.0
click at [465, 280] on div "Third choice" at bounding box center [425, 279] width 119 height 34
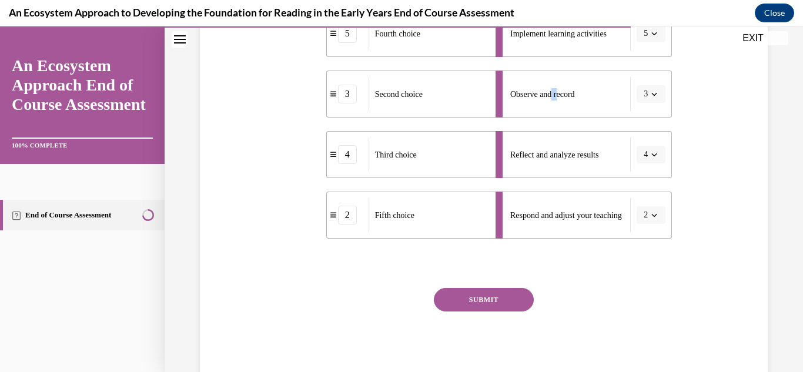
click at [494, 303] on button "SUBMIT" at bounding box center [484, 300] width 100 height 24
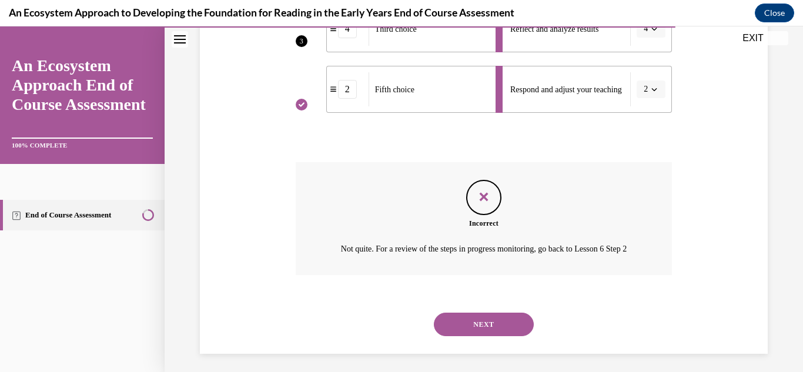
scroll to position [481, 0]
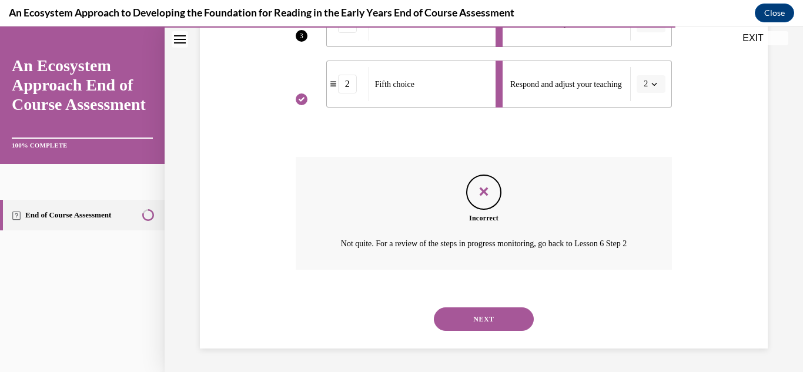
click at [507, 329] on button "NEXT" at bounding box center [484, 319] width 100 height 24
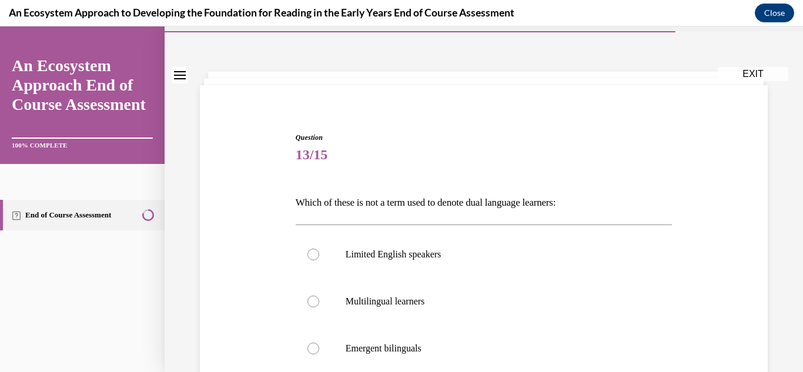
scroll to position [55, 0]
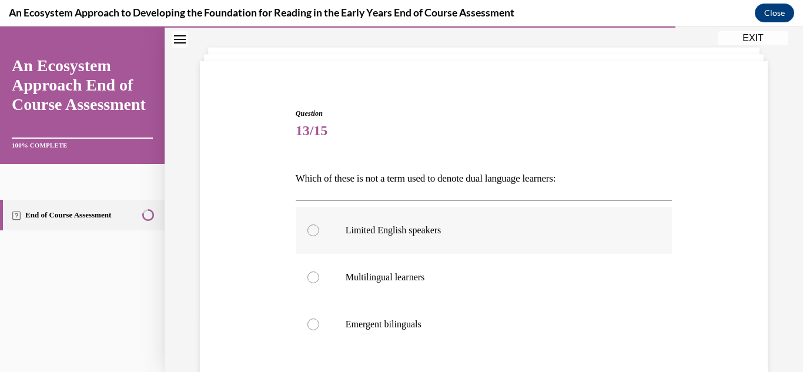
click at [310, 230] on div at bounding box center [313, 230] width 12 height 12
click at [310, 230] on input "Limited English speakers" at bounding box center [313, 230] width 12 height 12
radio input "true"
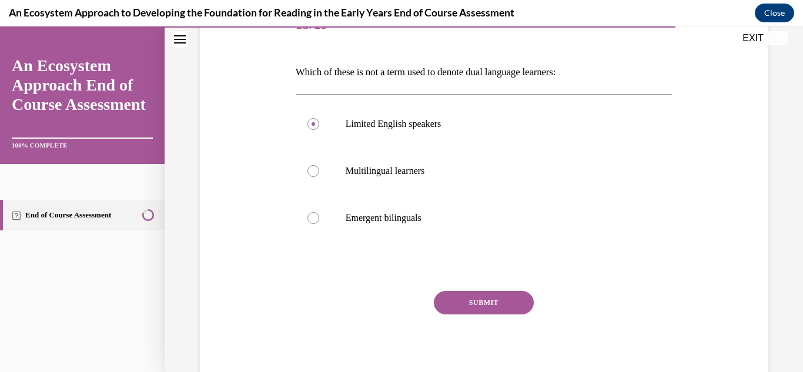
click at [489, 314] on button "SUBMIT" at bounding box center [484, 303] width 100 height 24
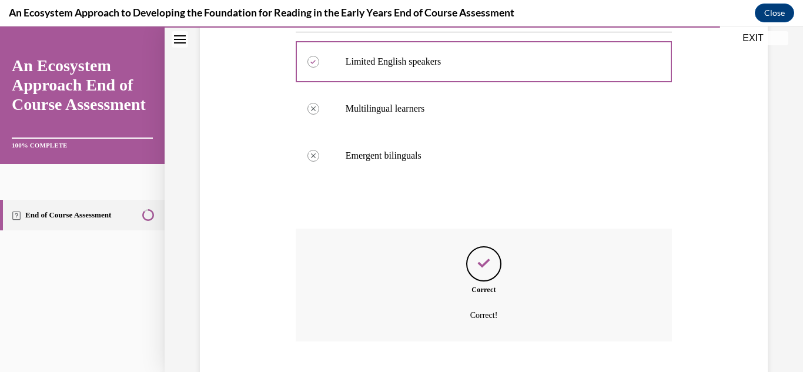
scroll to position [296, 0]
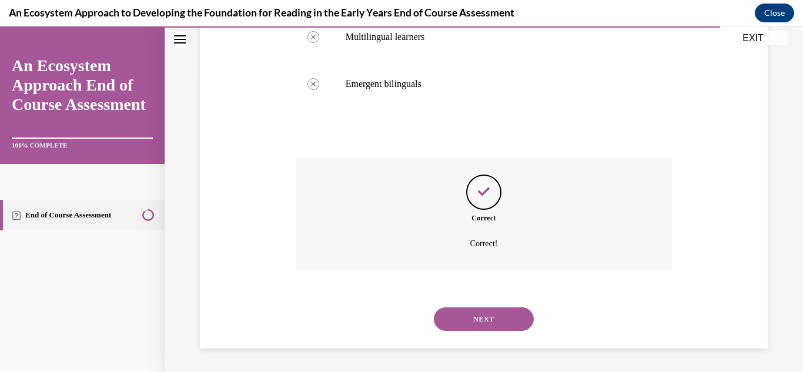
click at [492, 326] on button "NEXT" at bounding box center [484, 319] width 100 height 24
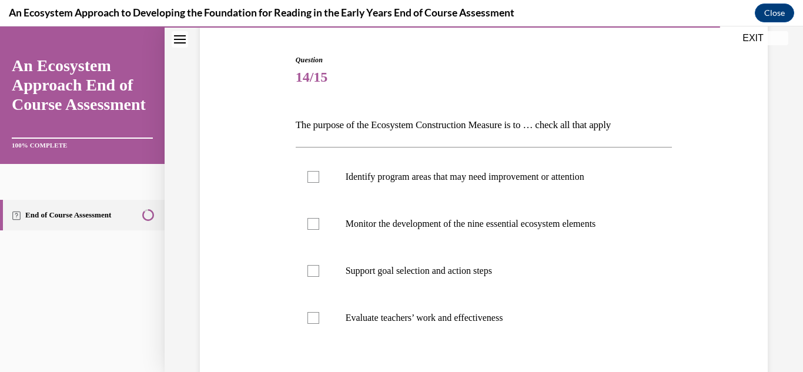
scroll to position [116, 0]
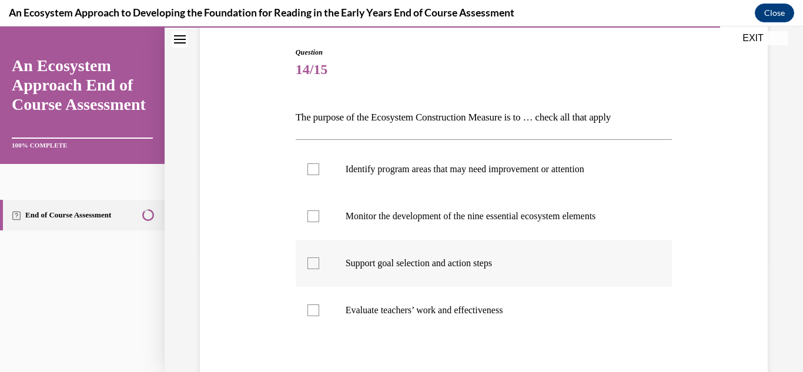
click at [311, 269] on div at bounding box center [313, 263] width 12 height 12
click at [311, 269] on input "Support goal selection and action steps" at bounding box center [313, 263] width 12 height 12
checkbox input "true"
click at [307, 219] on div at bounding box center [313, 216] width 12 height 12
click at [307, 219] on input "Monitor the development of the nine essential ecosystem elements" at bounding box center [313, 216] width 12 height 12
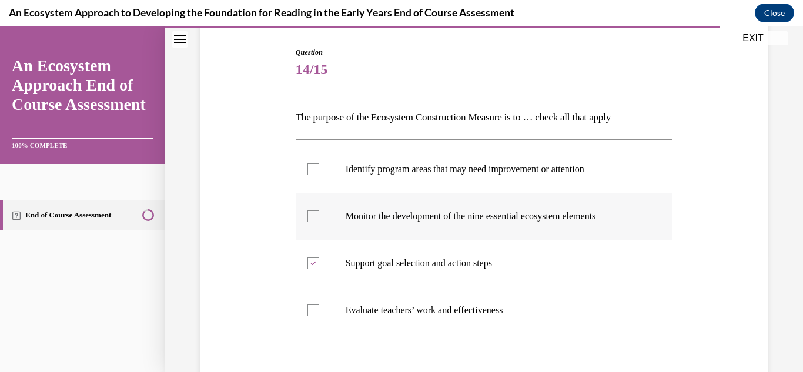
checkbox input "true"
click at [301, 175] on label "Identify program areas that may need improvement or attention" at bounding box center [484, 169] width 377 height 47
click at [307, 175] on input "Identify program areas that may need improvement or attention" at bounding box center [313, 169] width 12 height 12
checkbox input "true"
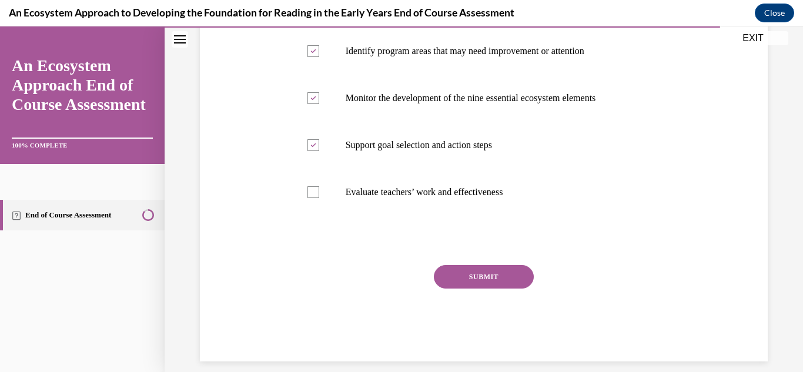
click at [501, 280] on button "SUBMIT" at bounding box center [484, 277] width 100 height 24
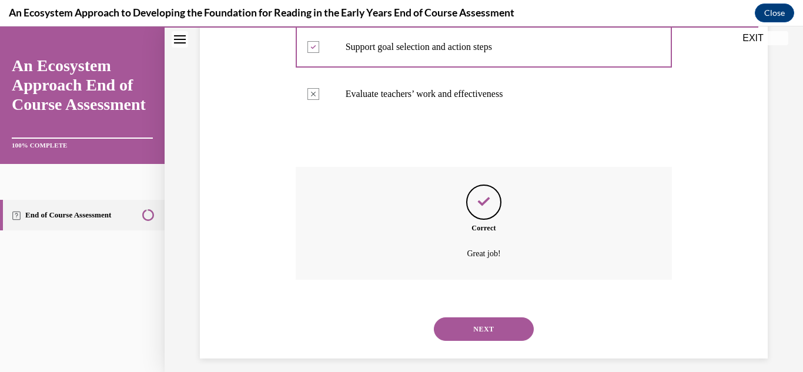
scroll to position [343, 0]
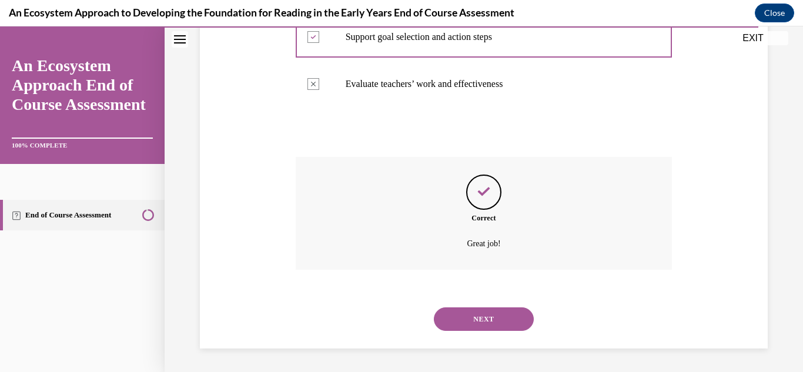
click at [488, 321] on button "NEXT" at bounding box center [484, 319] width 100 height 24
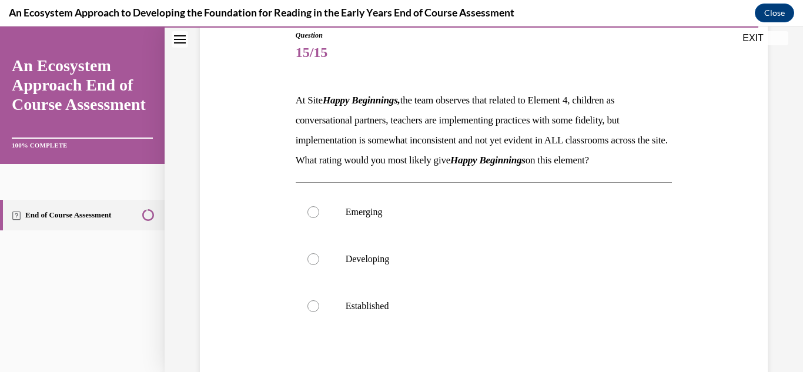
scroll to position [134, 0]
click at [310, 264] on div at bounding box center [313, 259] width 12 height 12
click at [310, 264] on input "Developing" at bounding box center [313, 259] width 12 height 12
radio input "true"
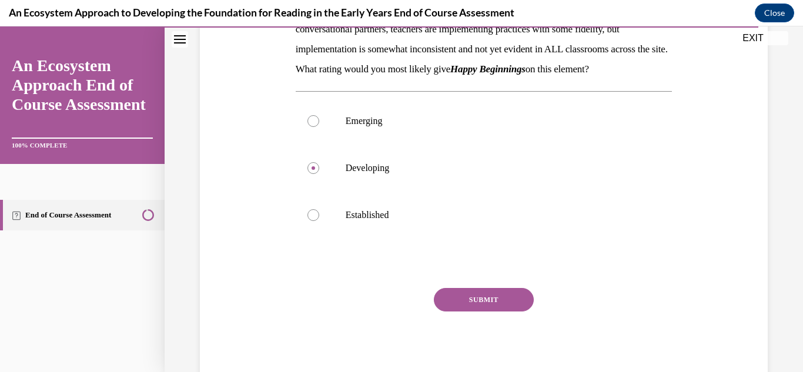
click at [487, 311] on button "SUBMIT" at bounding box center [484, 300] width 100 height 24
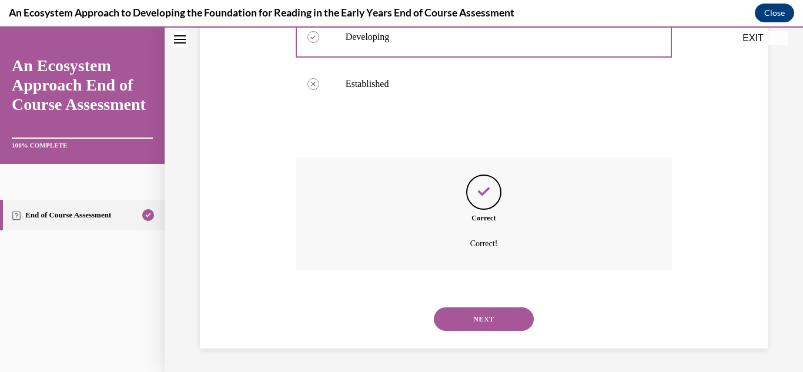
scroll to position [375, 0]
click at [486, 326] on button "NEXT" at bounding box center [484, 319] width 100 height 24
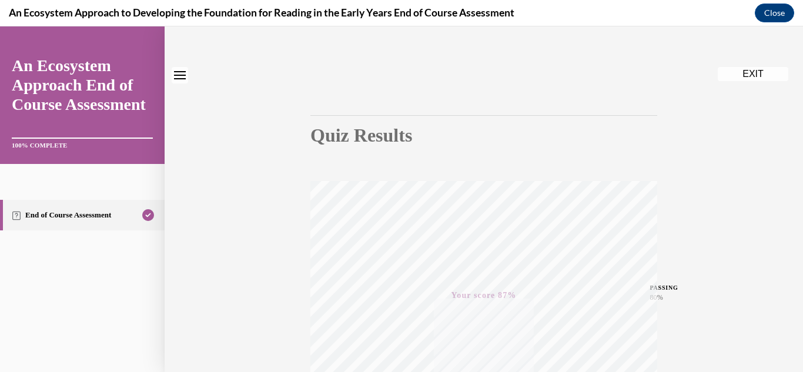
scroll to position [0, 0]
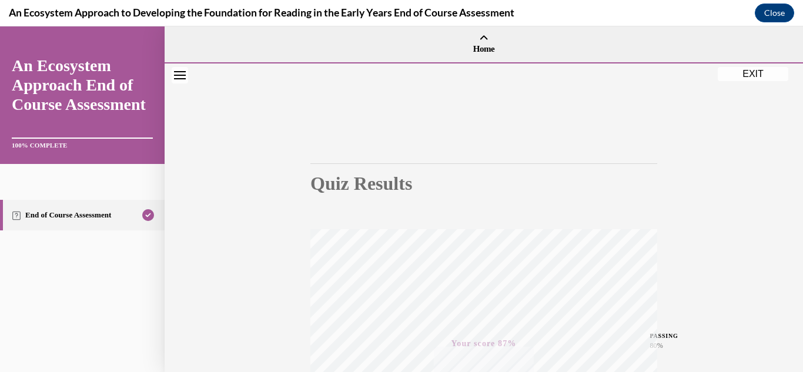
click at [762, 80] on button "EXIT" at bounding box center [752, 74] width 71 height 14
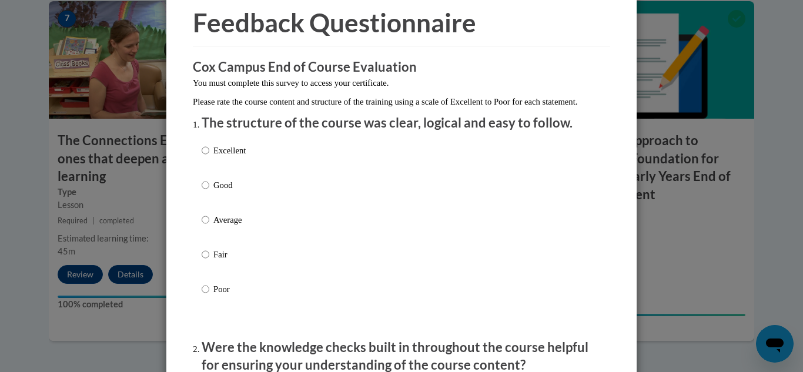
scroll to position [71, 0]
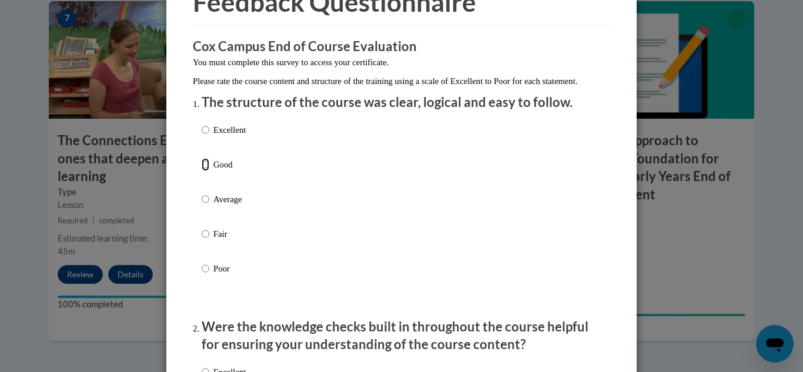
click at [204, 171] on input "Good" at bounding box center [206, 164] width 8 height 13
radio input "true"
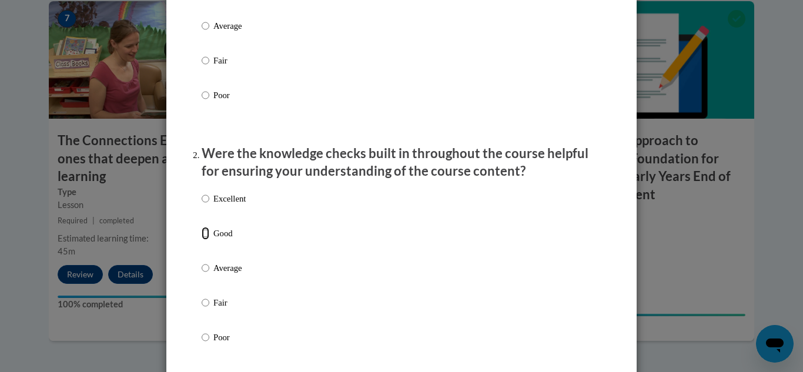
click at [206, 240] on input "Good" at bounding box center [206, 233] width 8 height 13
radio input "true"
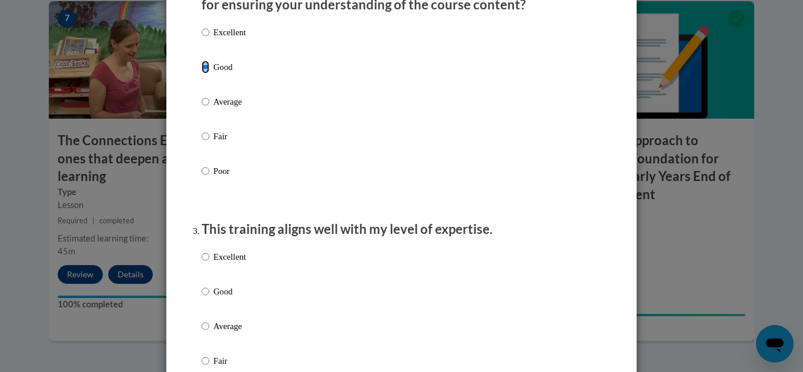
scroll to position [438, 0]
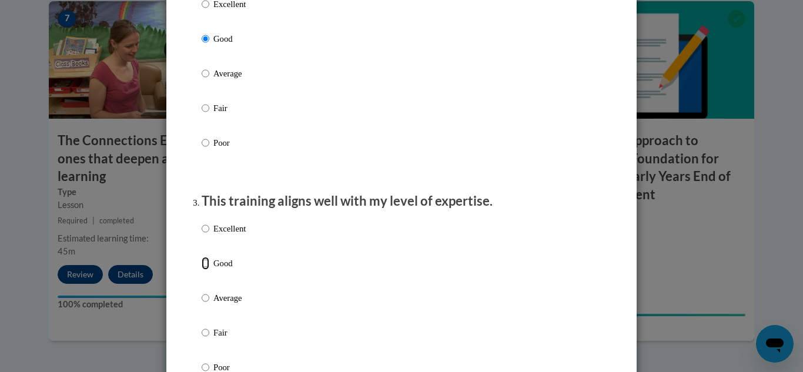
click at [202, 270] on input "Good" at bounding box center [206, 263] width 8 height 13
radio input "true"
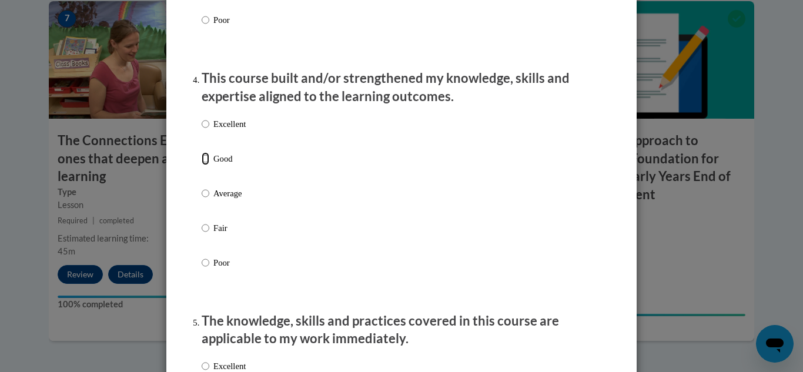
click at [205, 165] on input "Good" at bounding box center [206, 158] width 8 height 13
radio input "true"
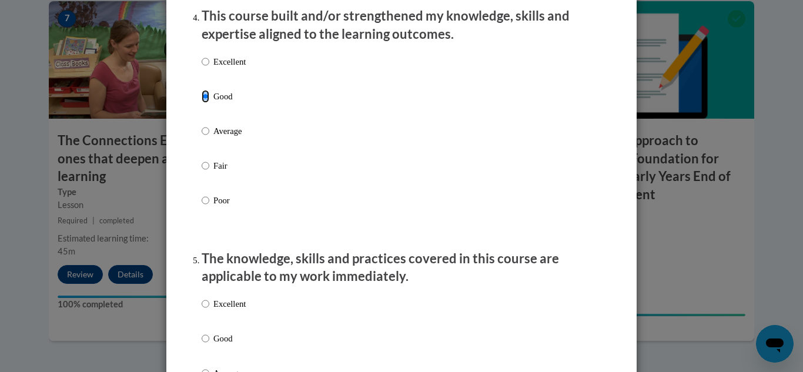
scroll to position [947, 0]
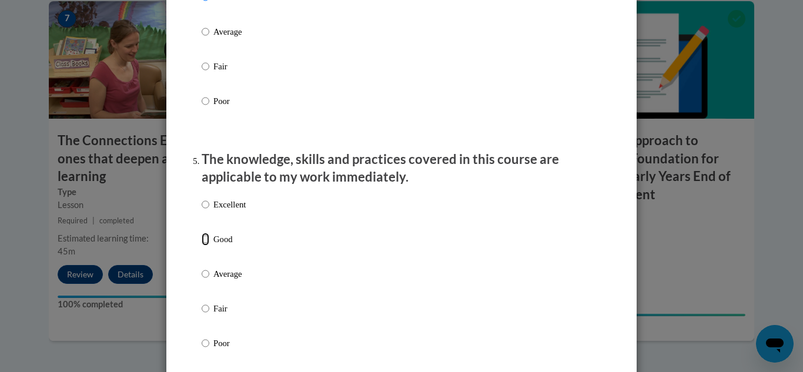
click at [203, 246] on input "Good" at bounding box center [206, 239] width 8 height 13
radio input "true"
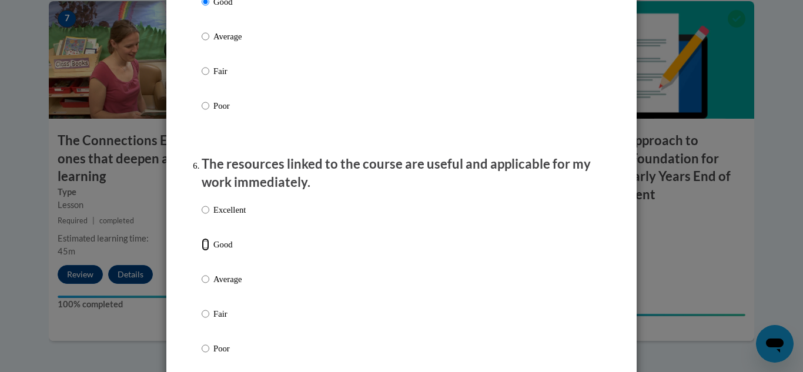
click at [205, 251] on input "Good" at bounding box center [206, 244] width 8 height 13
radio input "true"
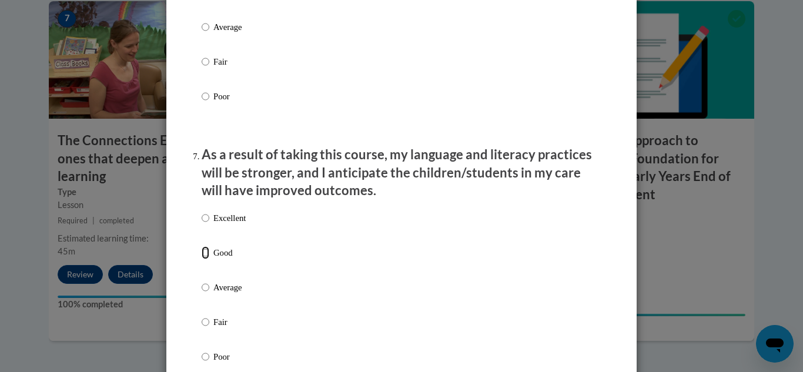
click at [204, 259] on input "Good" at bounding box center [206, 252] width 8 height 13
radio input "true"
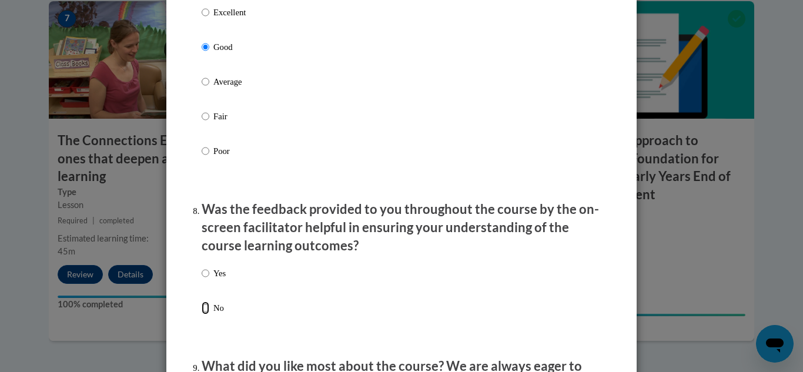
click at [205, 314] on input "No" at bounding box center [206, 307] width 8 height 13
radio input "true"
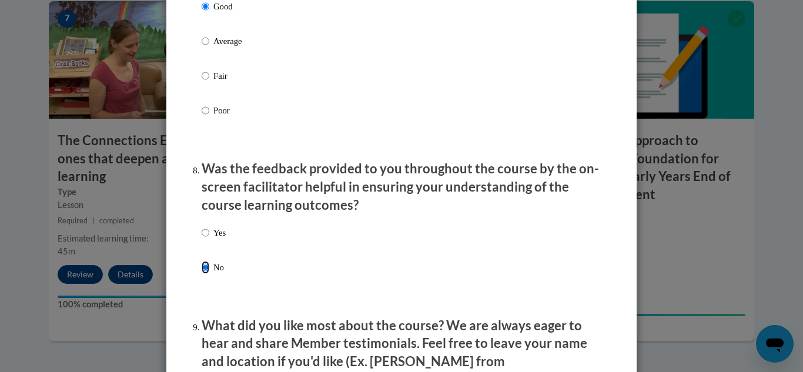
scroll to position [1734, 0]
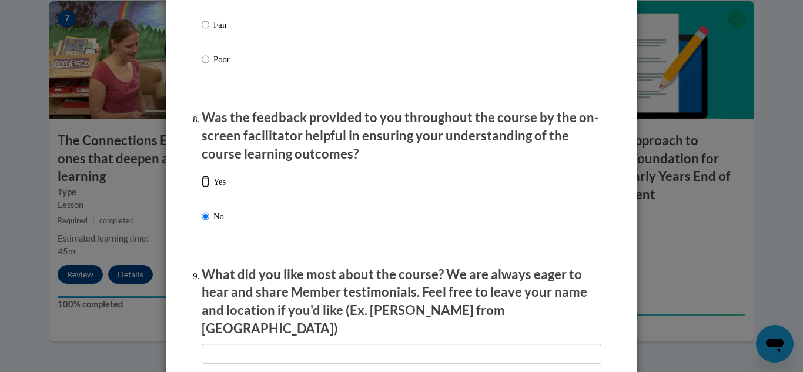
click at [207, 188] on input "Yes" at bounding box center [206, 181] width 8 height 13
radio input "true"
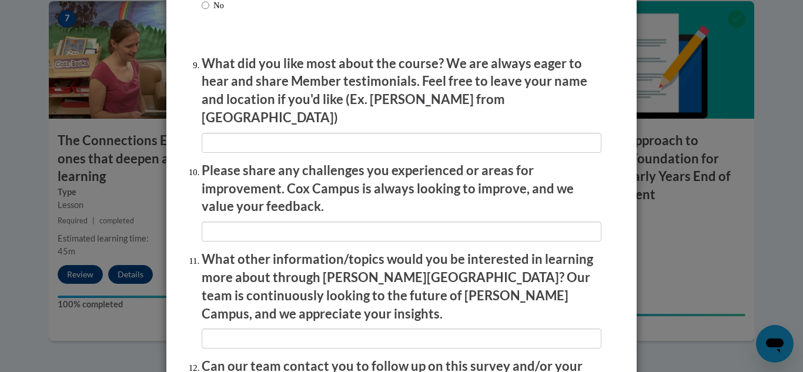
scroll to position [1947, 0]
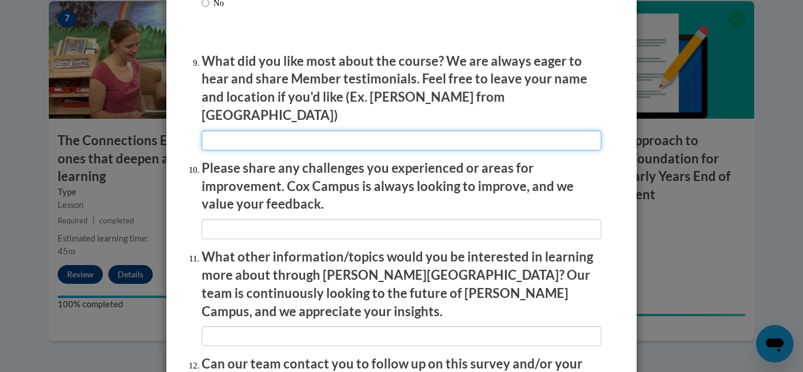
click at [482, 130] on input "textbox" at bounding box center [402, 140] width 400 height 20
click at [386, 132] on input "textbox" at bounding box center [402, 140] width 400 height 20
click at [510, 132] on input "textbox" at bounding box center [402, 140] width 400 height 20
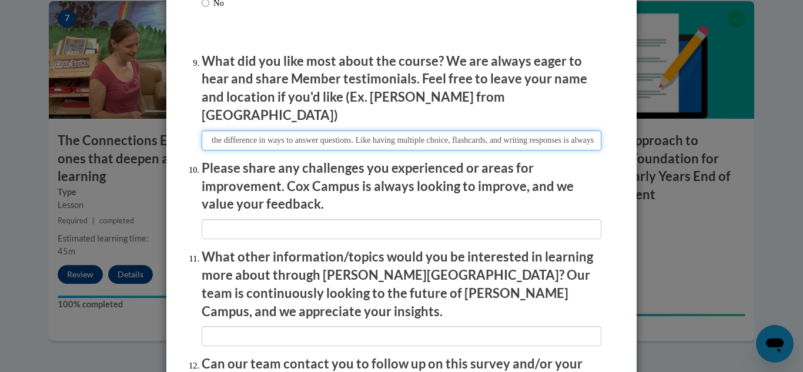
click at [594, 135] on input "textbox" at bounding box center [402, 140] width 400 height 20
type input "I really liked the difference in ways to answer questions. Like having multiple…"
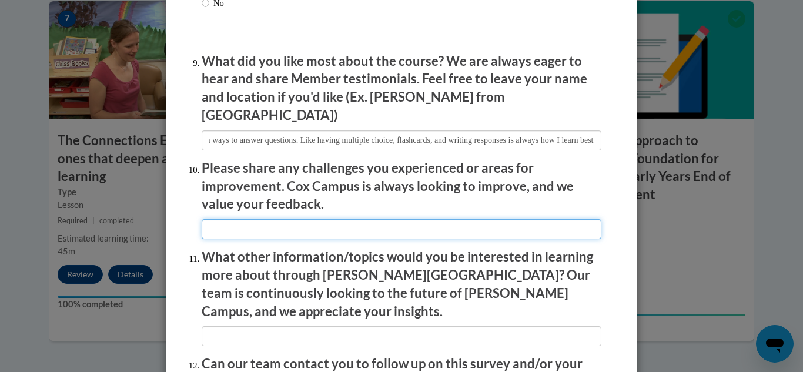
click at [514, 220] on input "textbox" at bounding box center [402, 229] width 400 height 20
type input "I think the course was perfect."
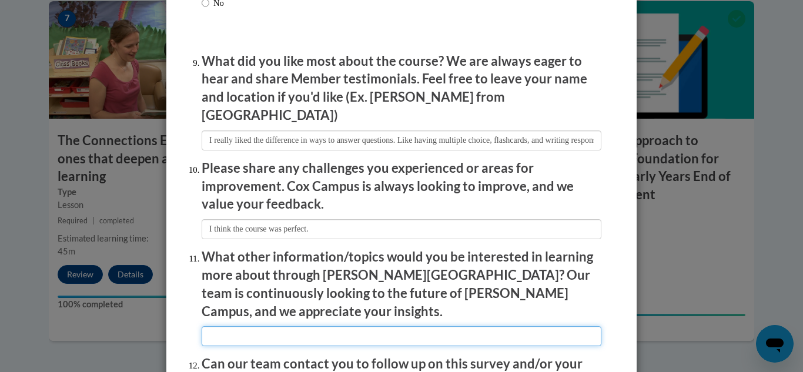
click at [316, 326] on input "textbox" at bounding box center [402, 336] width 400 height 20
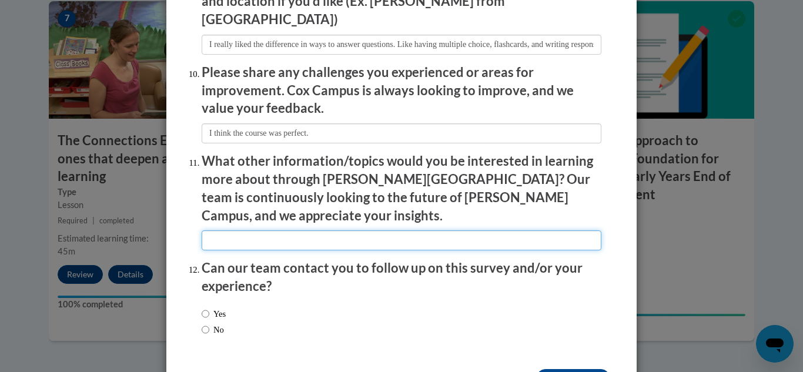
scroll to position [2070, 0]
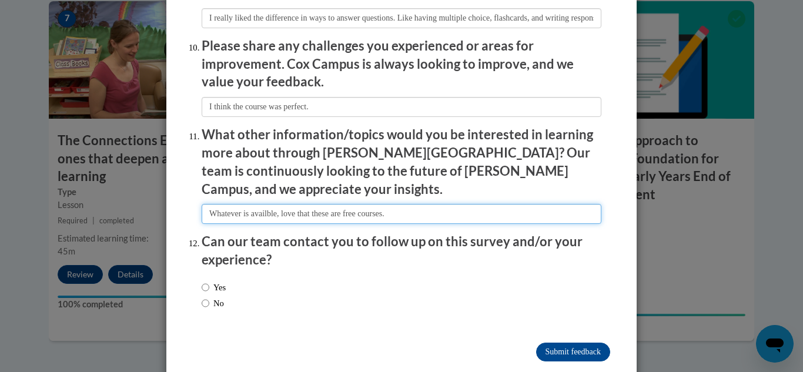
click at [263, 204] on input "textbox" at bounding box center [402, 214] width 400 height 20
type input "Whatever is available, love that these are free courses."
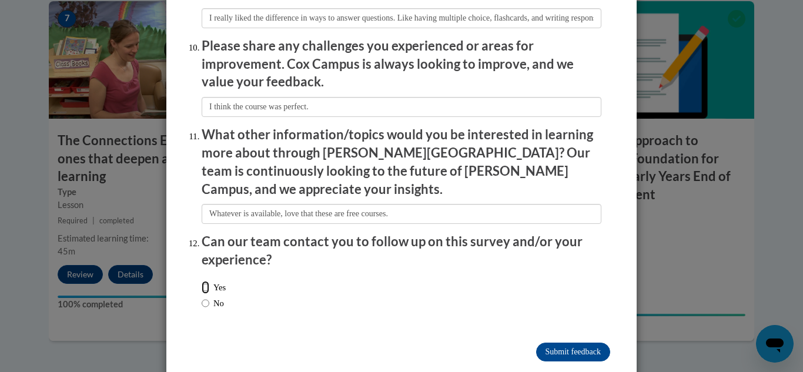
click at [202, 281] on input "Yes" at bounding box center [206, 287] width 8 height 13
radio input "true"
click at [585, 343] on input "Submit feedback" at bounding box center [573, 352] width 74 height 19
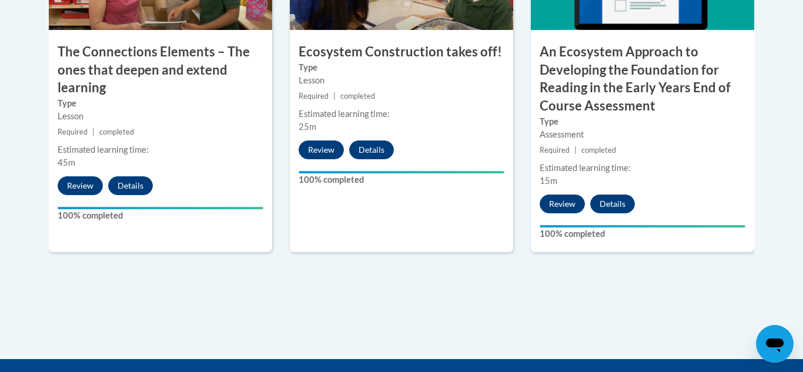
scroll to position [1176, 0]
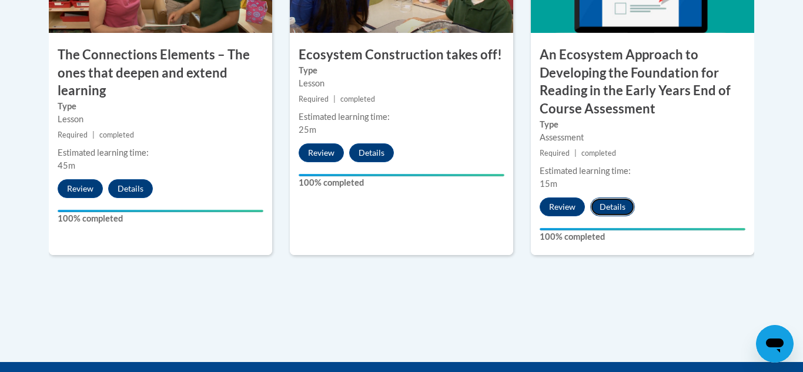
click at [615, 207] on button "Details" at bounding box center [612, 206] width 45 height 19
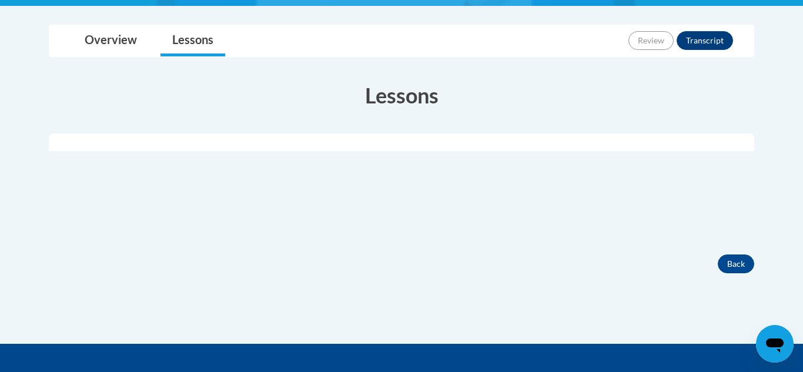
scroll to position [330, 0]
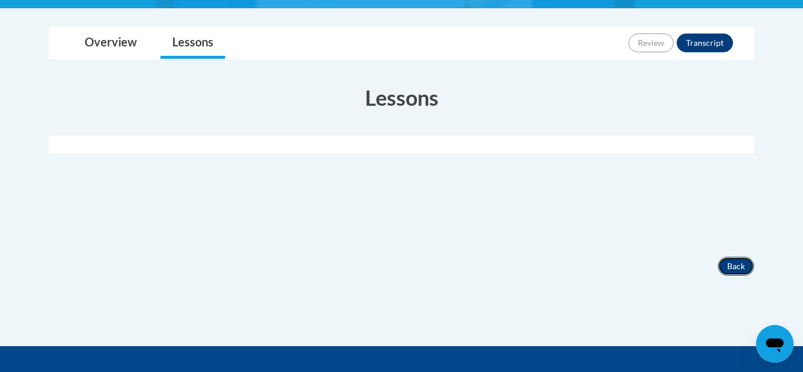
click at [752, 268] on button "Back" at bounding box center [735, 266] width 36 height 19
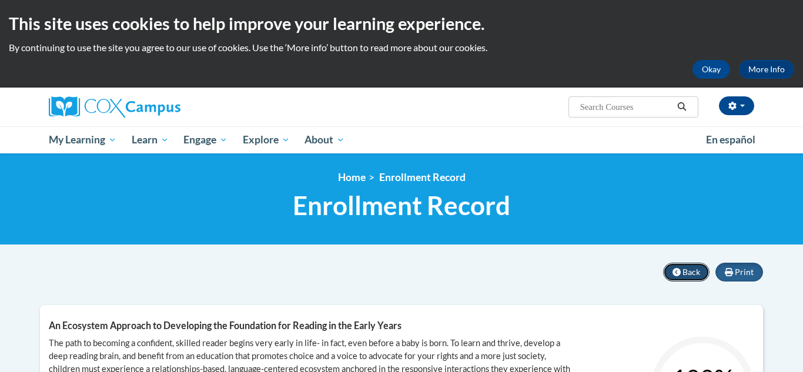
click at [696, 275] on span "Back" at bounding box center [691, 272] width 18 height 10
